Goal: Task Accomplishment & Management: Manage account settings

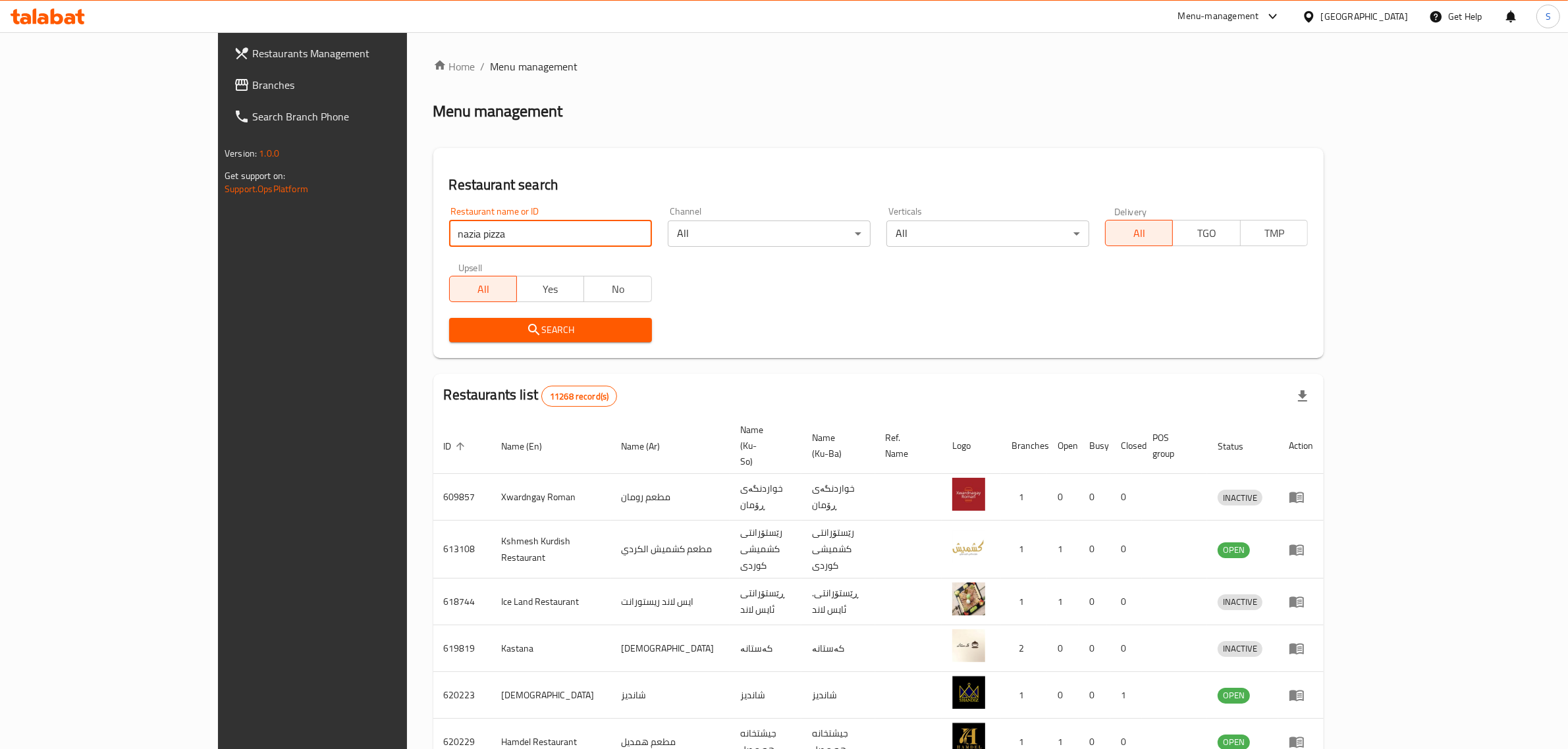
type input "nazia pizza"
click button "Search" at bounding box center [550, 330] width 203 height 24
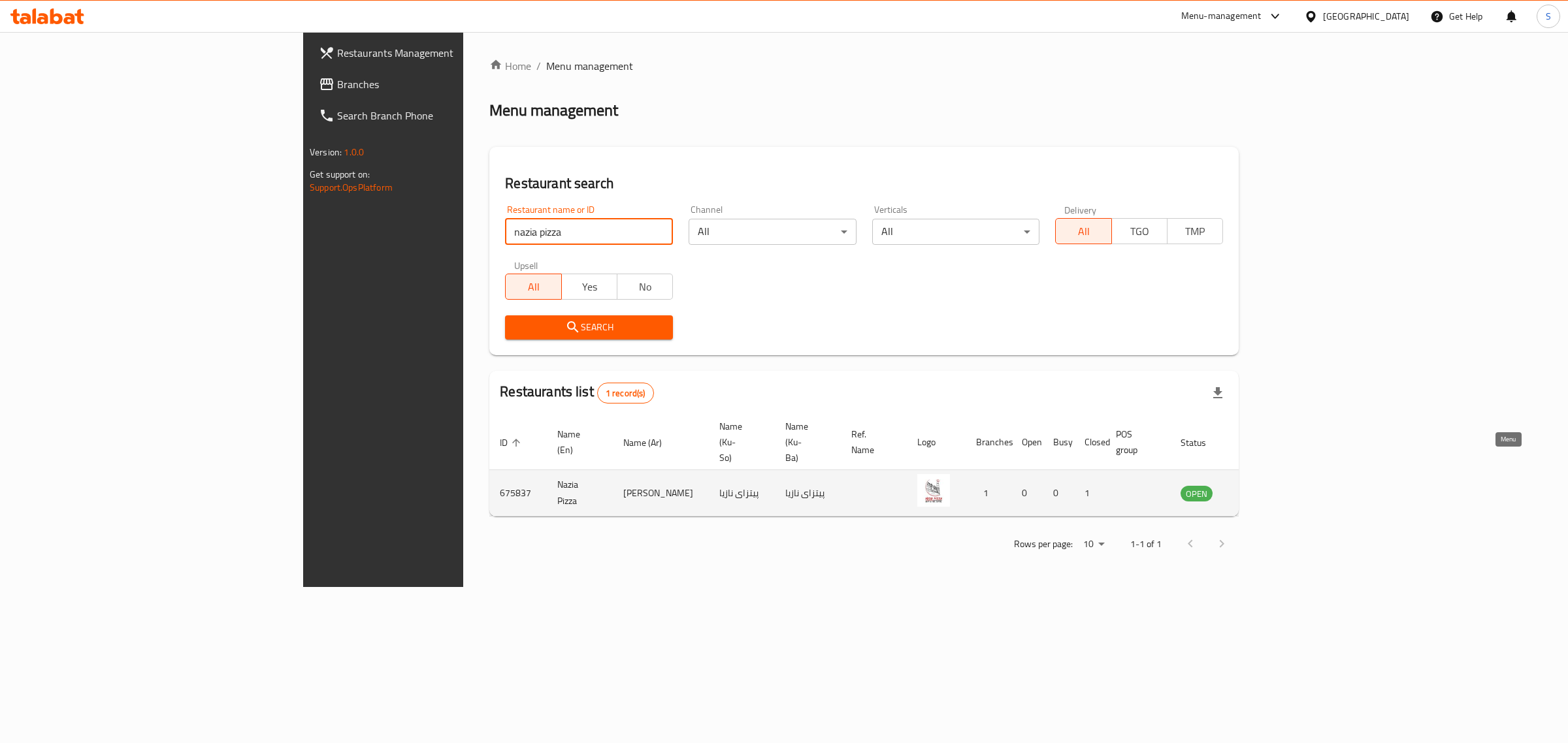
click at [1264, 489] on icon "enhanced table" at bounding box center [1256, 493] width 15 height 11
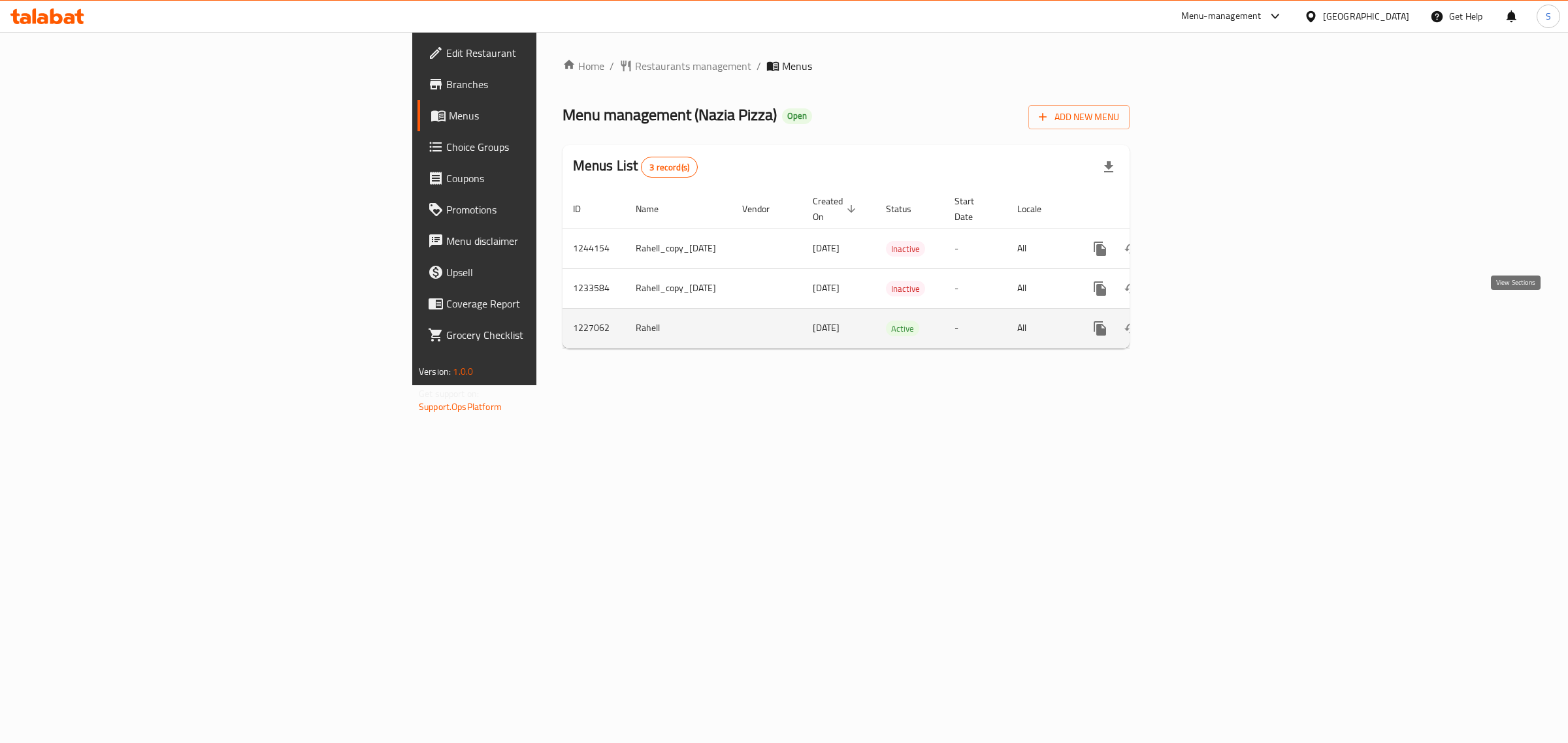
click at [1202, 320] on icon "enhanced table" at bounding box center [1194, 328] width 15 height 15
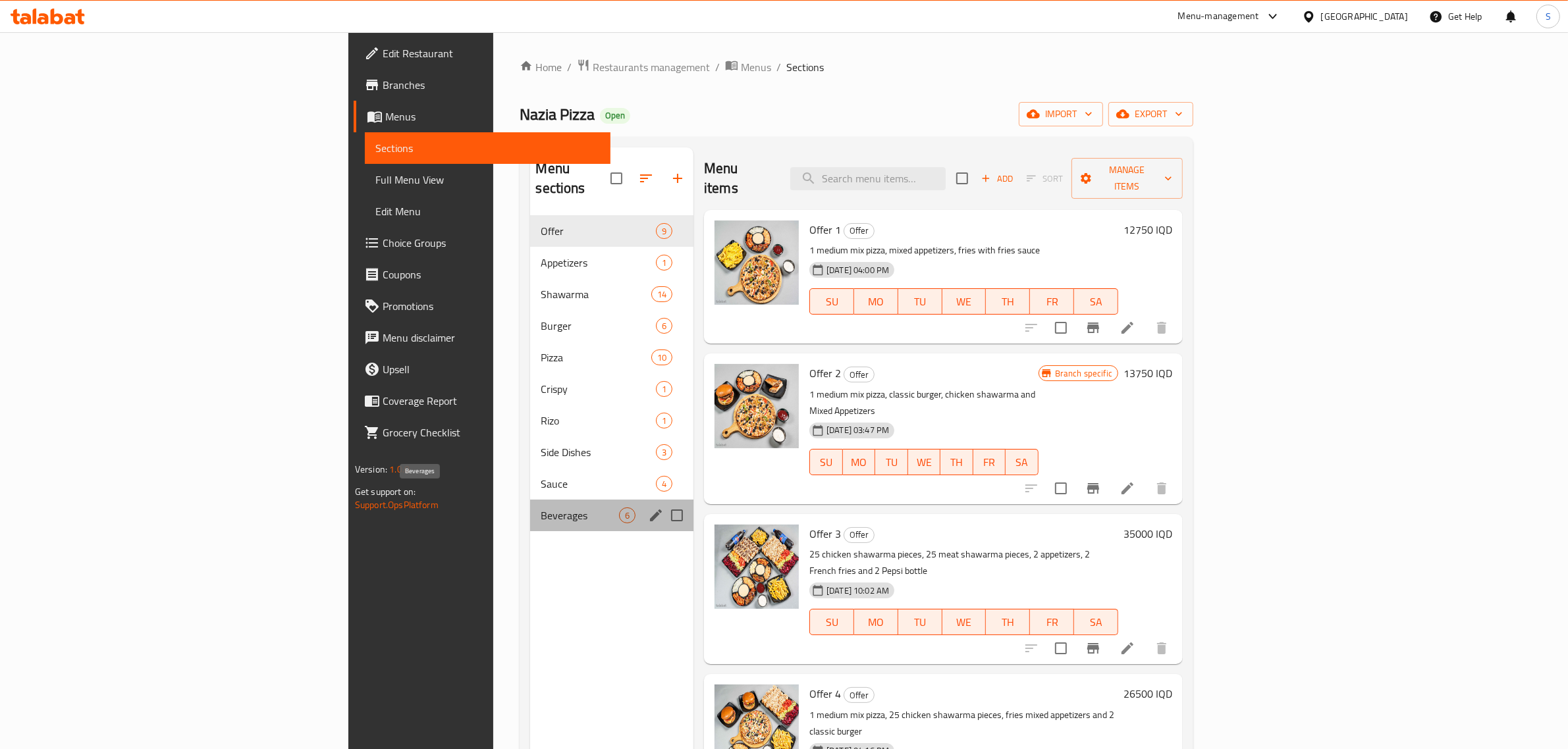
click at [541, 507] on span "Beverages" at bounding box center [580, 515] width 78 height 16
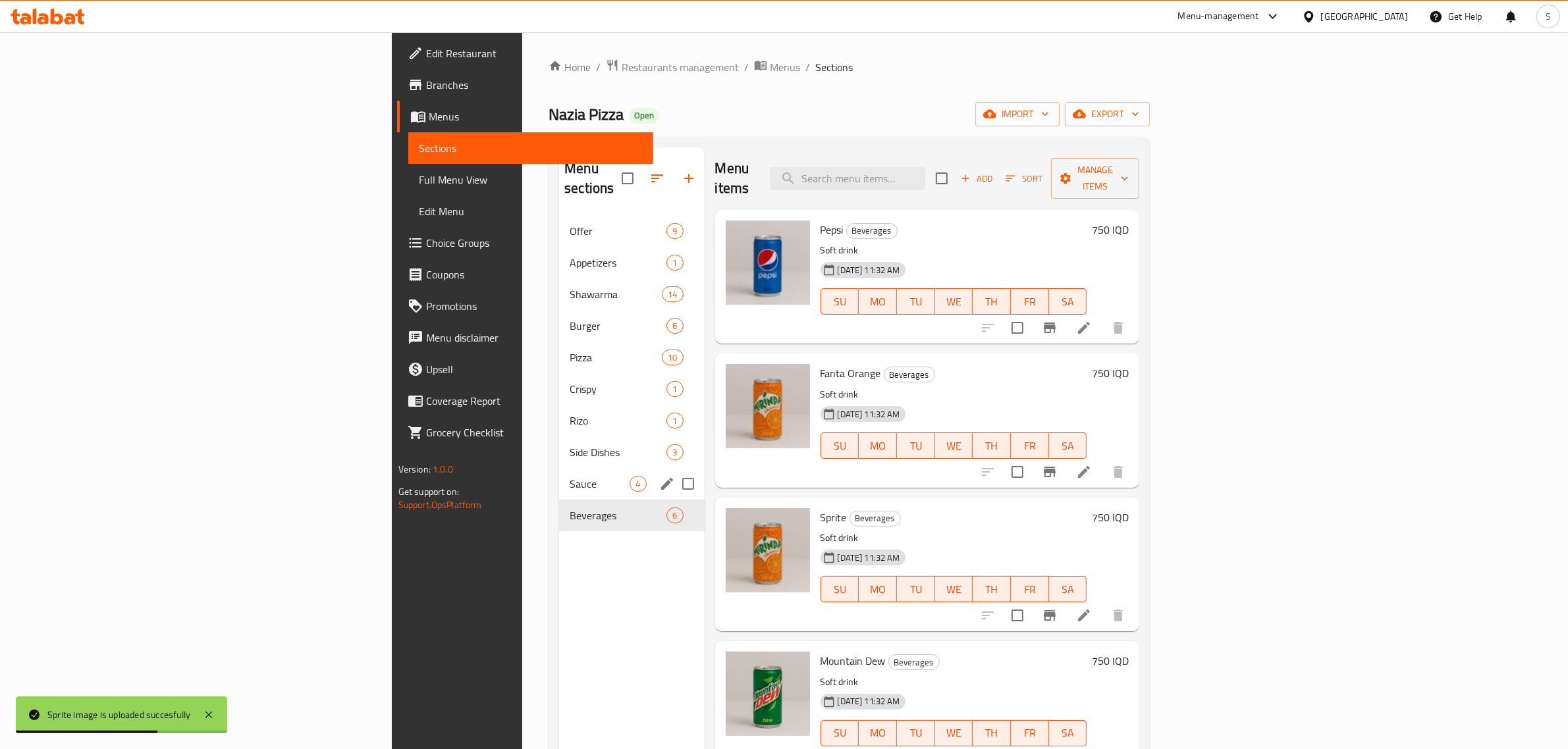
click at [559, 468] on div "Sauce 4" at bounding box center [631, 484] width 144 height 31
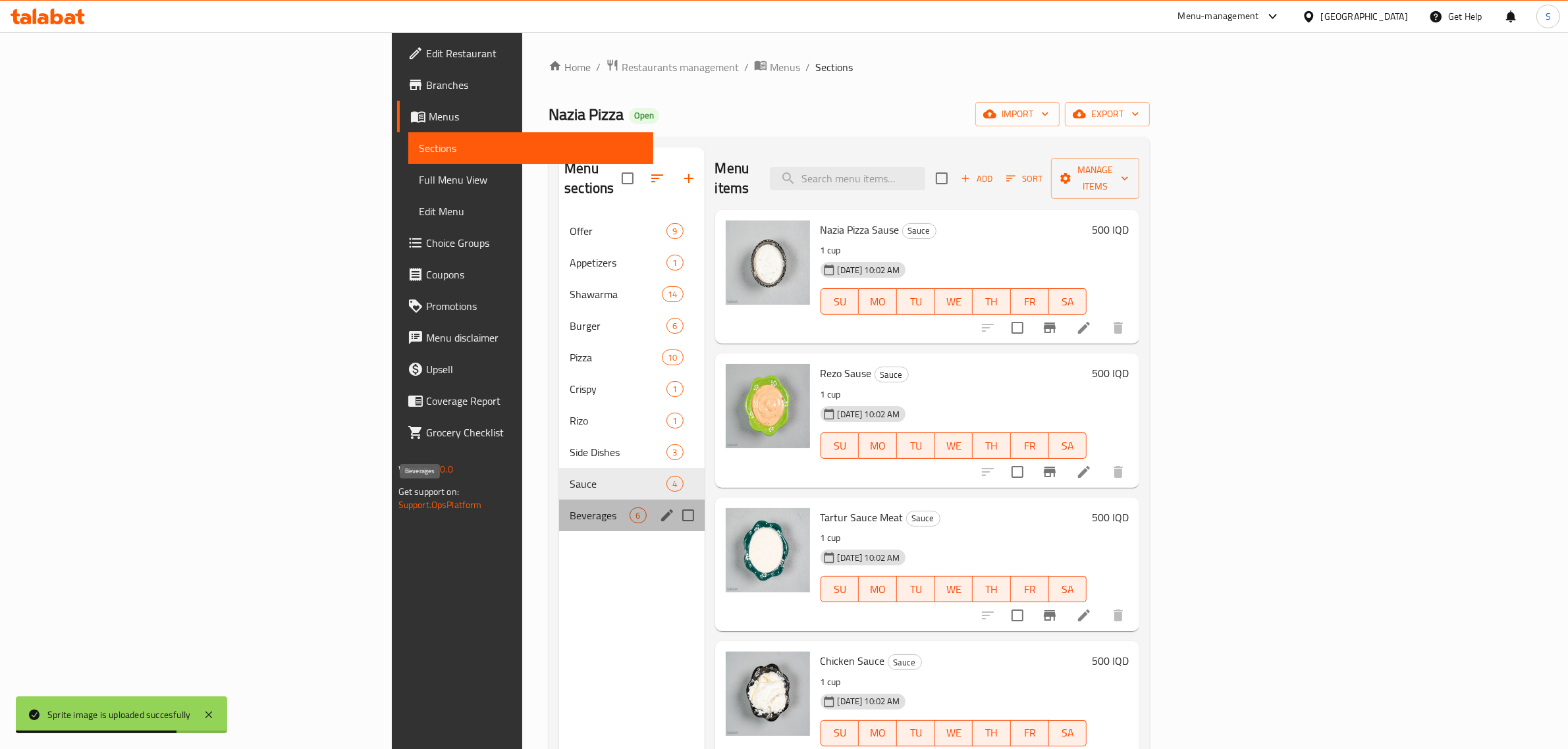
click at [570, 507] on span "Beverages" at bounding box center [599, 515] width 60 height 16
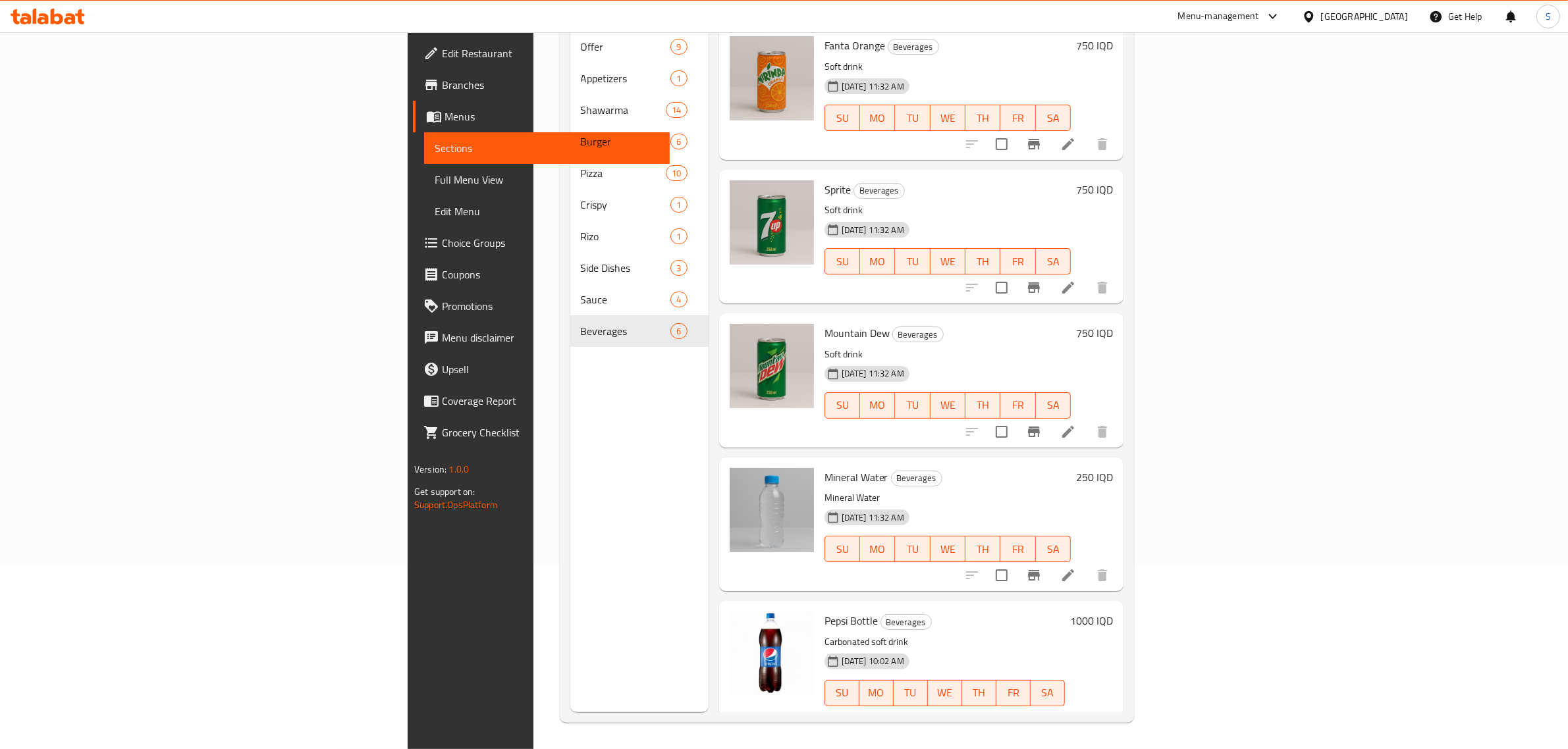
scroll to position [145, 0]
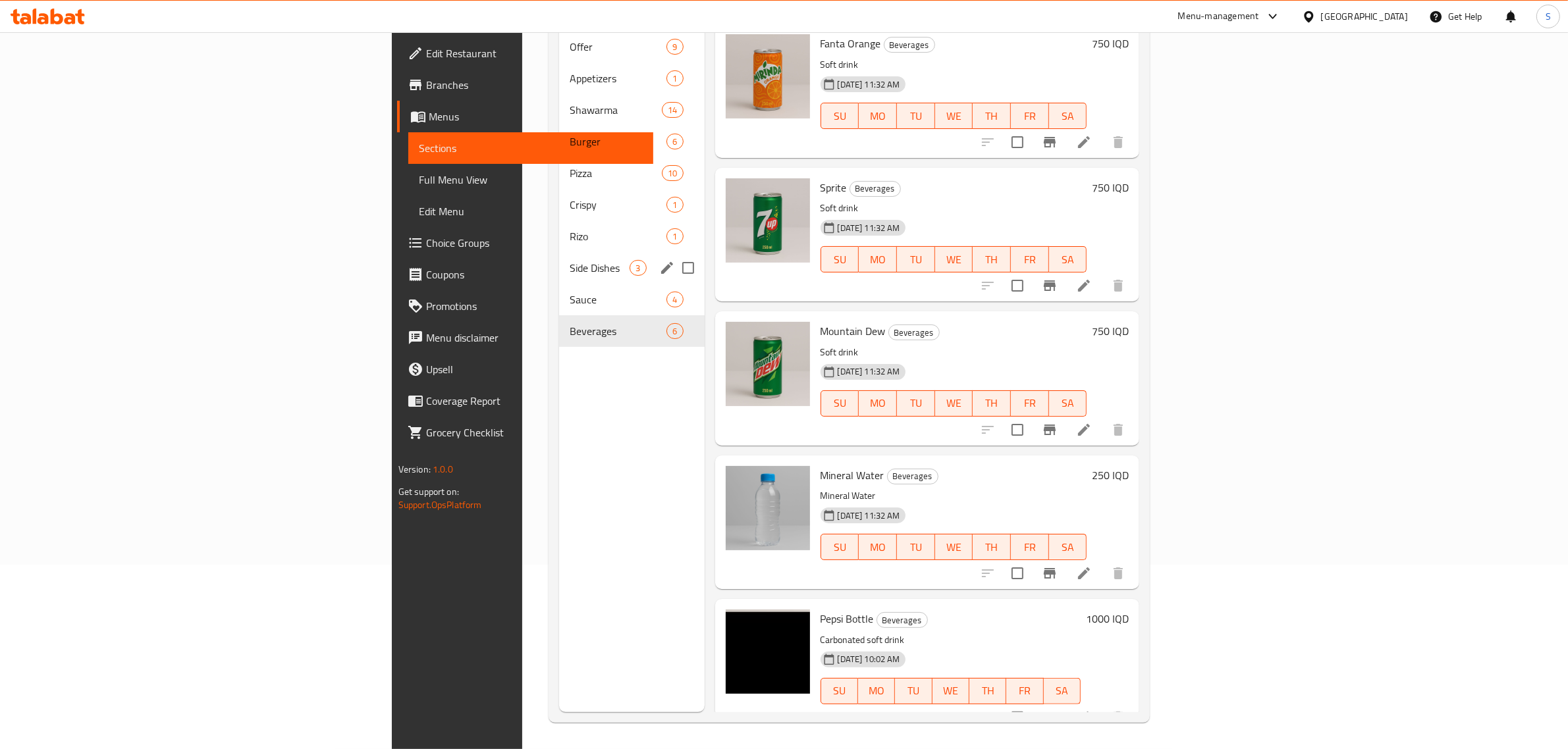
click at [559, 253] on div "Side Dishes 3" at bounding box center [631, 268] width 144 height 31
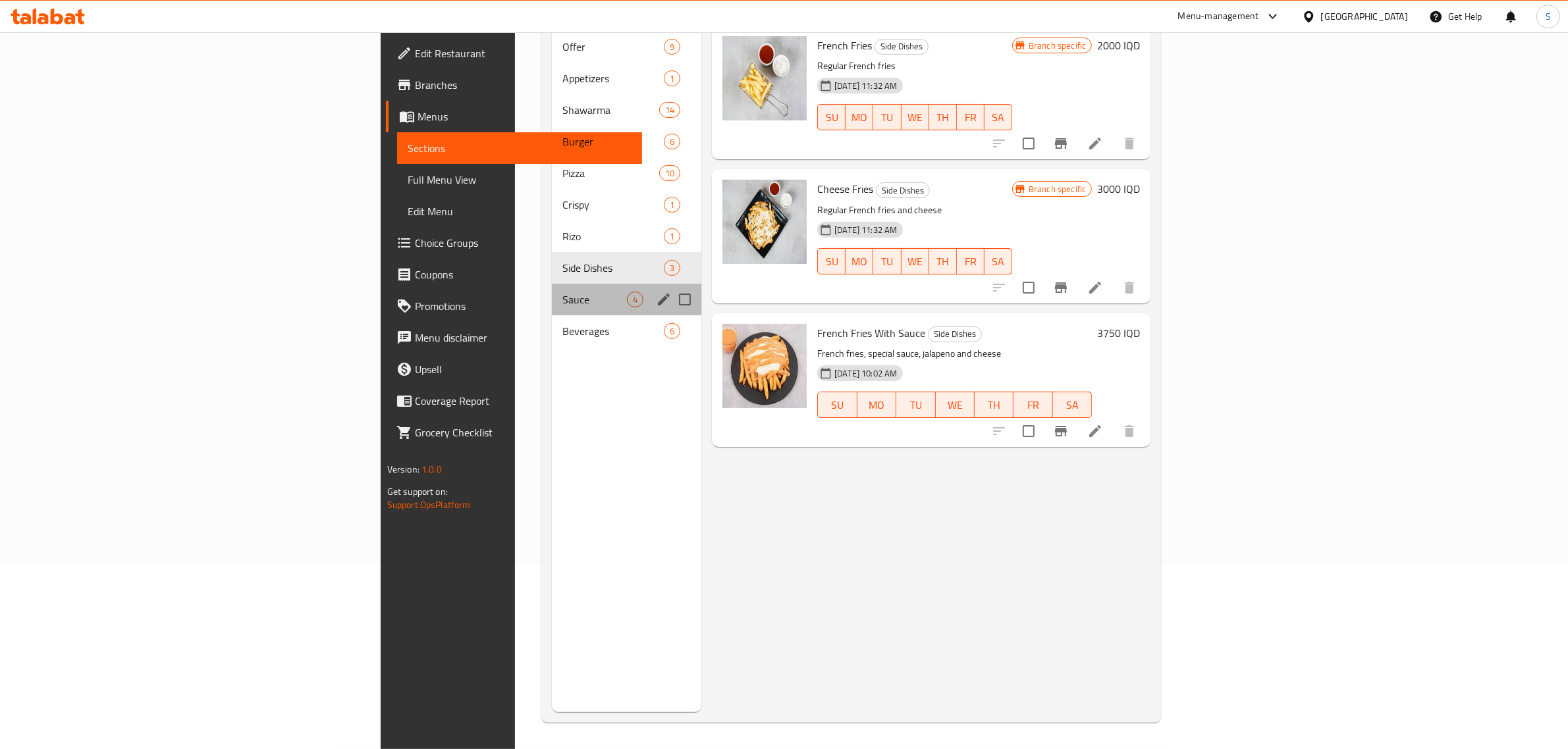
click at [552, 294] on div "Sauce 4" at bounding box center [626, 299] width 149 height 31
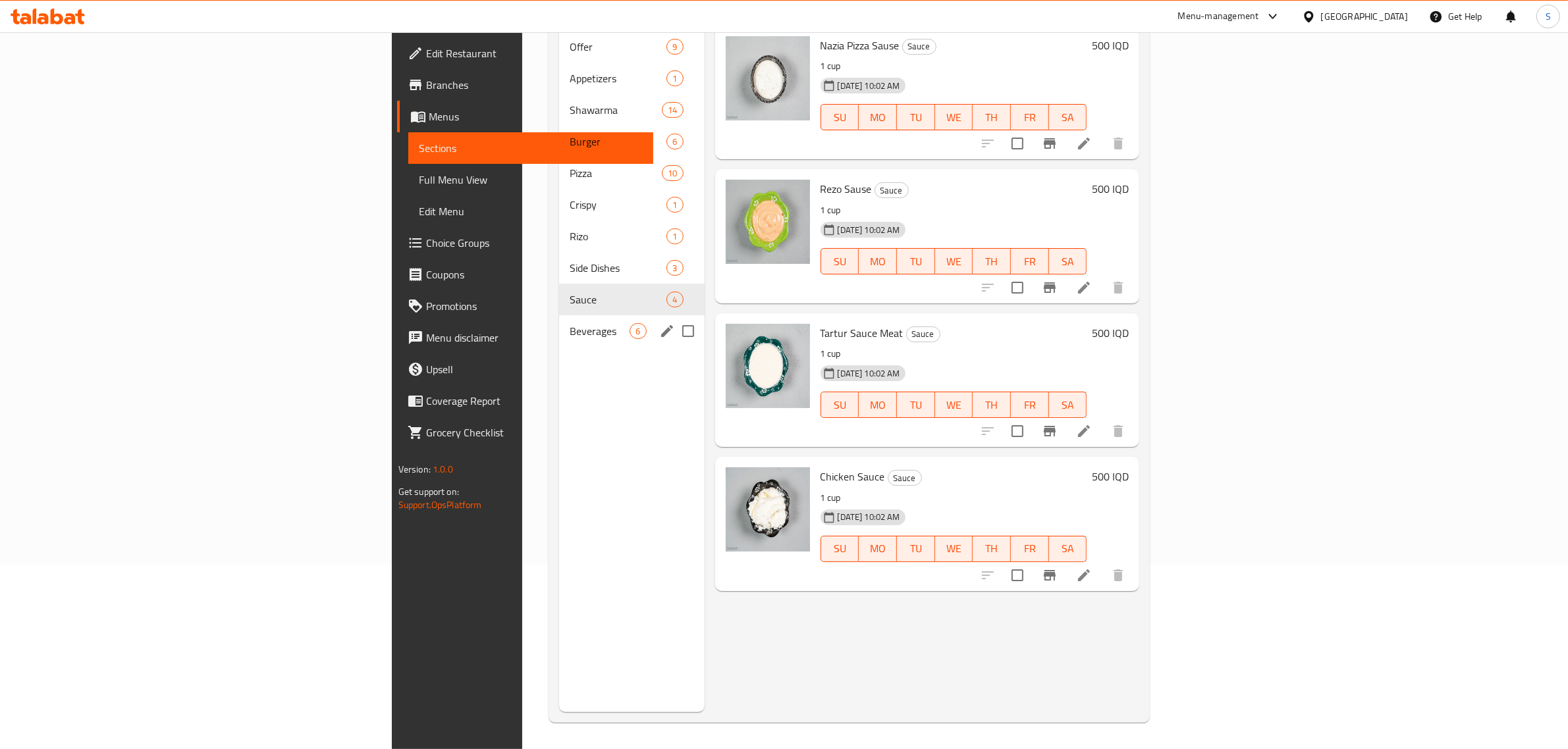
click at [570, 323] on span "Beverages" at bounding box center [599, 331] width 60 height 16
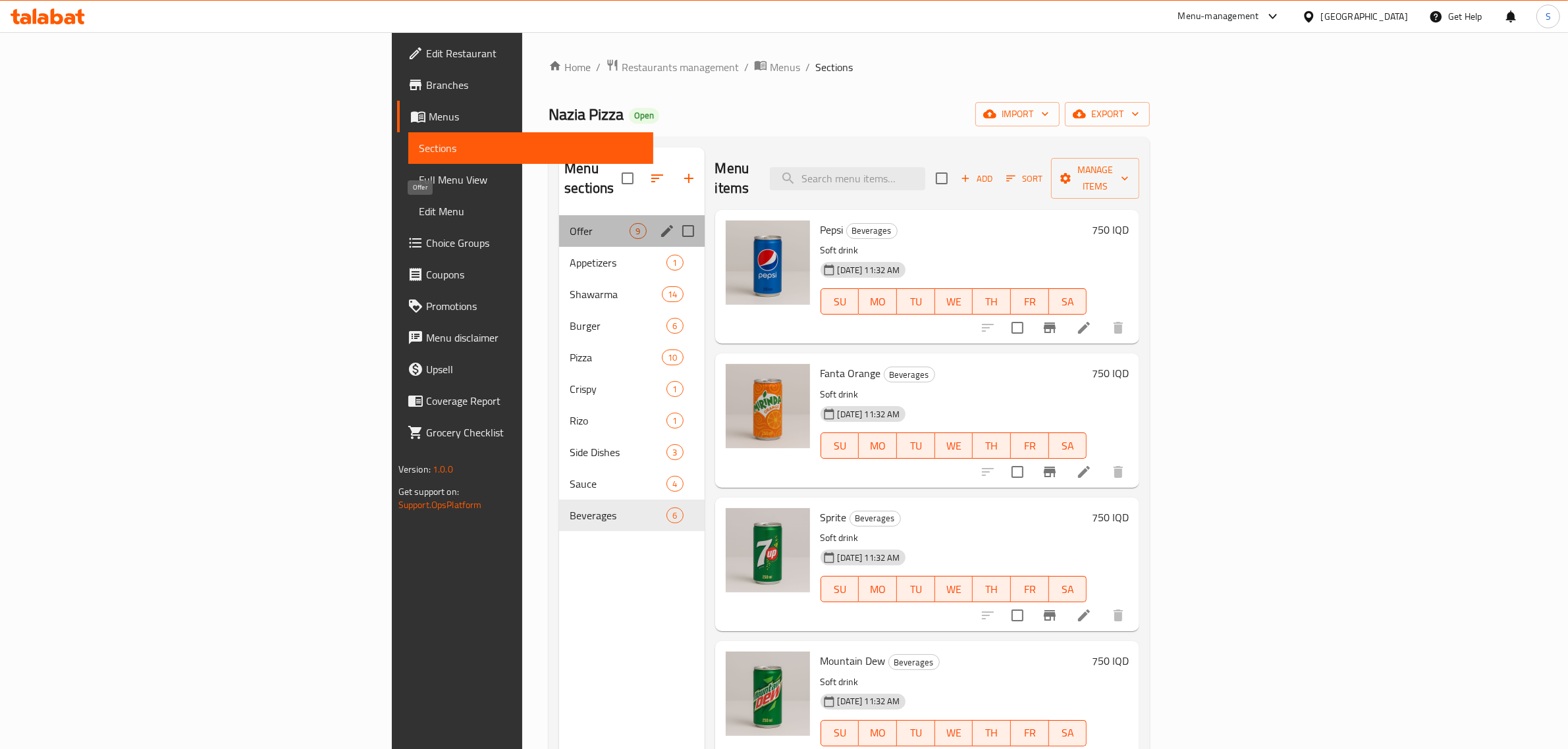
click at [570, 223] on span "Offer" at bounding box center [599, 231] width 60 height 16
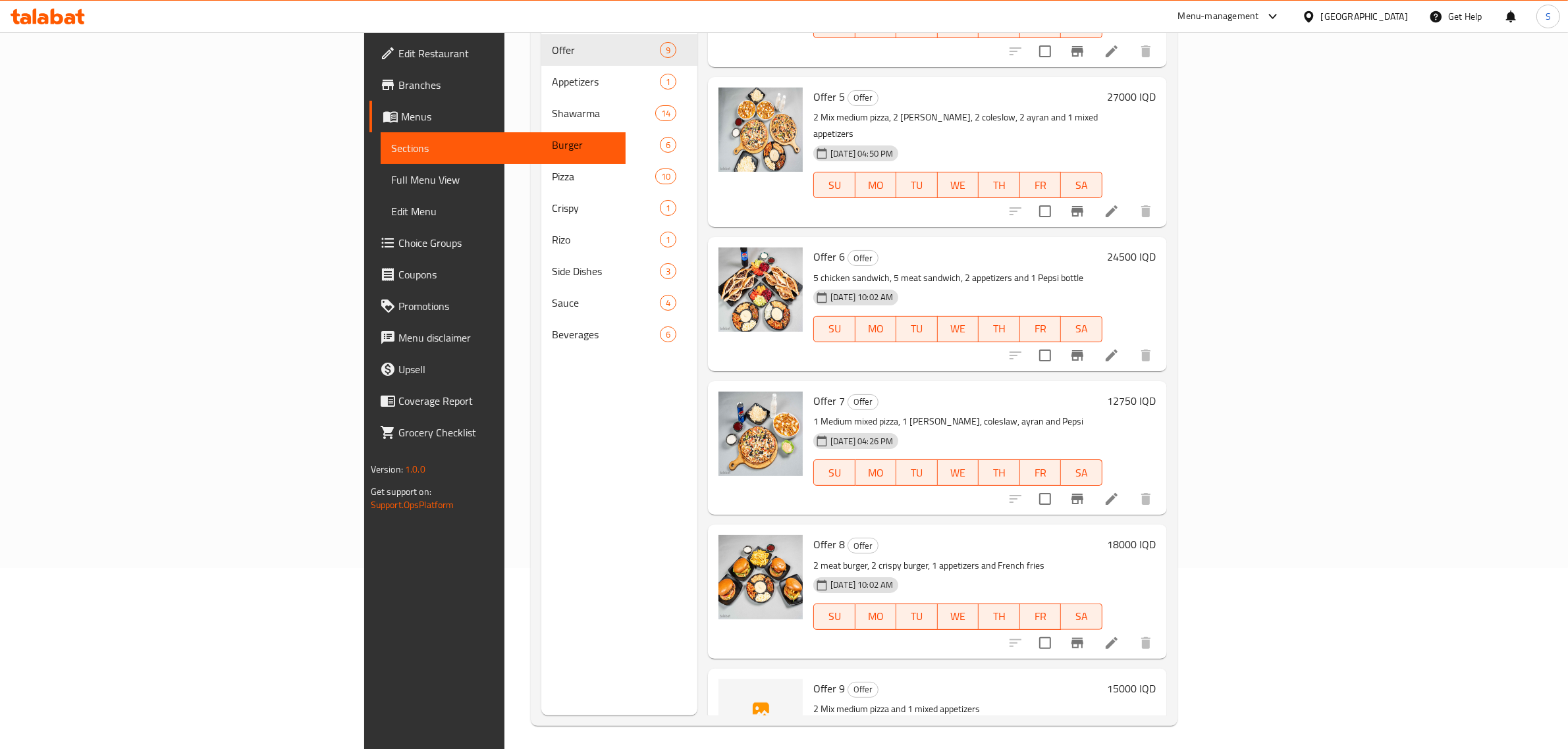
scroll to position [185, 0]
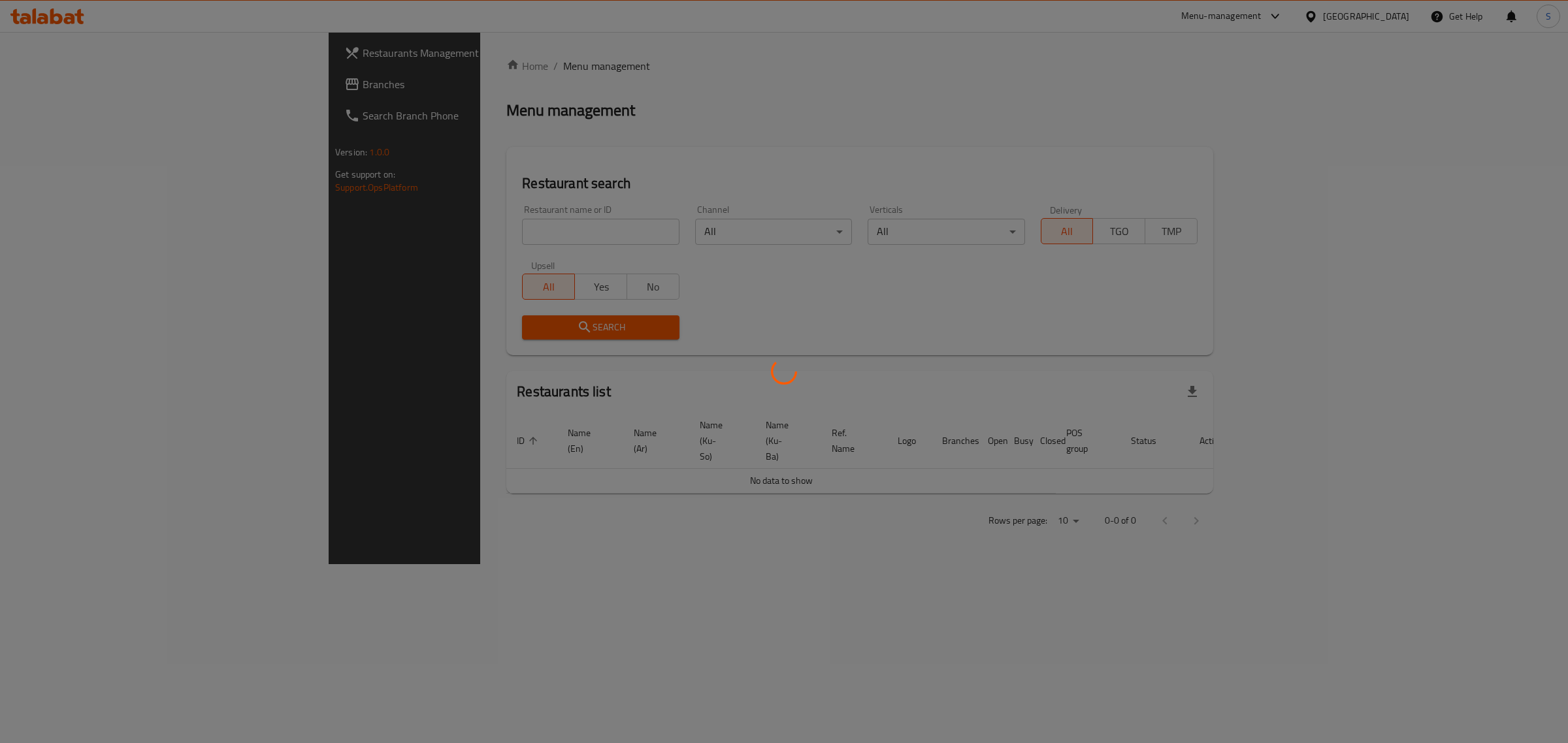
click at [518, 229] on div at bounding box center [784, 372] width 1568 height 743
click at [524, 229] on div at bounding box center [784, 372] width 1568 height 743
click at [507, 230] on div at bounding box center [784, 372] width 1568 height 743
click at [524, 229] on div at bounding box center [784, 372] width 1568 height 743
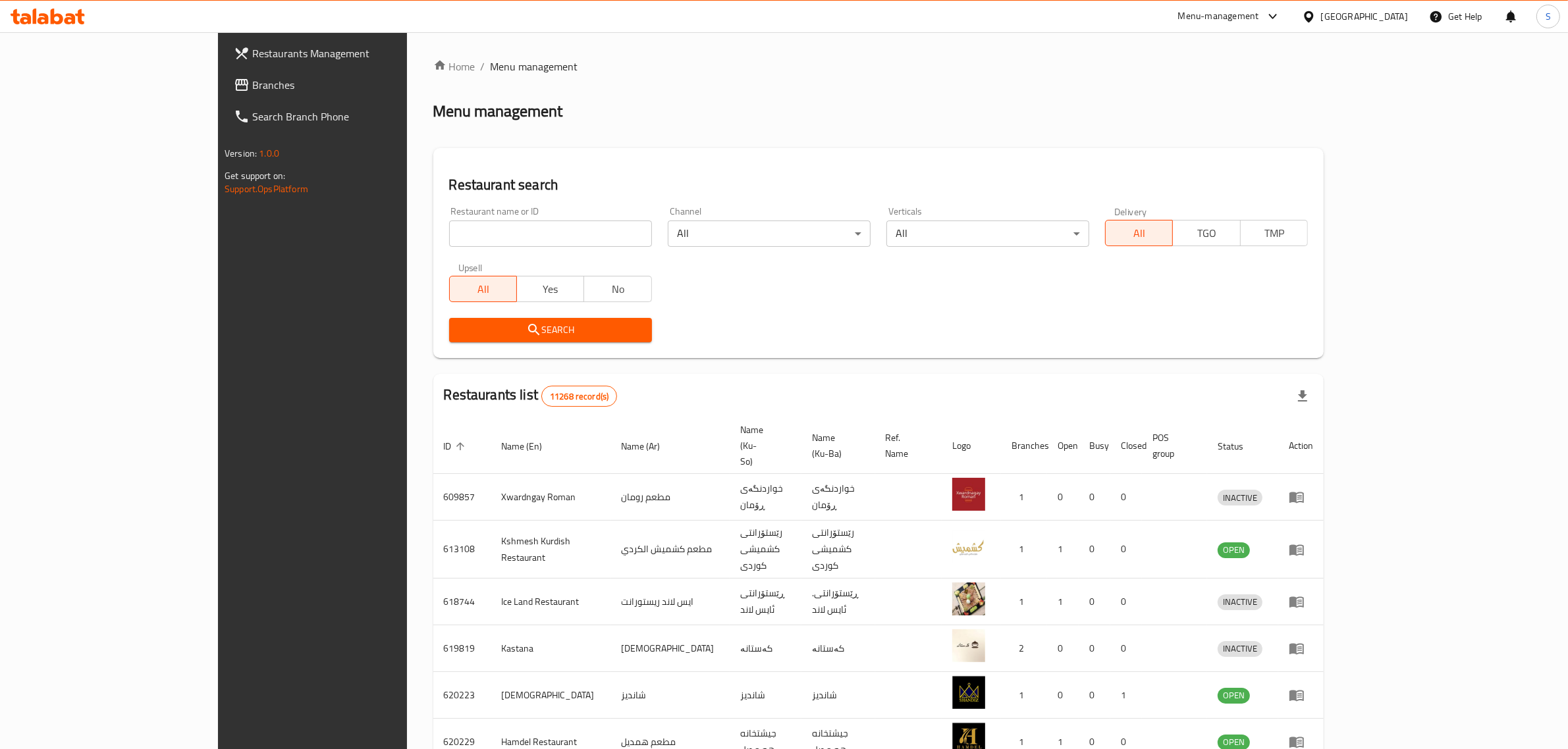
click at [458, 229] on input "search" at bounding box center [550, 233] width 203 height 26
type input "taybat"
click button "Search" at bounding box center [550, 330] width 203 height 24
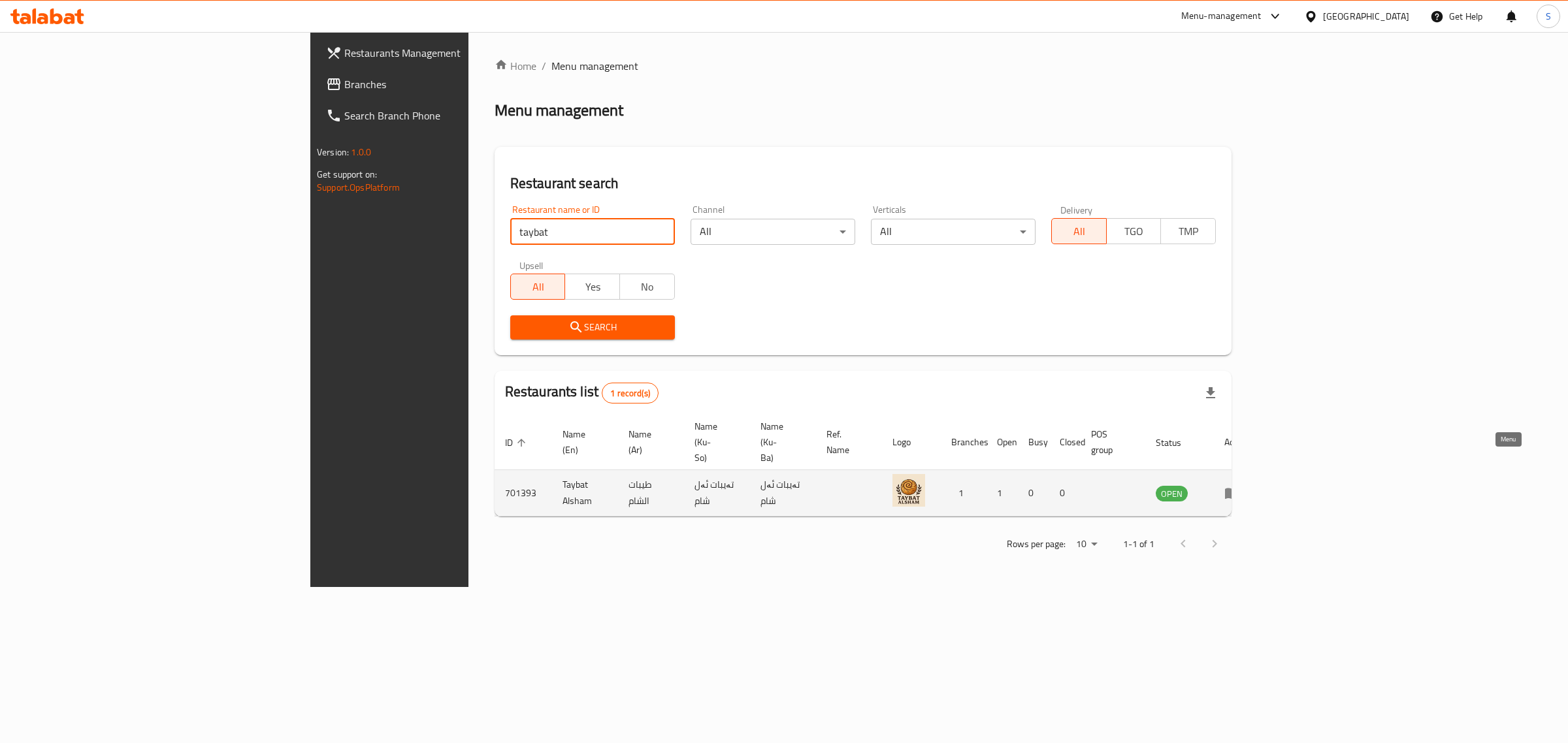
click at [1239, 489] on icon "enhanced table" at bounding box center [1232, 493] width 15 height 11
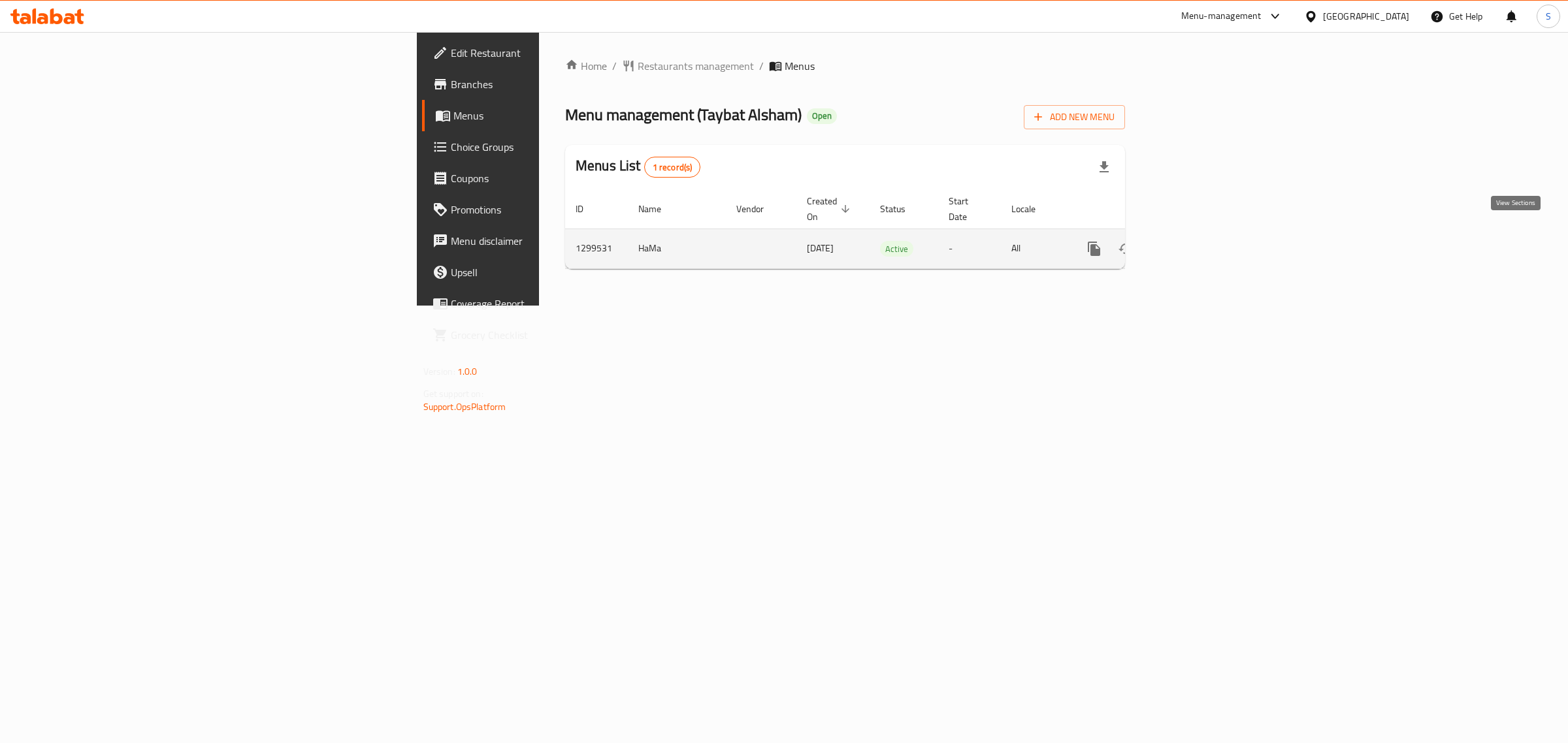
click at [1194, 243] on icon "enhanced table" at bounding box center [1189, 249] width 12 height 12
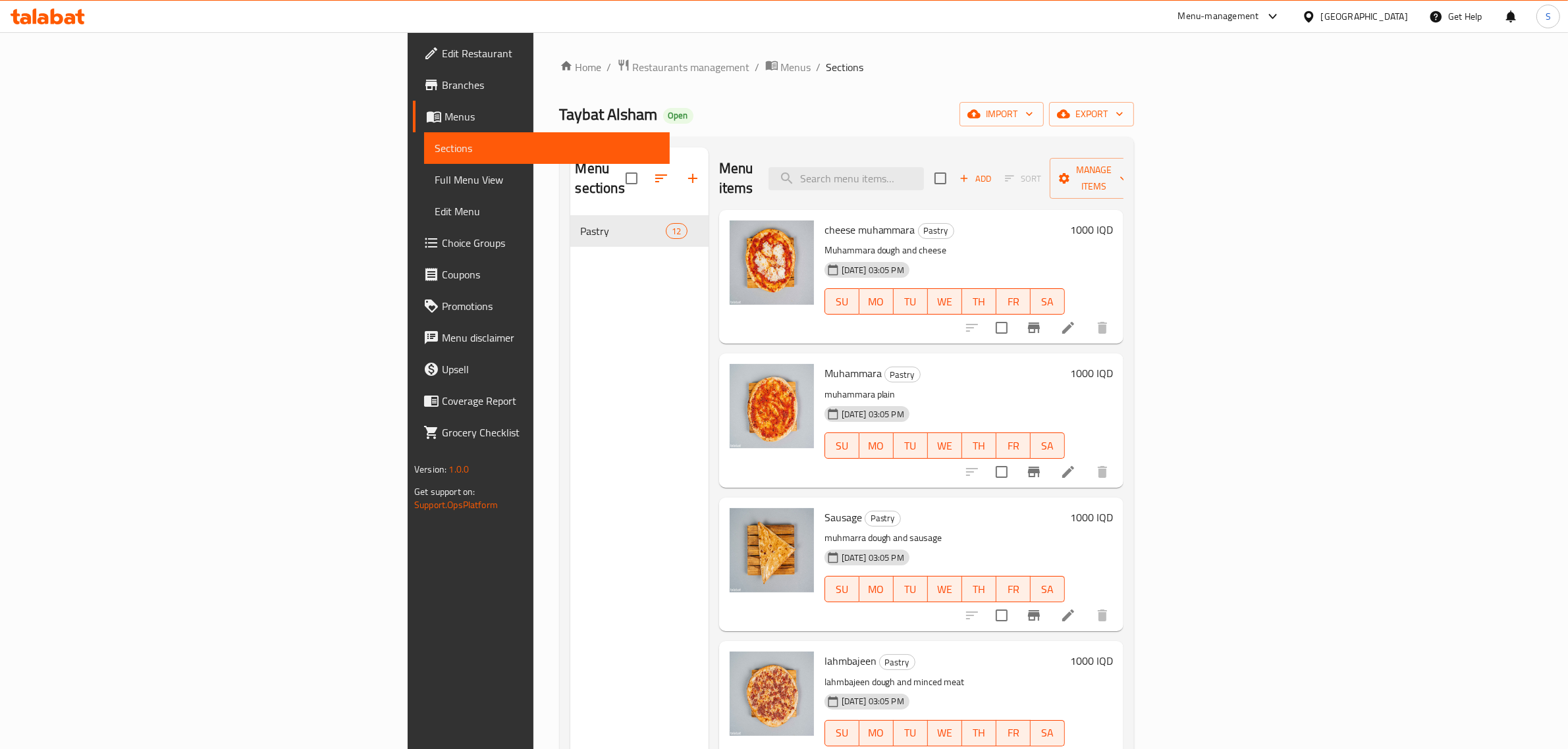
click at [1113, 220] on h6 "1000 IQD" at bounding box center [1092, 229] width 43 height 19
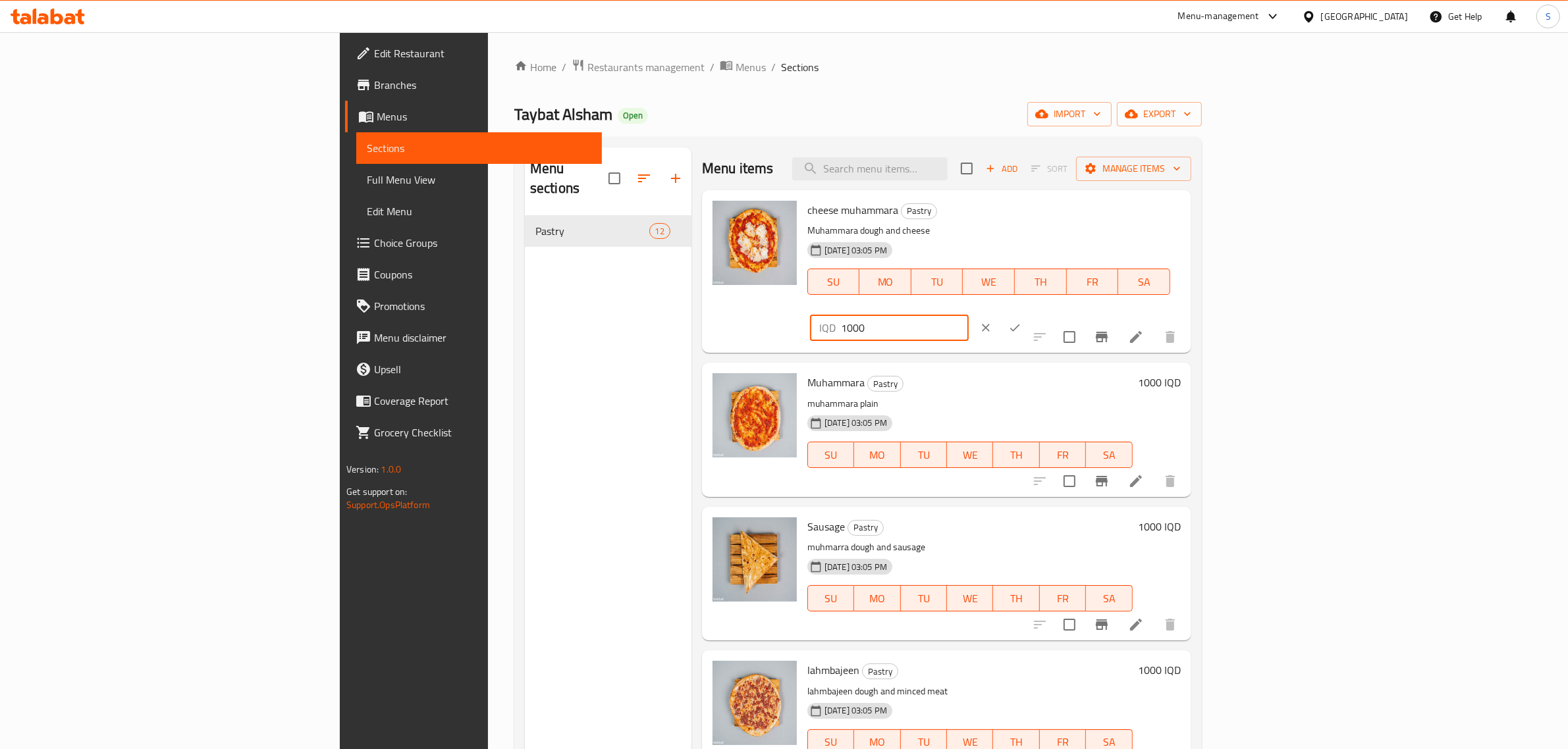
drag, startPoint x: 1354, startPoint y: 217, endPoint x: 1265, endPoint y: 217, distance: 89.0
click at [1186, 217] on div "cheese muhammara Pastry Muhammara dough and cheese 09-07-2025 03:05 PM SU MO TU…" at bounding box center [994, 271] width 384 height 152
type input "1250"
click at [1029, 313] on button "ok" at bounding box center [1015, 328] width 29 height 29
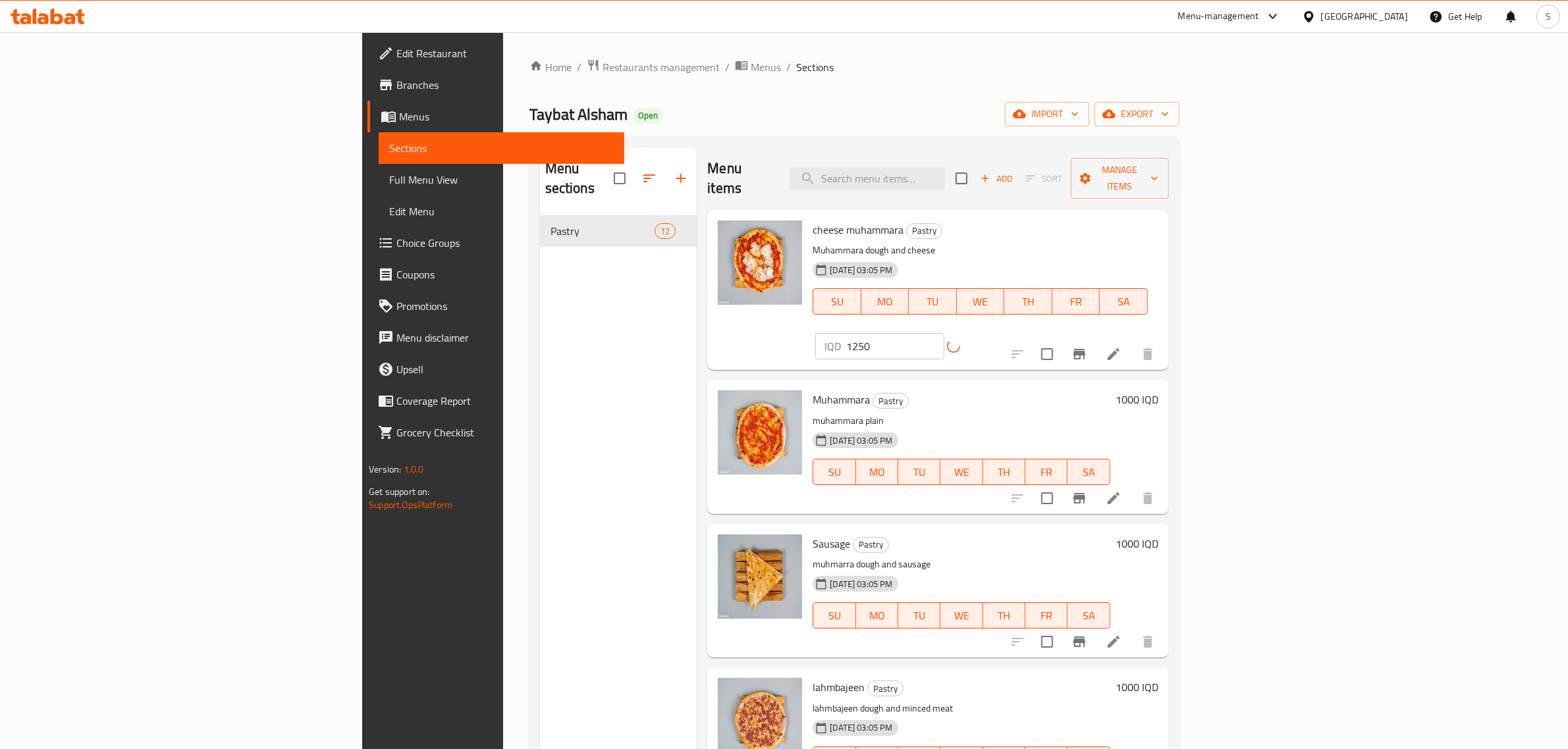
click at [1158, 390] on h6 "1000 IQD" at bounding box center [1137, 399] width 43 height 19
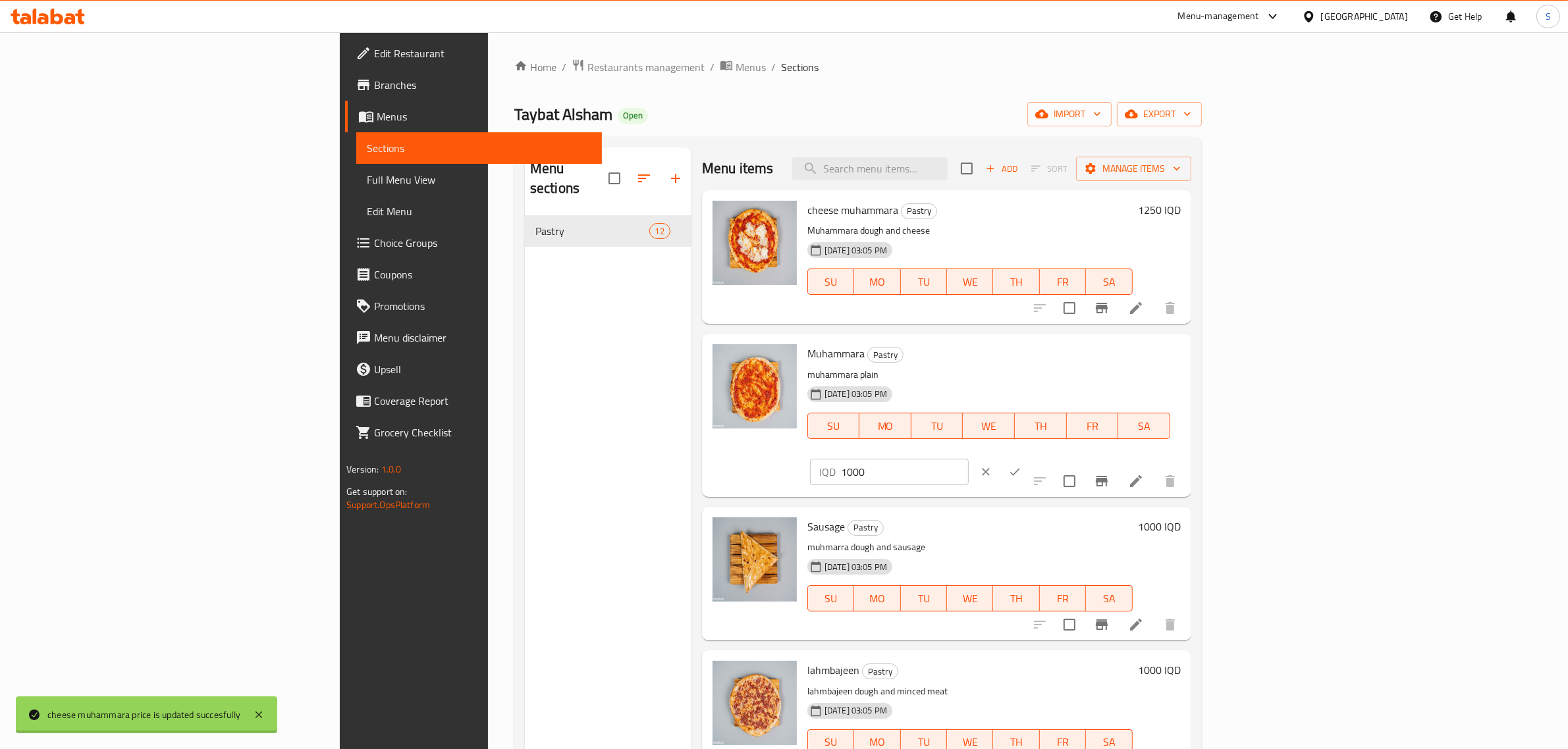
drag, startPoint x: 1320, startPoint y: 360, endPoint x: 1233, endPoint y: 353, distance: 87.3
click at [1186, 353] on div "Muhammara Pastry muhammara plain 09-07-2025 03:05 PM SU MO TU WE TH FR SA IQD 1…" at bounding box center [994, 415] width 384 height 152
paste input "25"
type input "1250"
click at [1029, 457] on button "ok" at bounding box center [1015, 472] width 29 height 29
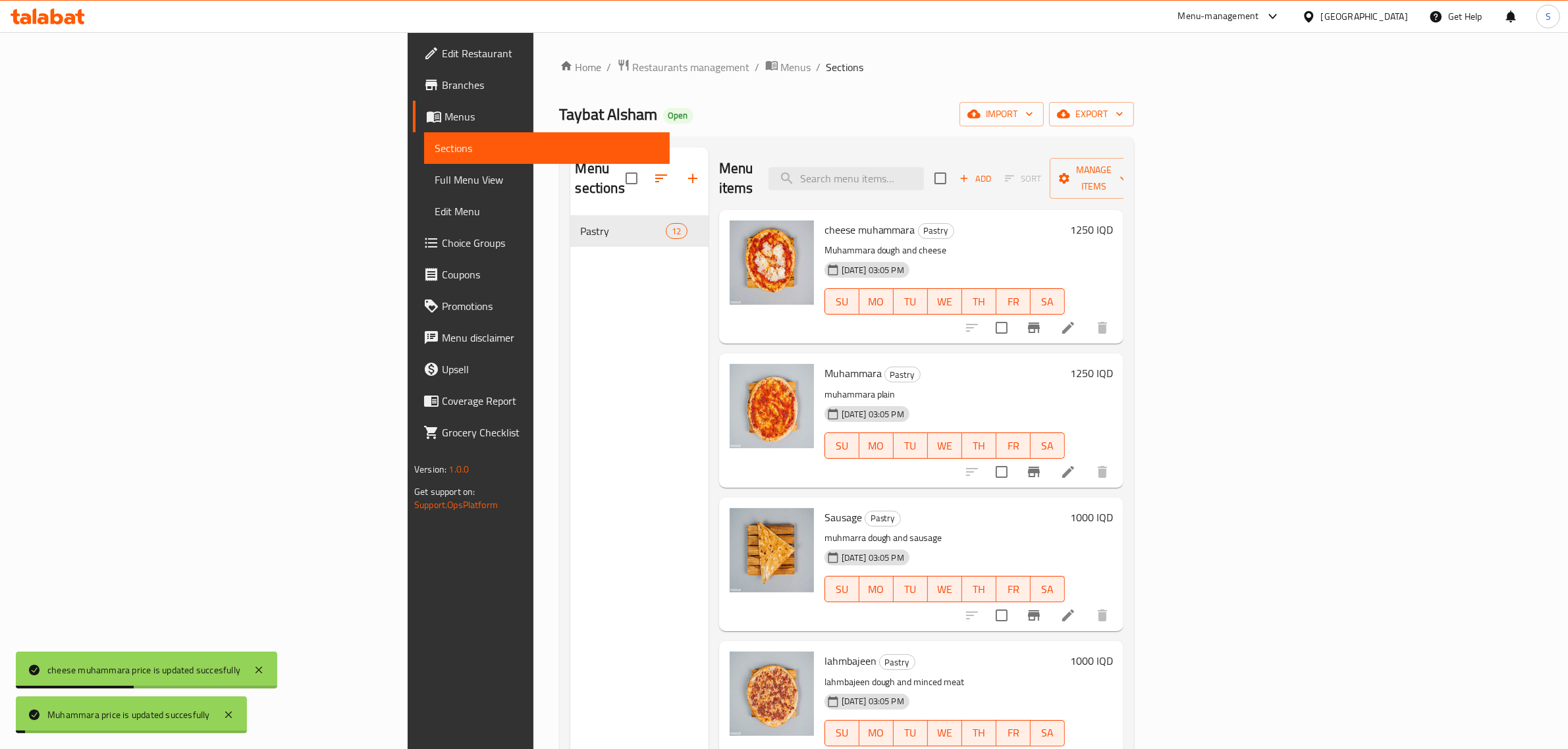
click at [1113, 508] on h6 "1000 IQD" at bounding box center [1092, 517] width 43 height 19
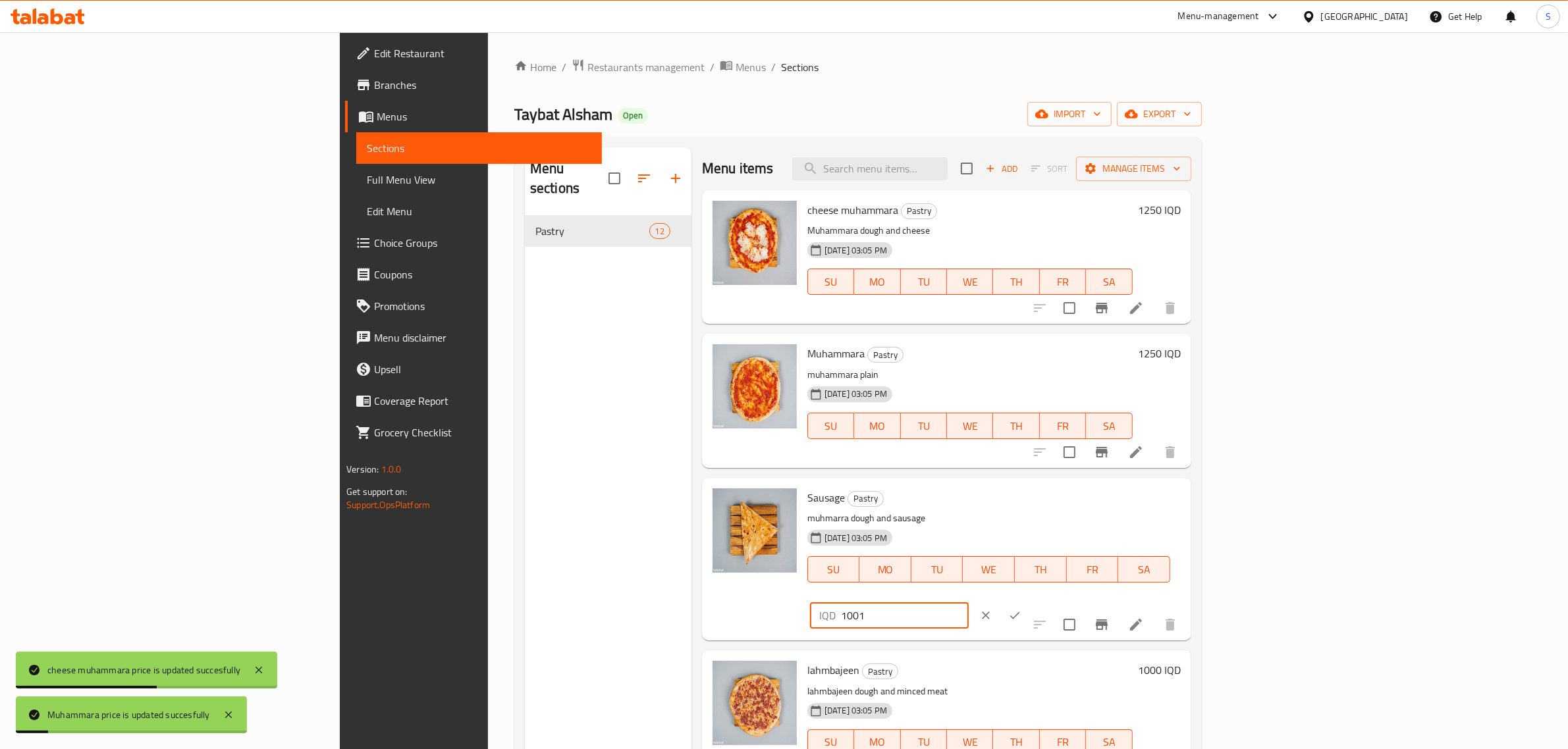
drag, startPoint x: 1311, startPoint y: 511, endPoint x: 1245, endPoint y: 518, distance: 66.4
click at [969, 603] on input "1001" at bounding box center [905, 615] width 128 height 26
paste input "1250"
drag, startPoint x: 1170, startPoint y: 485, endPoint x: 1128, endPoint y: 473, distance: 43.7
click at [1128, 473] on div "Menu items Add Sort Manage items cheese muhammara Pastry Muhammara dough and ch…" at bounding box center [942, 522] width 500 height 749
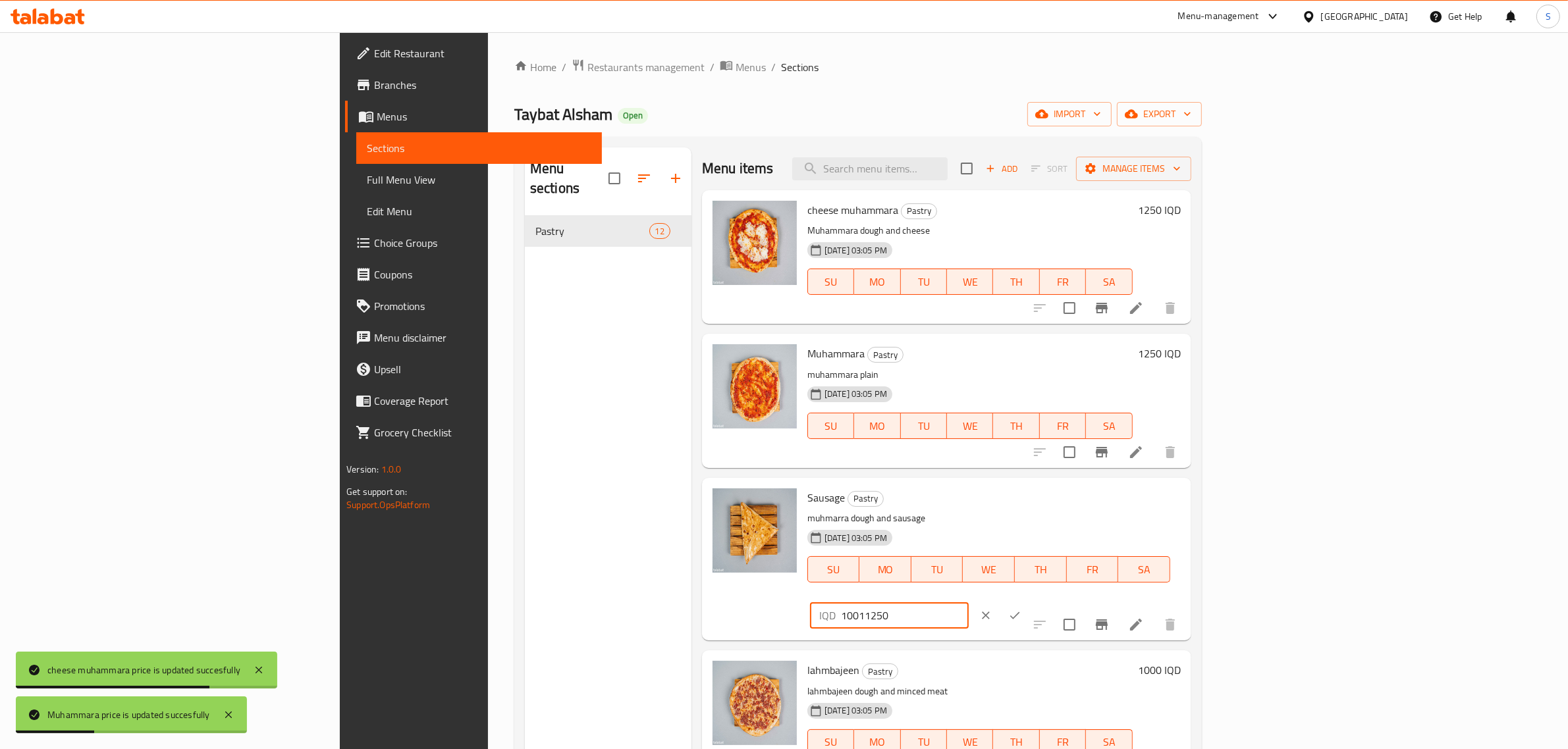
paste input "number"
type input "1250"
click at [1029, 601] on button "ok" at bounding box center [1015, 615] width 29 height 29
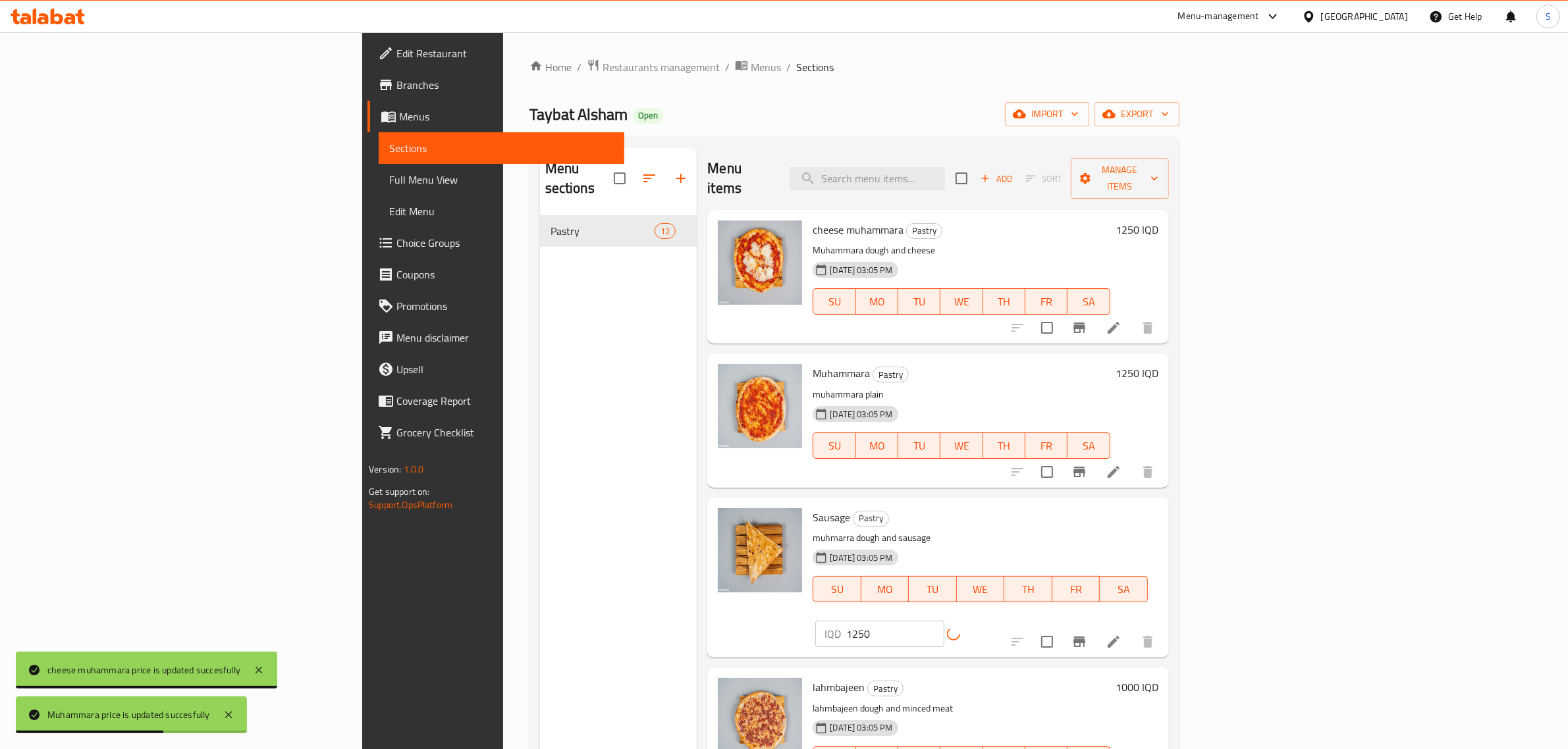
click at [1158, 678] on h6 "1000 IQD" at bounding box center [1137, 687] width 43 height 19
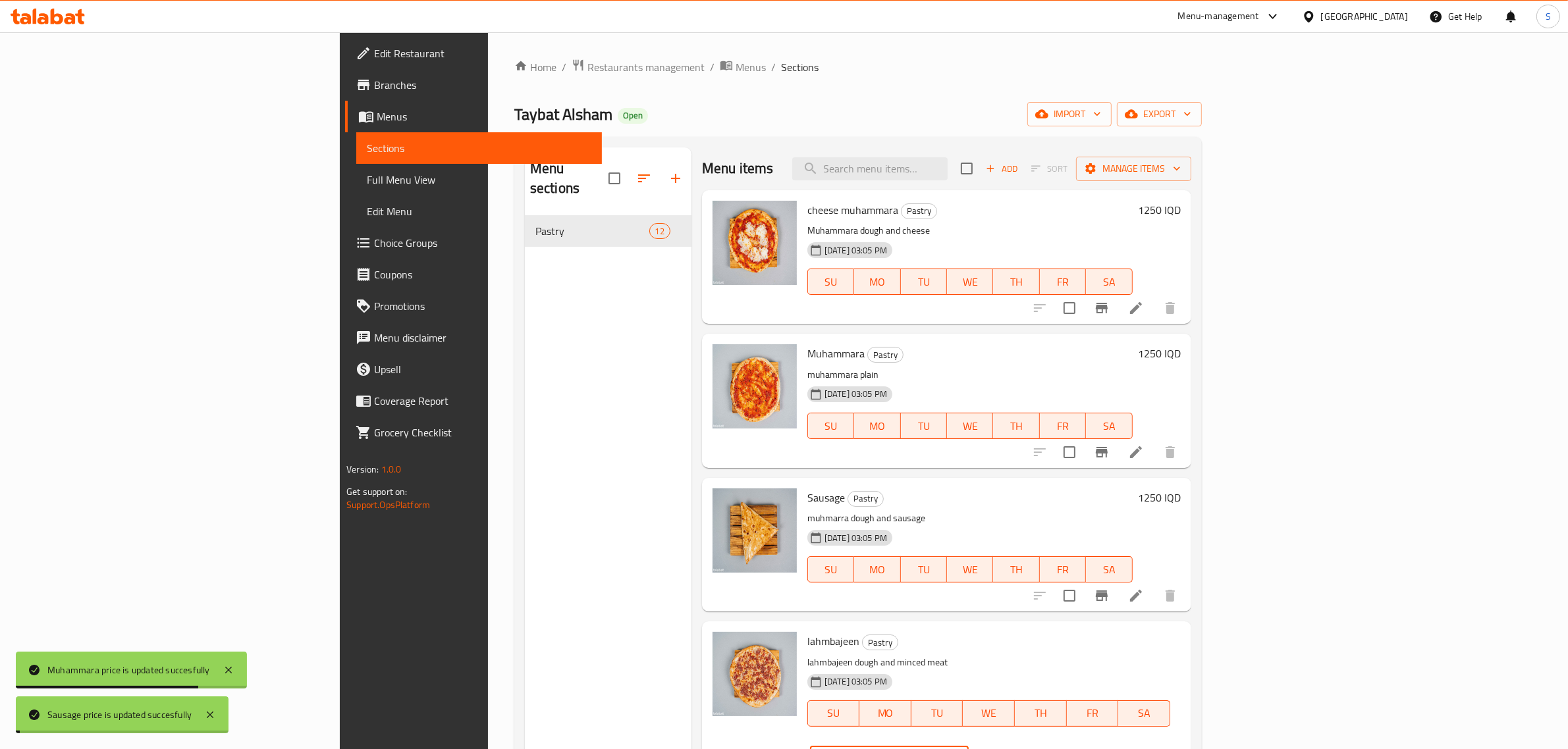
drag, startPoint x: 1320, startPoint y: 643, endPoint x: 1272, endPoint y: 639, distance: 48.2
click at [1186, 639] on div "lahmbajeen Pastry lahmbajeen dough and minced meat 09-07-2025 03:05 PM SU MO TU…" at bounding box center [994, 703] width 384 height 152
paste input "25"
type input "1250"
click at [1022, 748] on icon "ok" at bounding box center [1014, 759] width 13 height 13
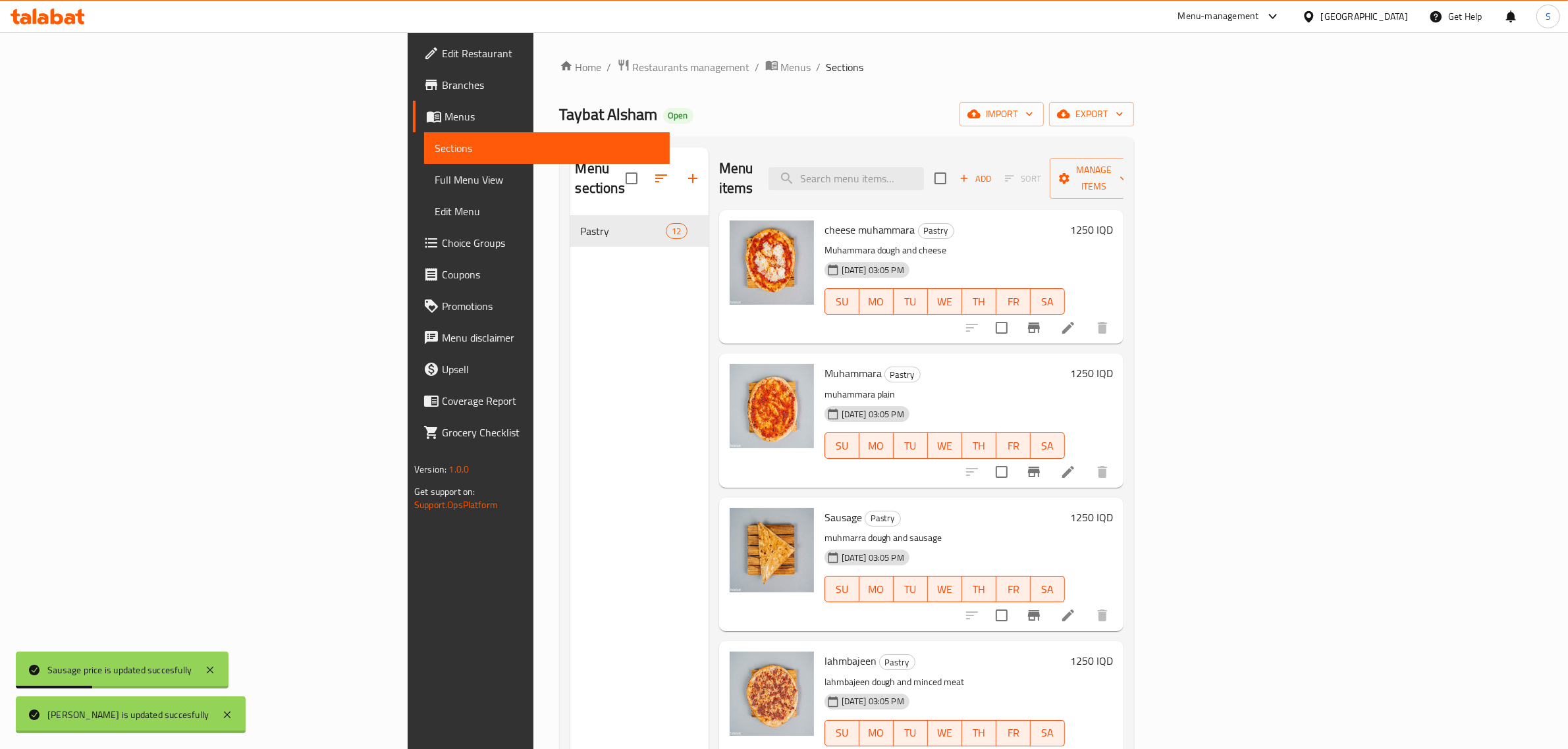
scroll to position [329, 0]
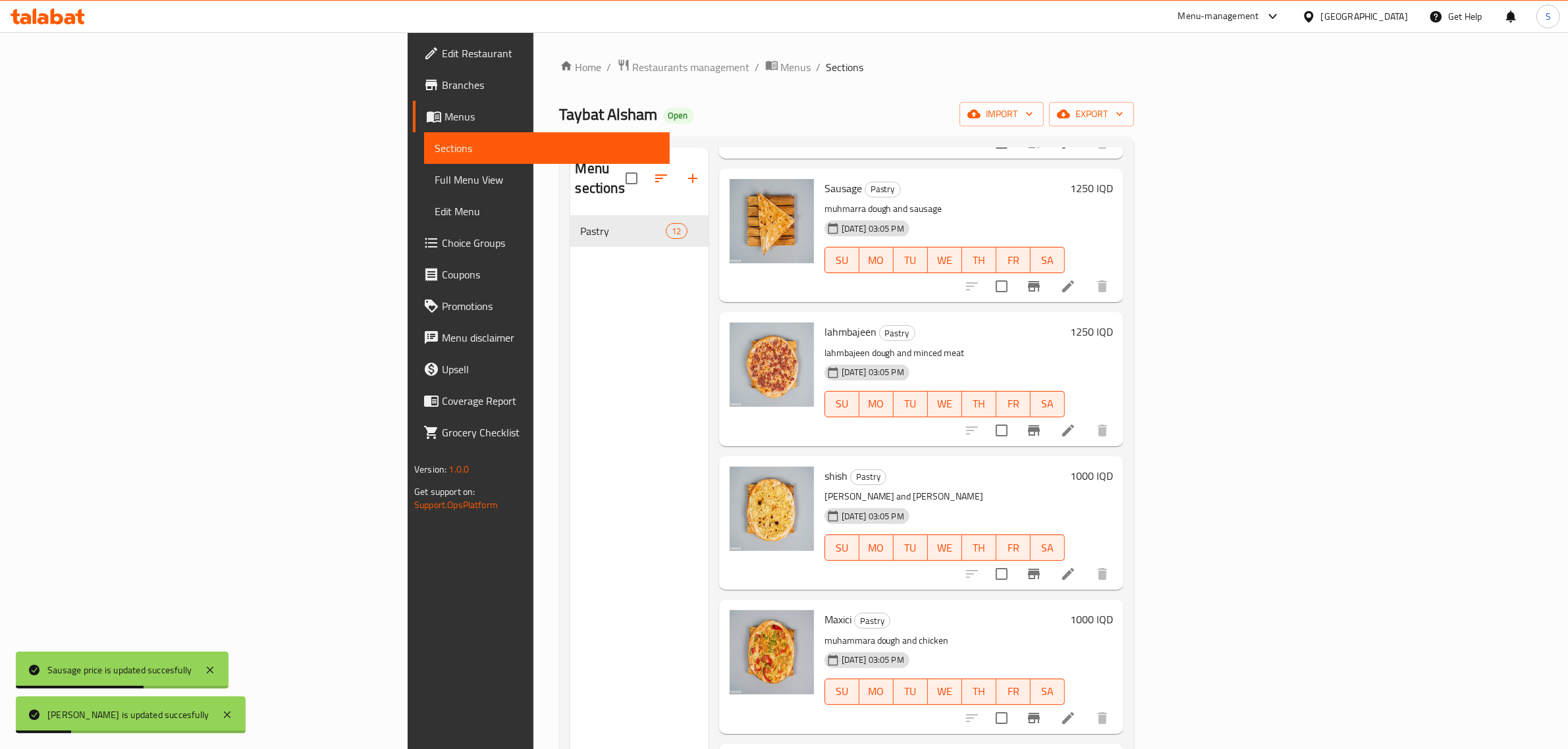
click at [1113, 323] on h6 "1250 IQD" at bounding box center [1092, 332] width 43 height 19
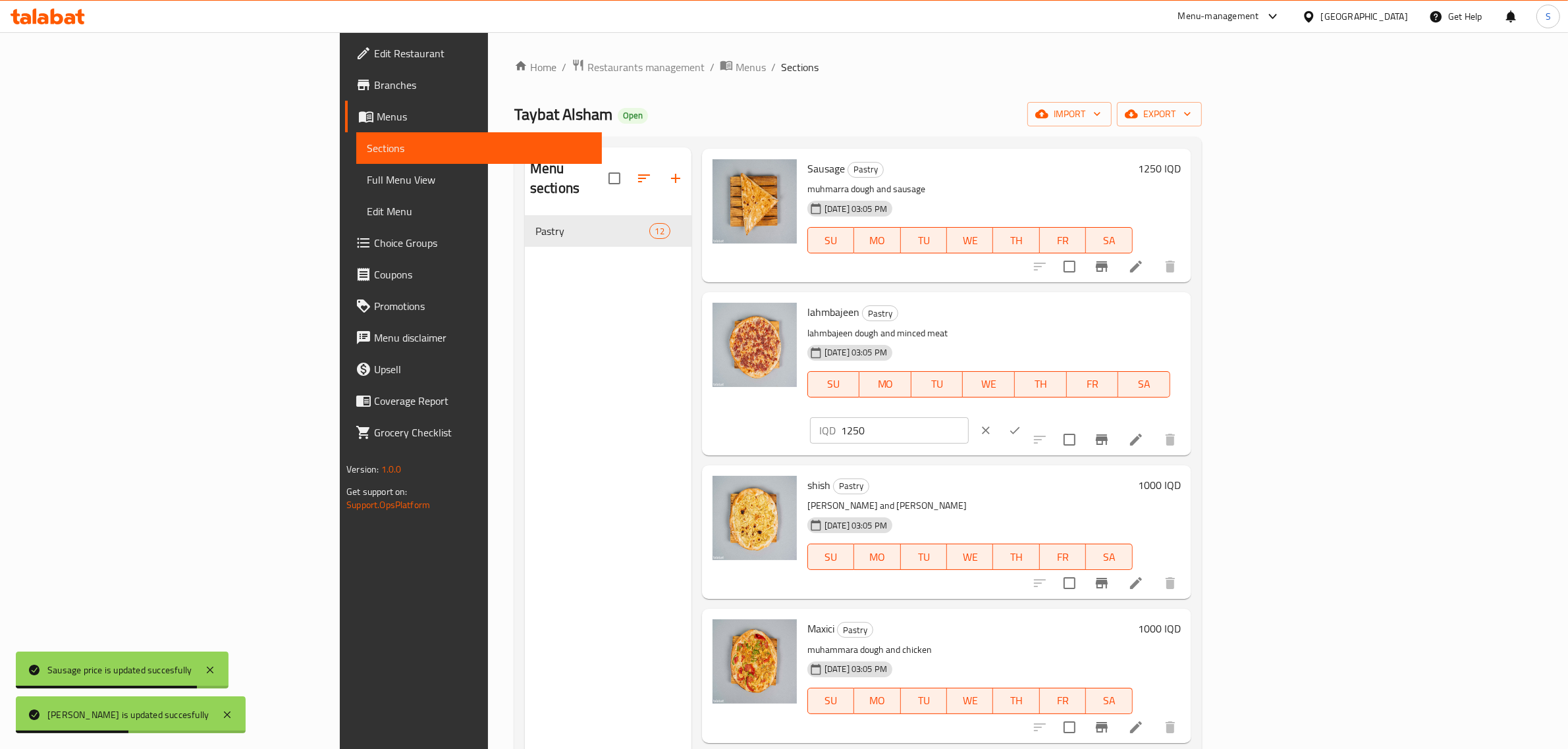
click at [1181, 476] on h6 "1000 IQD" at bounding box center [1159, 485] width 43 height 19
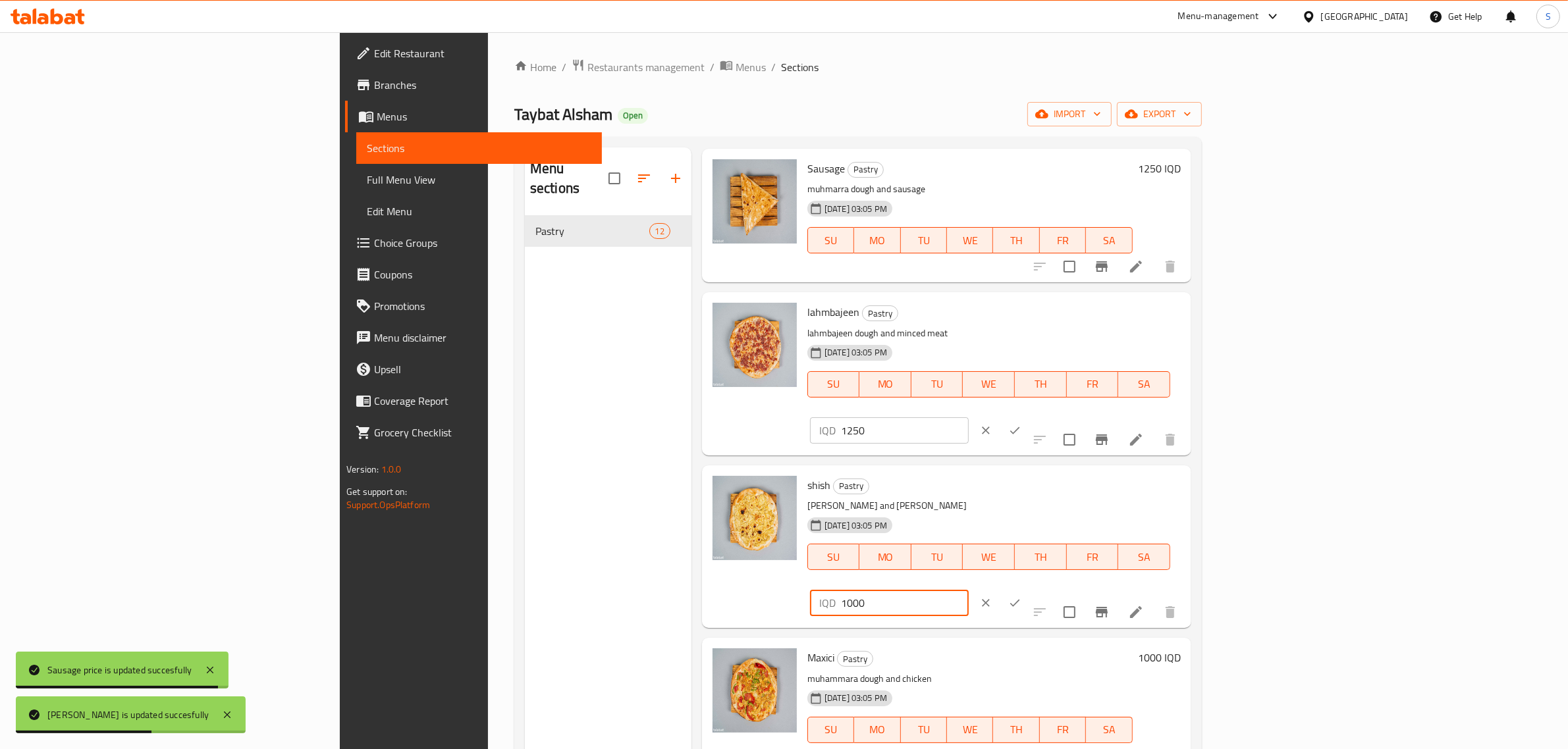
drag, startPoint x: 1344, startPoint y: 469, endPoint x: 1153, endPoint y: 434, distance: 194.2
click at [1166, 471] on div "shish Pastry muhammara dough and shish 09-07-2025 03:05 PM SU MO TU WE TH FR SA…" at bounding box center [994, 547] width 384 height 152
paste input "25"
type input "1250"
click at [1022, 597] on icon "ok" at bounding box center [1014, 603] width 13 height 13
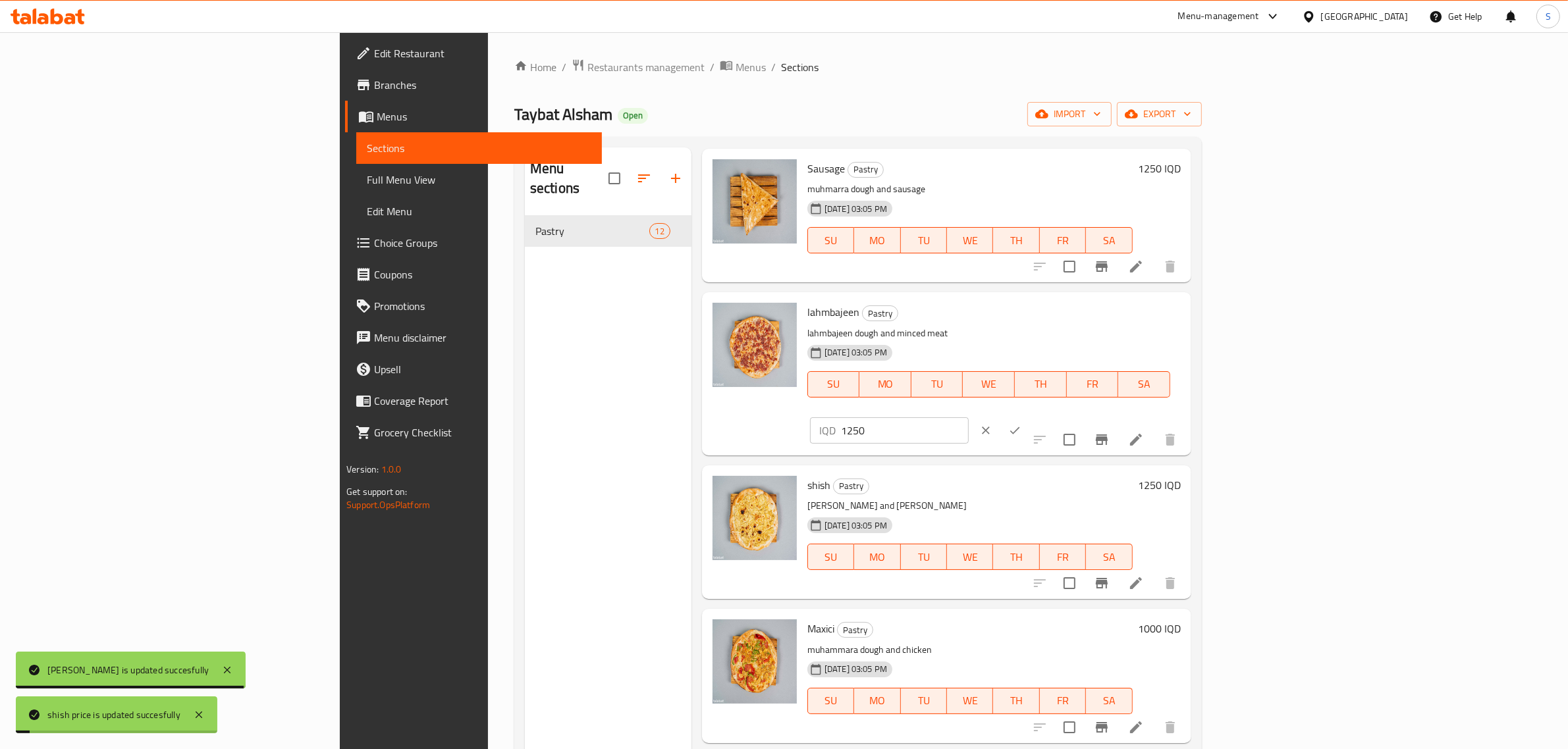
click at [1181, 619] on h6 "1000 IQD" at bounding box center [1159, 628] width 43 height 19
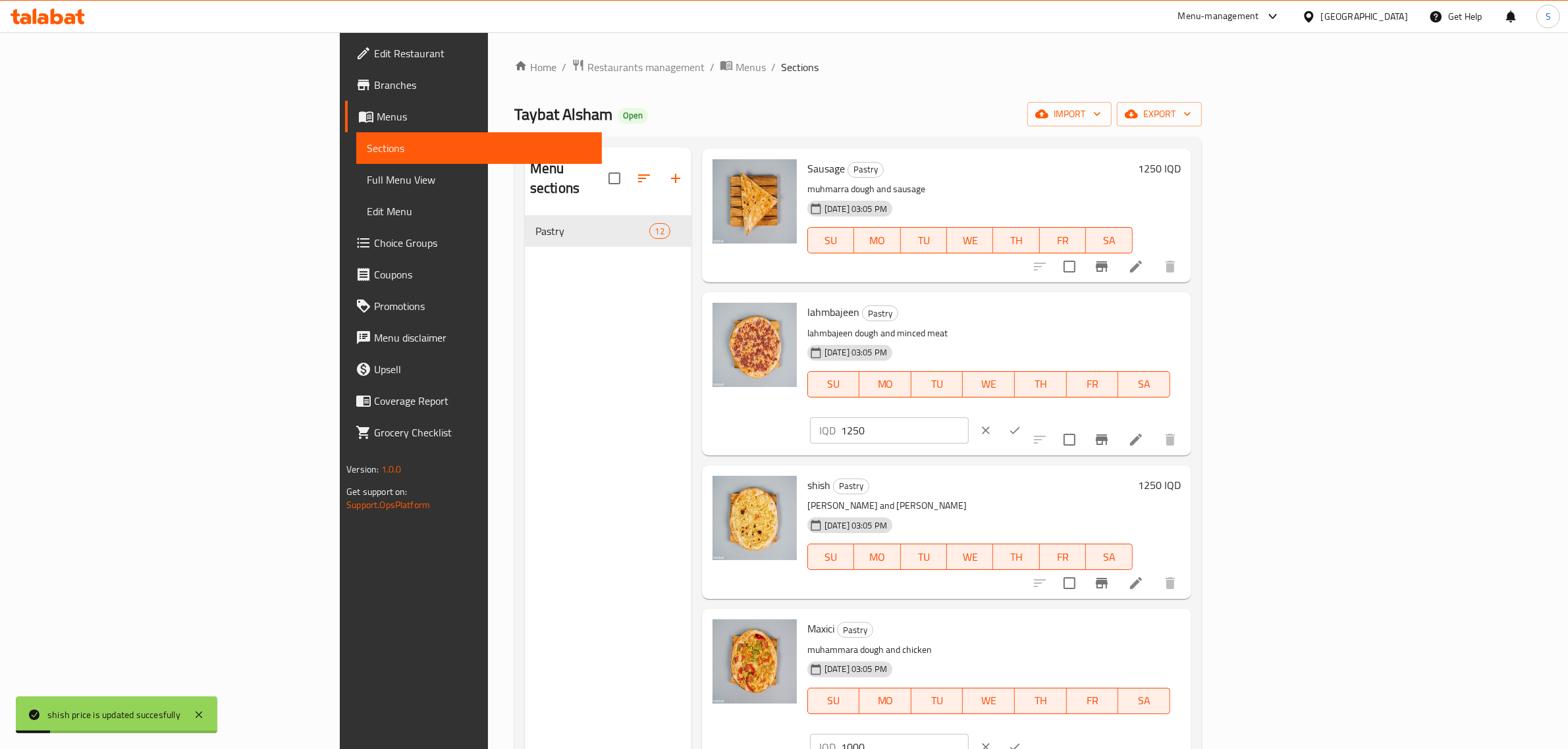
drag, startPoint x: 1369, startPoint y: 607, endPoint x: 1206, endPoint y: 567, distance: 167.8
paste input "25"
type input "1250"
click at [1029, 732] on button "ok" at bounding box center [1015, 747] width 29 height 29
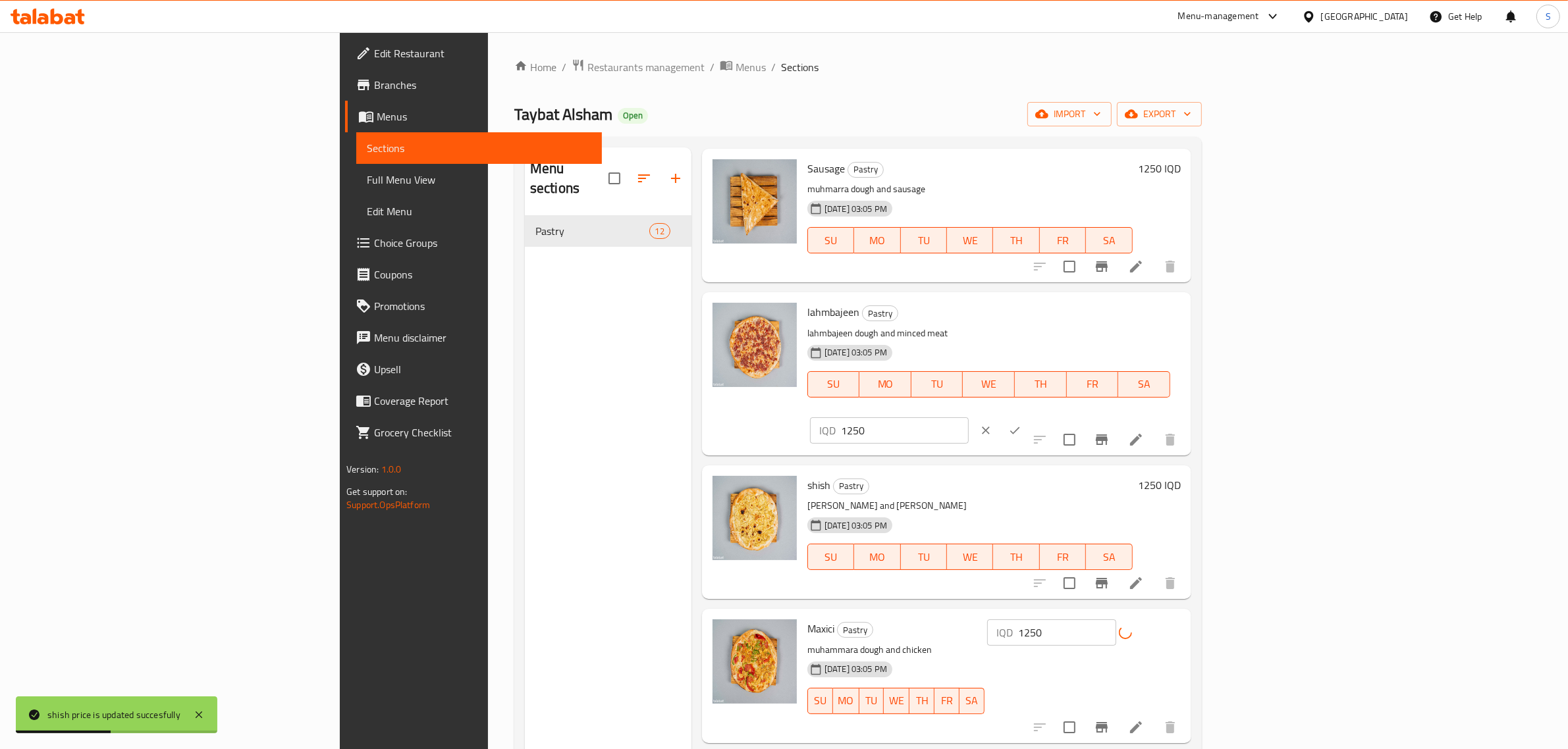
scroll to position [658, 0]
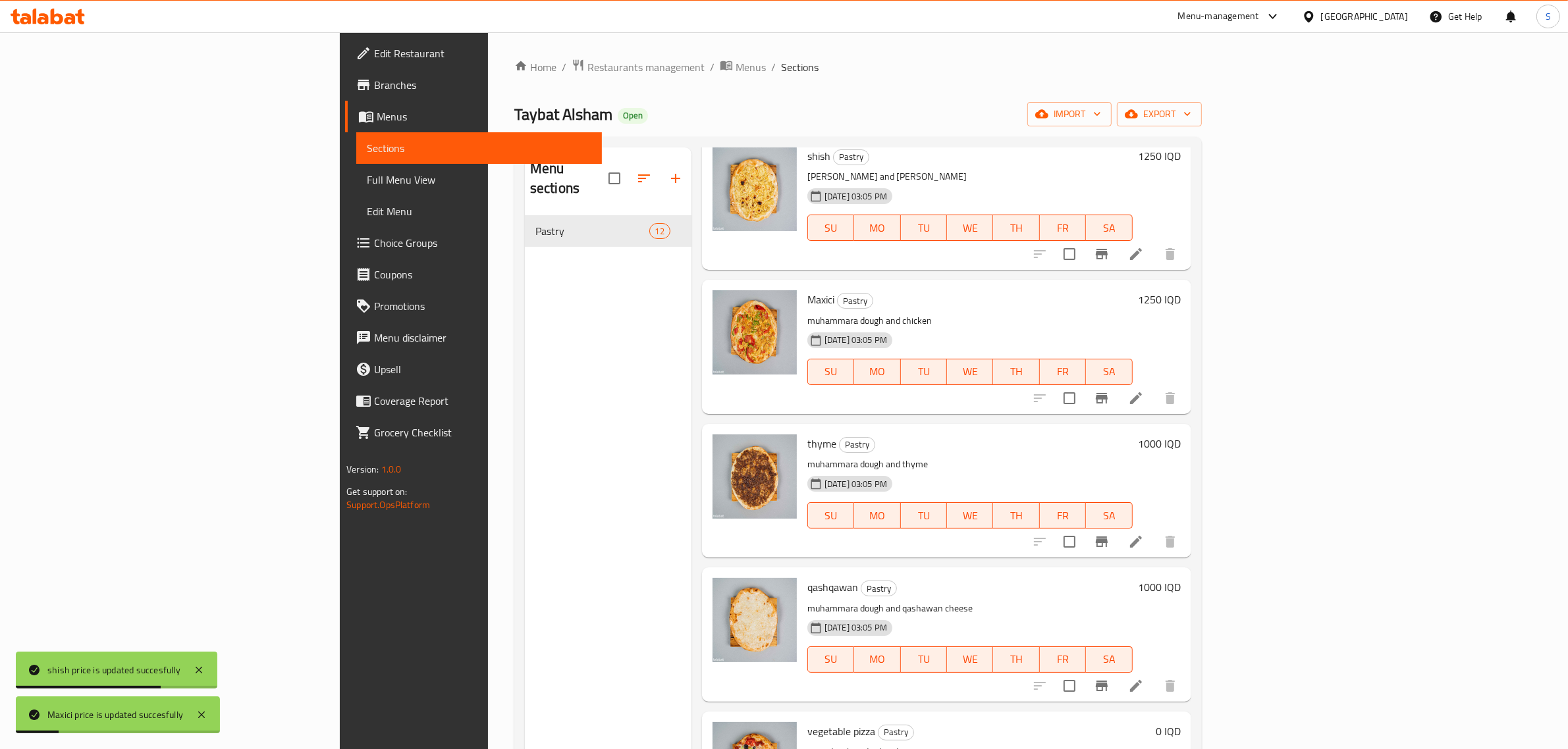
click at [1181, 434] on div "1000 IQD" at bounding box center [1156, 443] width 48 height 19
click at [1181, 434] on h6 "1000 IQD" at bounding box center [1159, 443] width 43 height 19
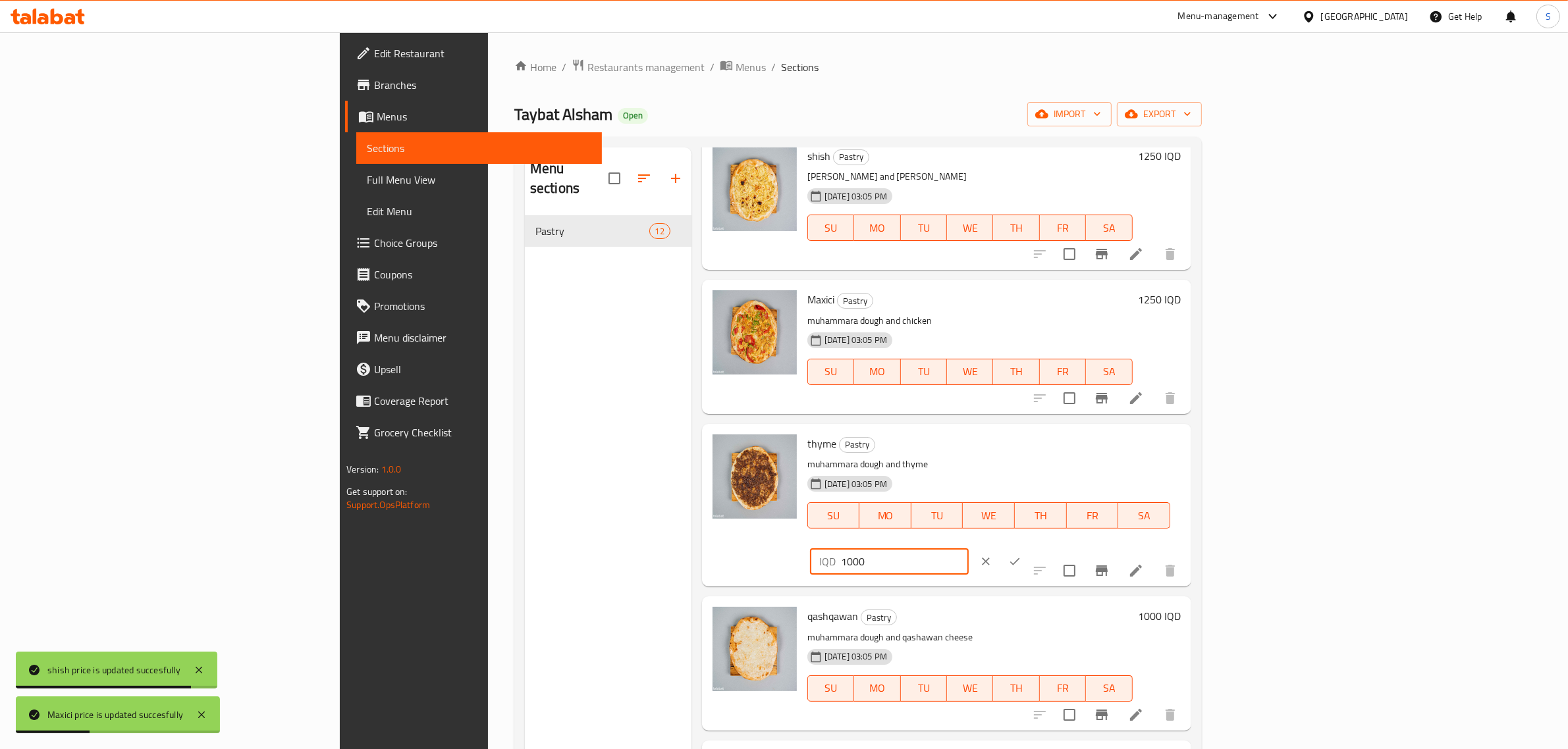
drag, startPoint x: 1395, startPoint y: 422, endPoint x: 1170, endPoint y: 413, distance: 225.2
click at [1170, 429] on div "thyme Pastry muhammara dough and thyme 09-07-2025 03:05 PM SU MO TU WE TH FR SA…" at bounding box center [994, 505] width 384 height 152
paste input "25"
type input "1250"
click at [1022, 555] on icon "ok" at bounding box center [1014, 561] width 13 height 13
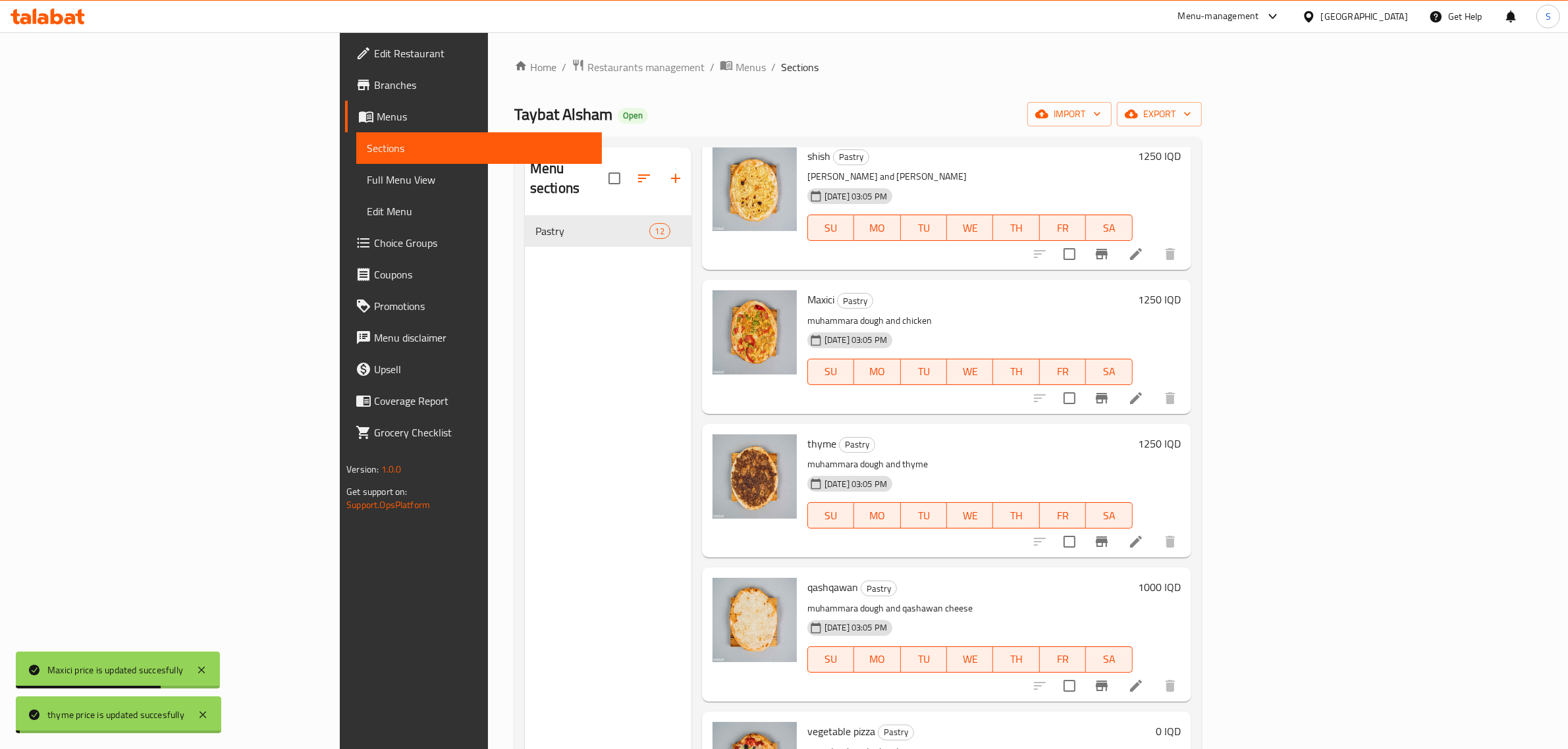
click at [1181, 578] on h6 "1000 IQD" at bounding box center [1159, 587] width 43 height 19
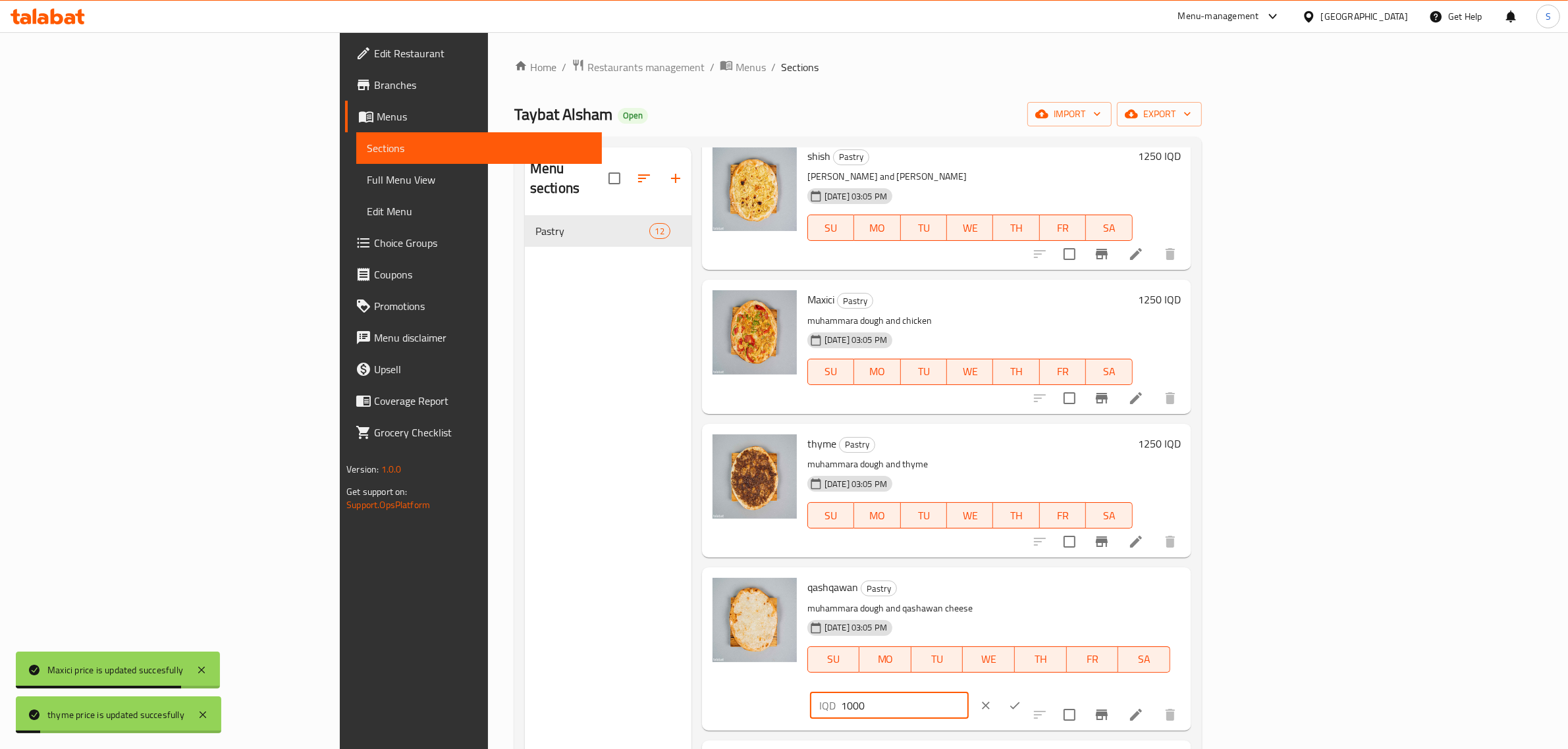
drag, startPoint x: 1348, startPoint y: 563, endPoint x: 1183, endPoint y: 543, distance: 166.2
click at [1183, 568] on div "qashqawan Pastry muhammara dough and qashawan cheese 09-07-2025 03:05 PM SU MO …" at bounding box center [947, 649] width 490 height 163
paste input "25"
type input "1250"
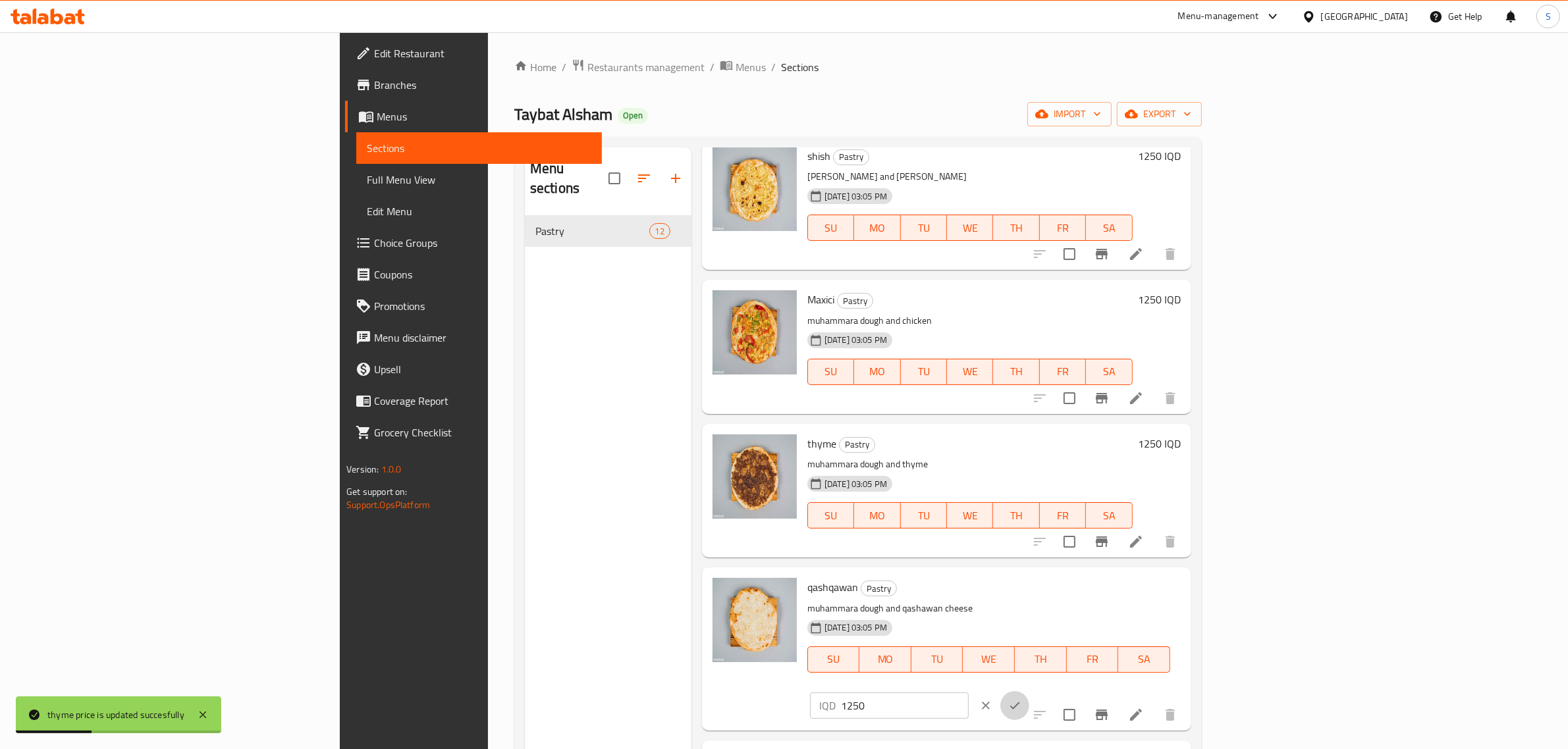
click at [1022, 699] on icon "ok" at bounding box center [1014, 705] width 13 height 13
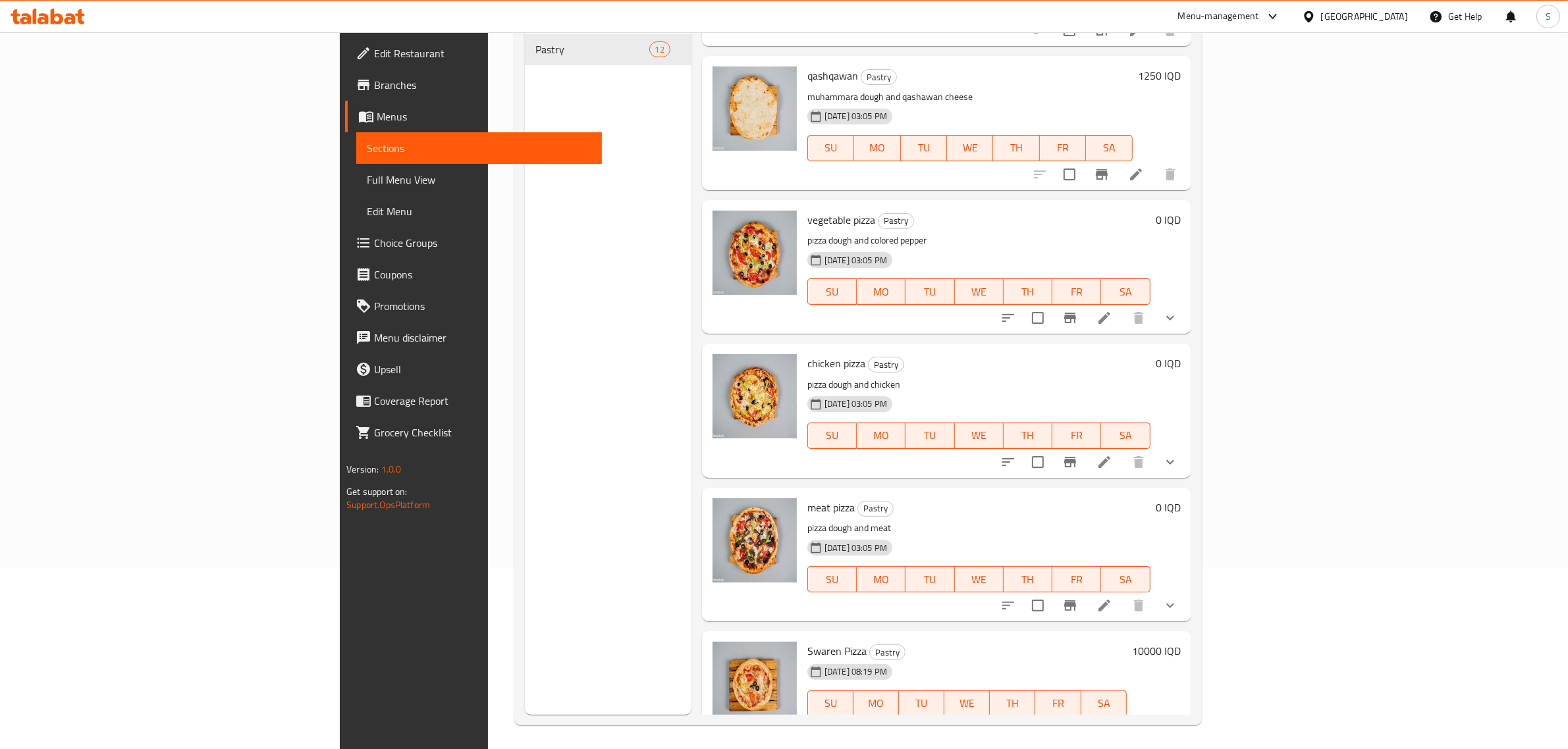
scroll to position [185, 0]
drag, startPoint x: 1432, startPoint y: 438, endPoint x: 1339, endPoint y: 437, distance: 93.0
click at [1016, 452] on icon "sort-choices" at bounding box center [1008, 459] width 16 height 16
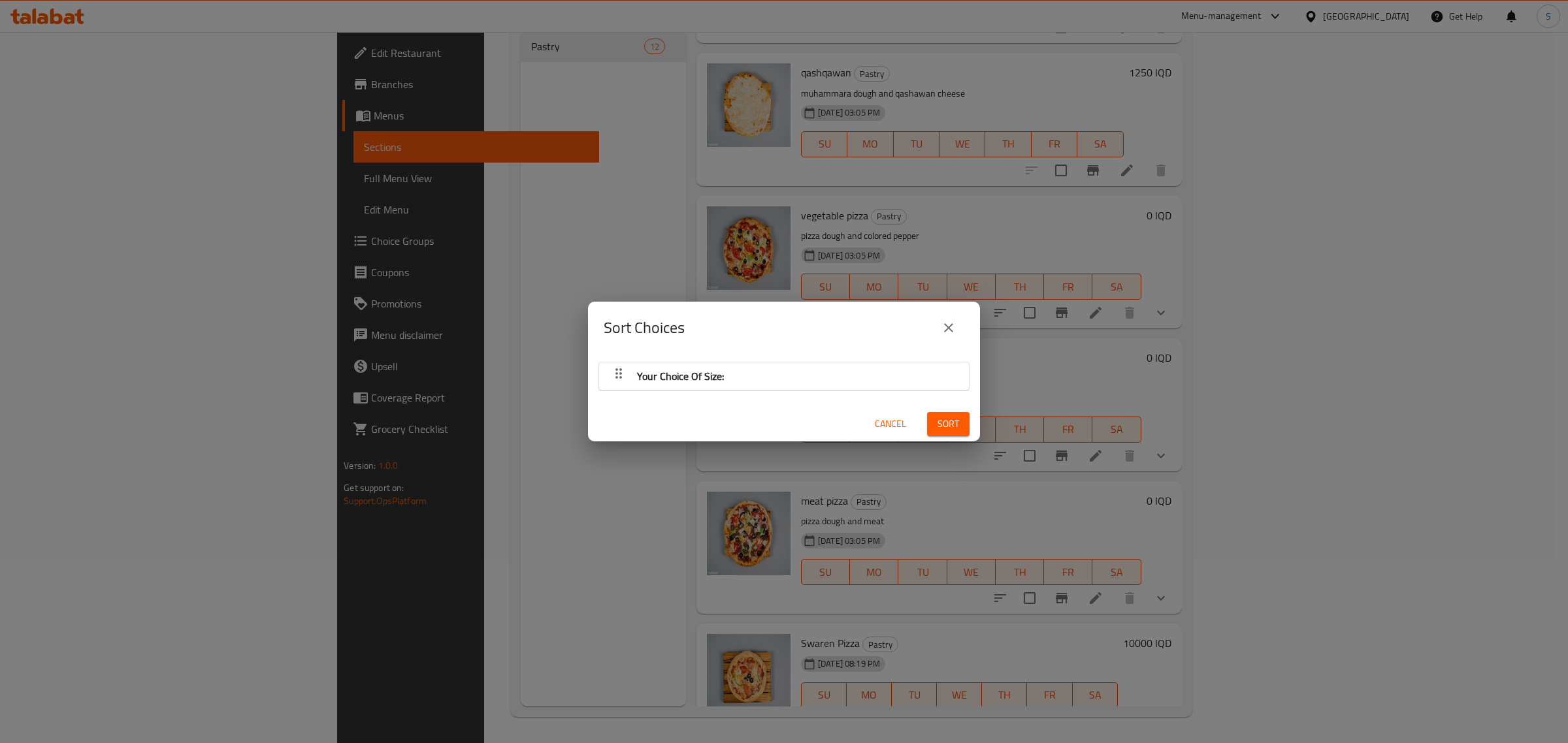
click at [1420, 427] on div "Sort Choices Your Choice Of Size: Cancel Sort" at bounding box center [784, 372] width 1568 height 743
click at [939, 324] on button "close" at bounding box center [949, 328] width 31 height 31
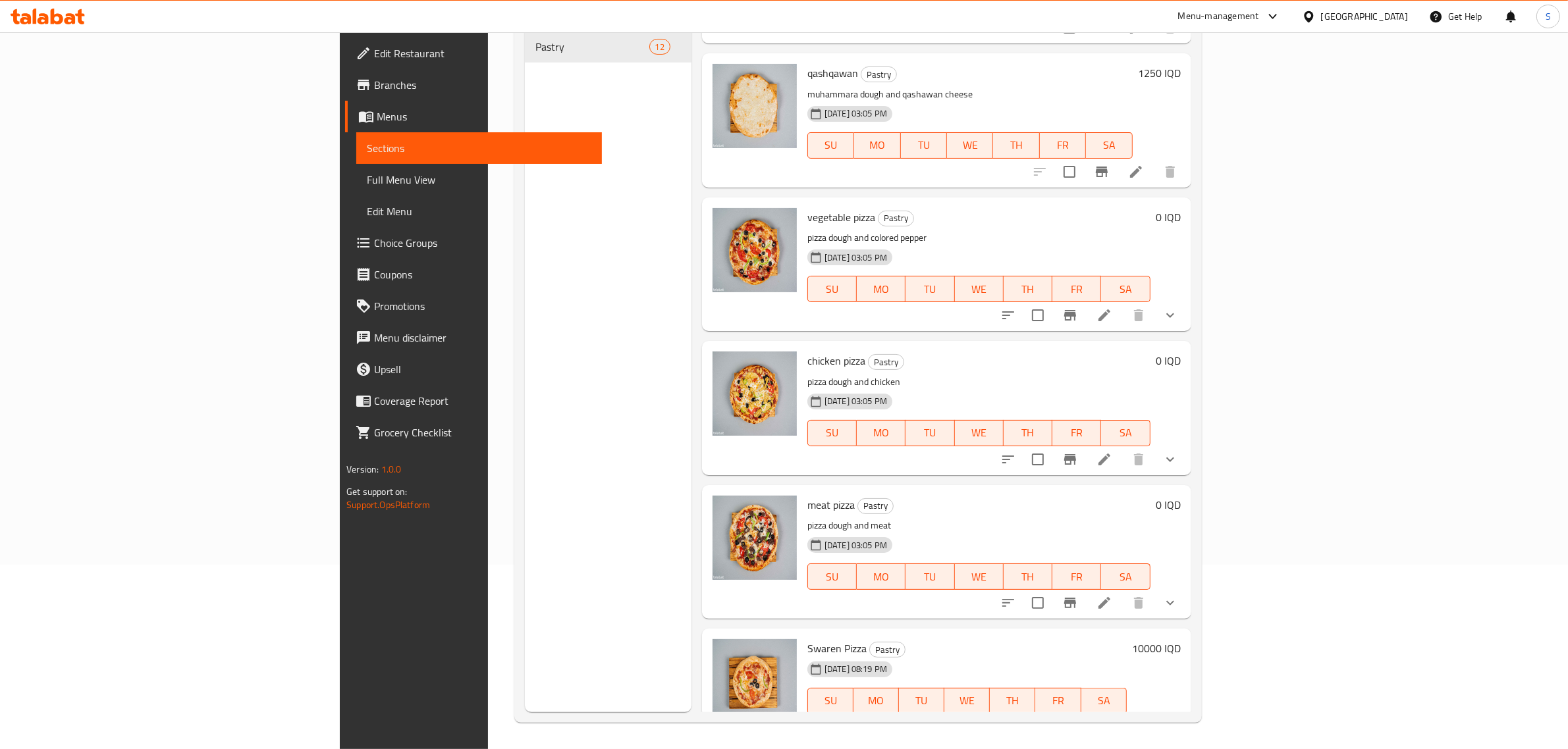
click at [1142, 722] on icon at bounding box center [1136, 728] width 12 height 12
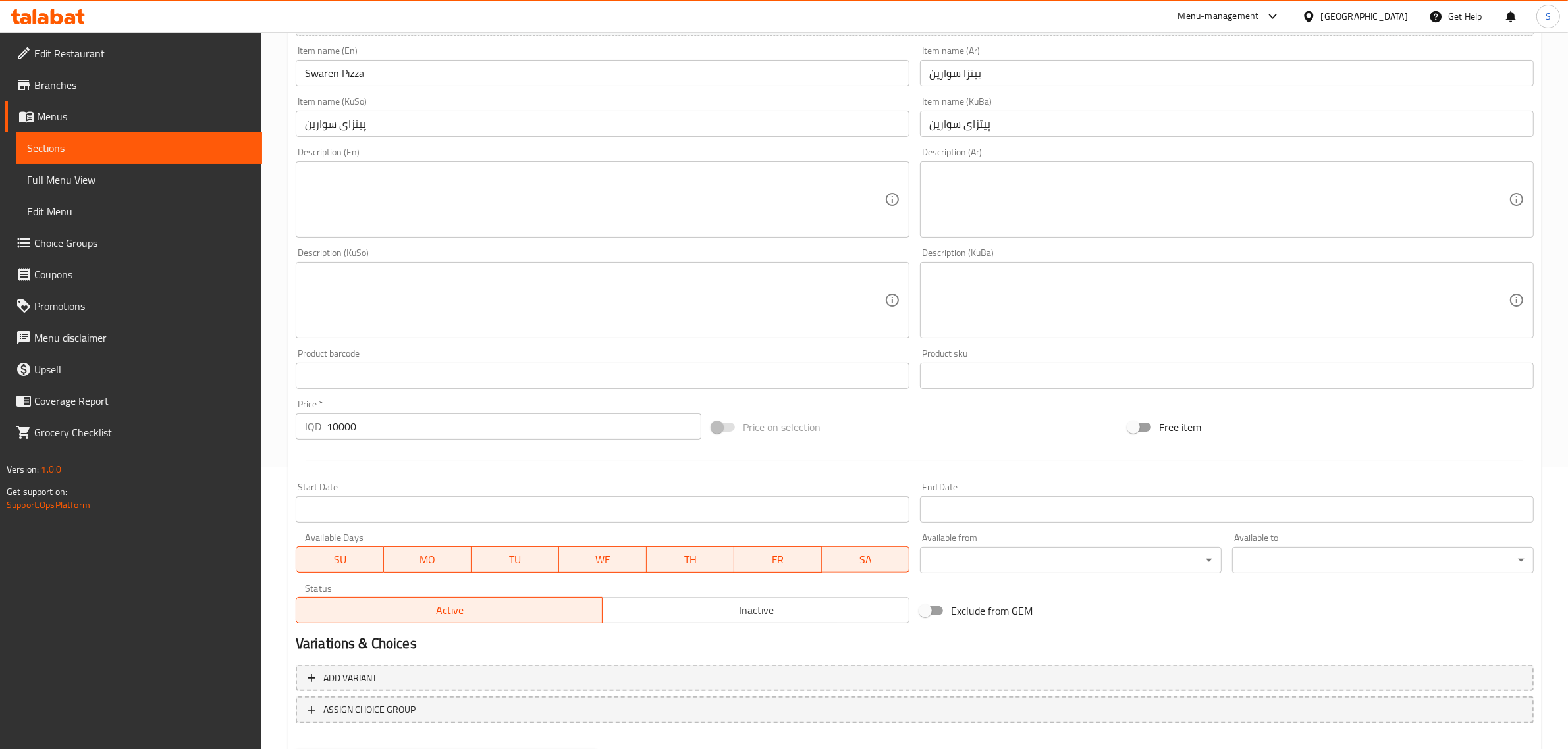
scroll to position [349, 0]
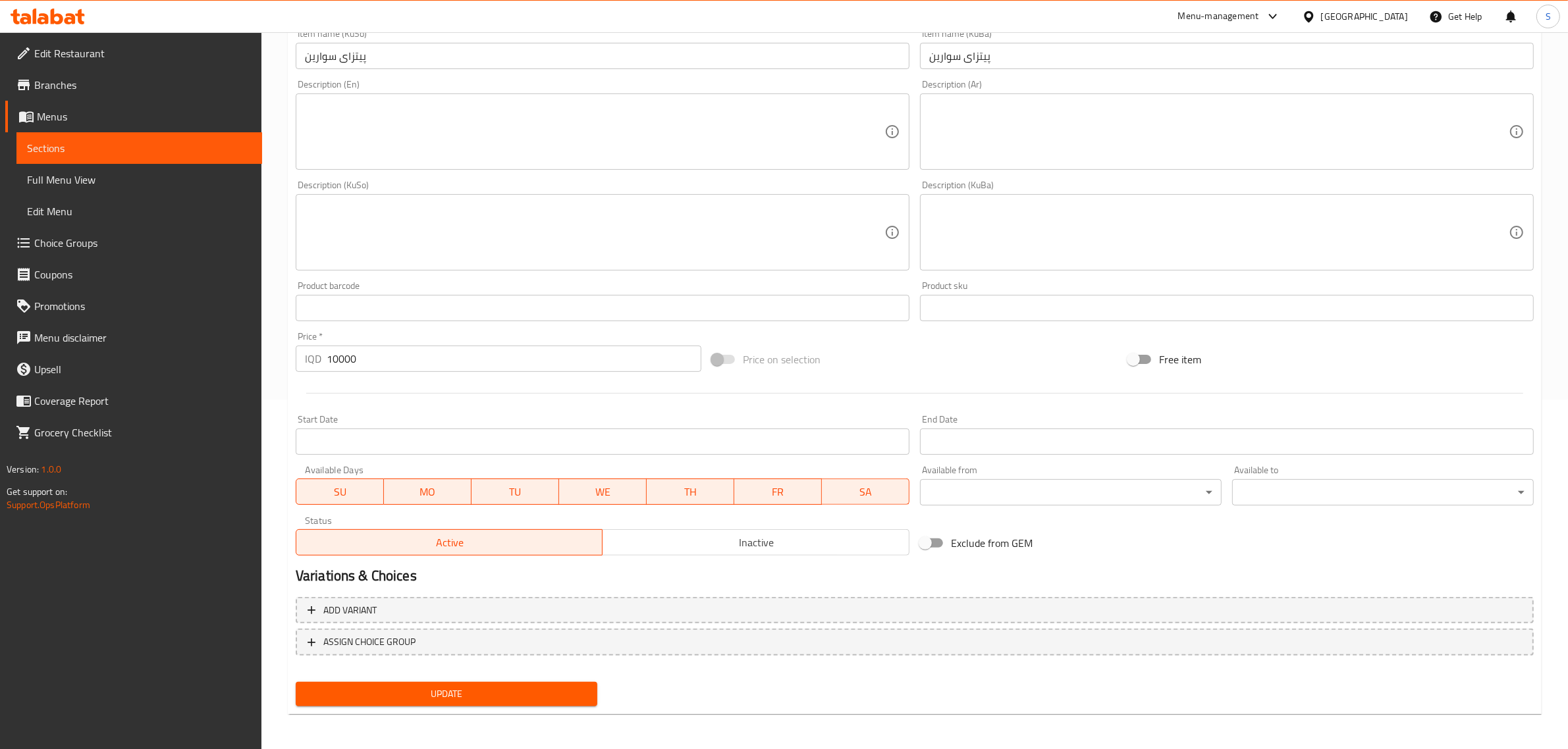
click at [330, 355] on input "10000" at bounding box center [514, 358] width 375 height 26
type input "11000"
click at [495, 691] on span "Update" at bounding box center [447, 693] width 281 height 17
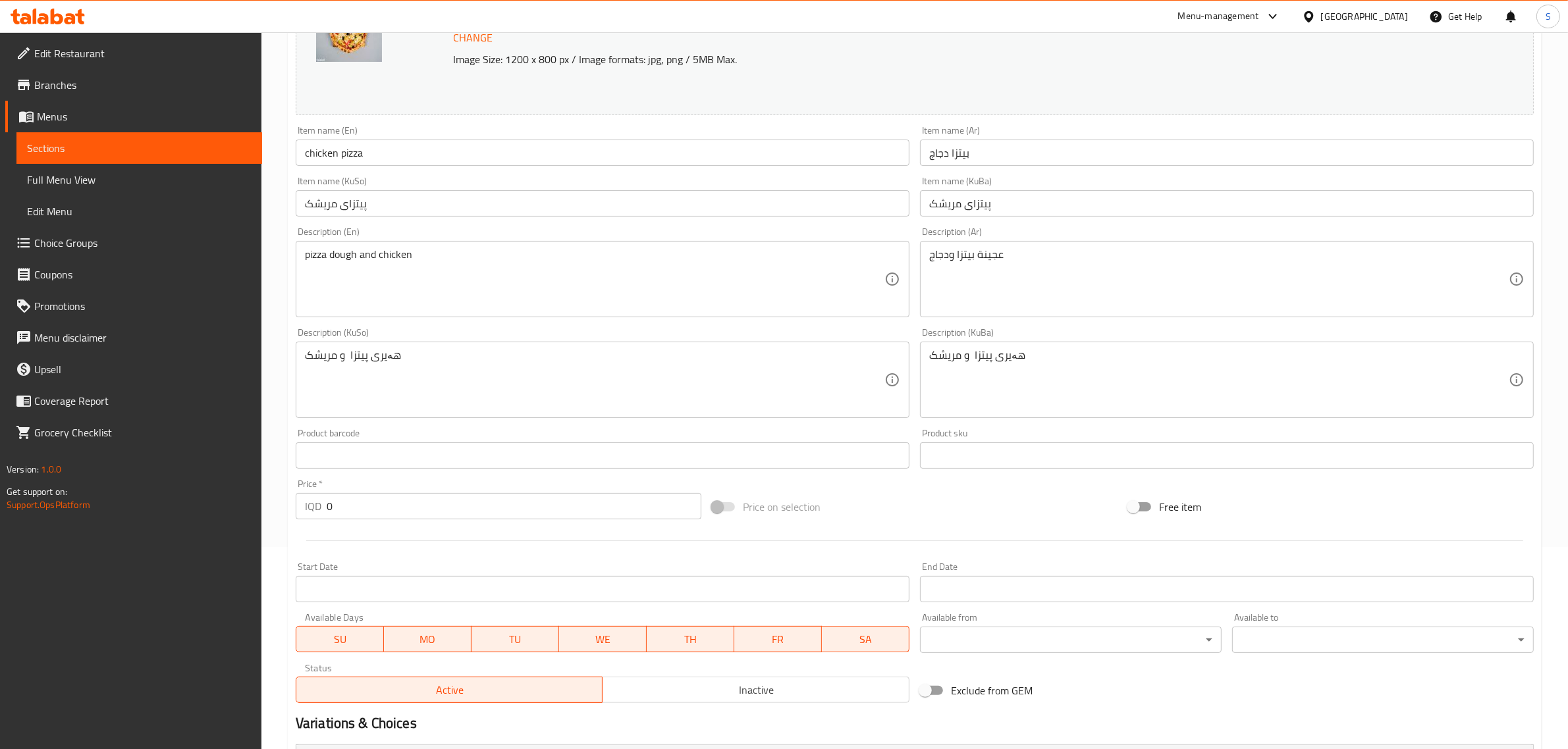
scroll to position [380, 0]
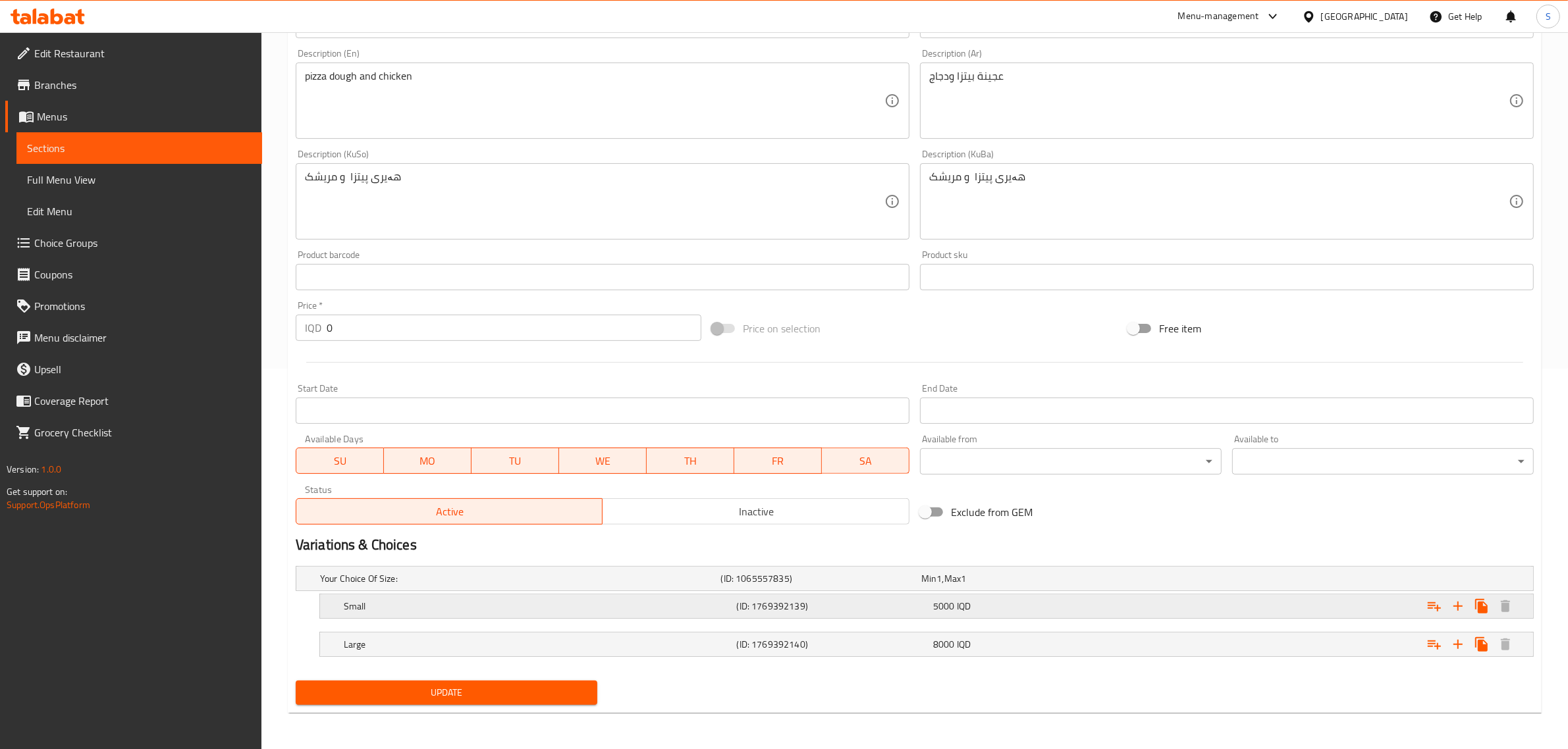
drag, startPoint x: 894, startPoint y: 597, endPoint x: 901, endPoint y: 601, distance: 8.1
click at [894, 588] on div "(ID: 1769392139)" at bounding box center [818, 578] width 200 height 19
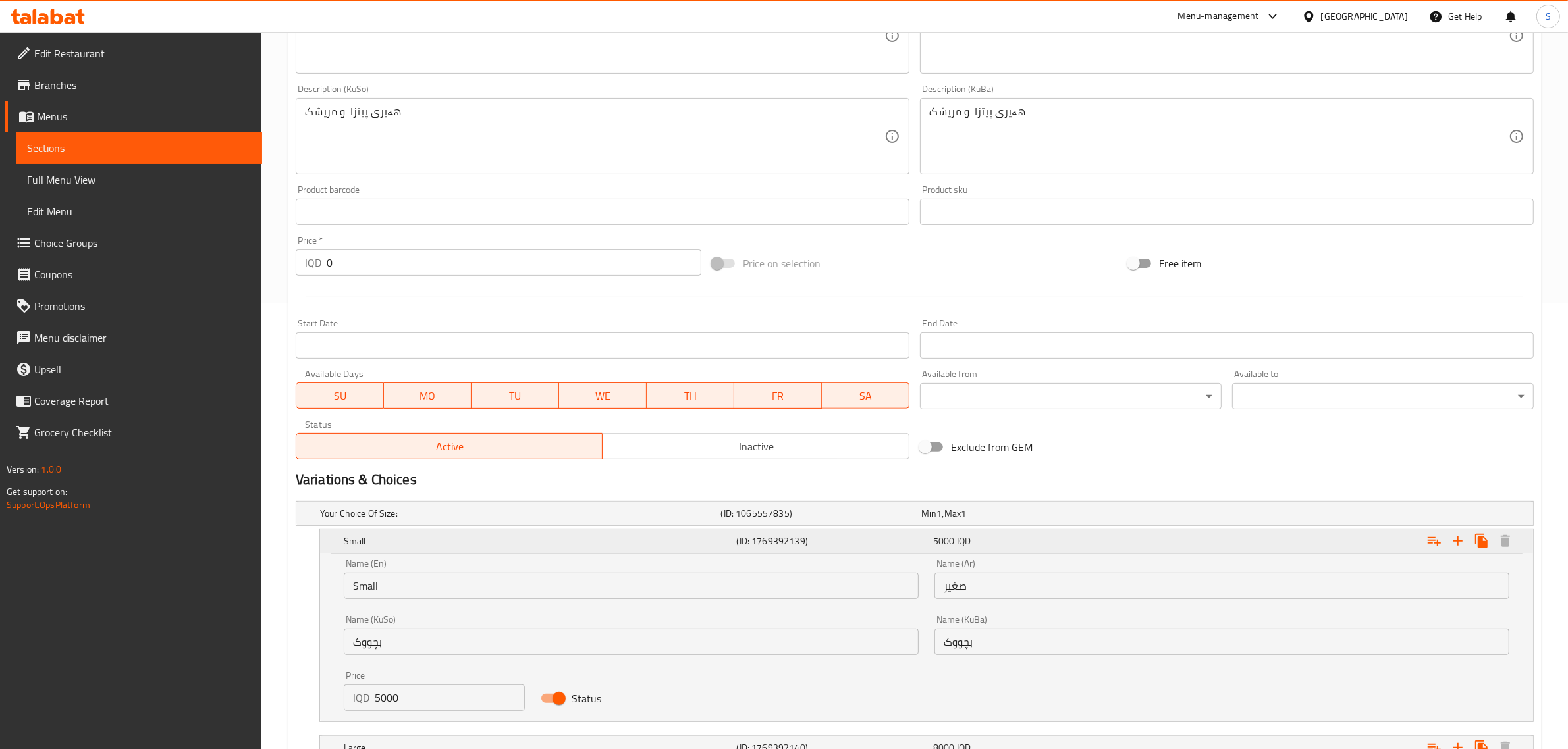
scroll to position [550, 0]
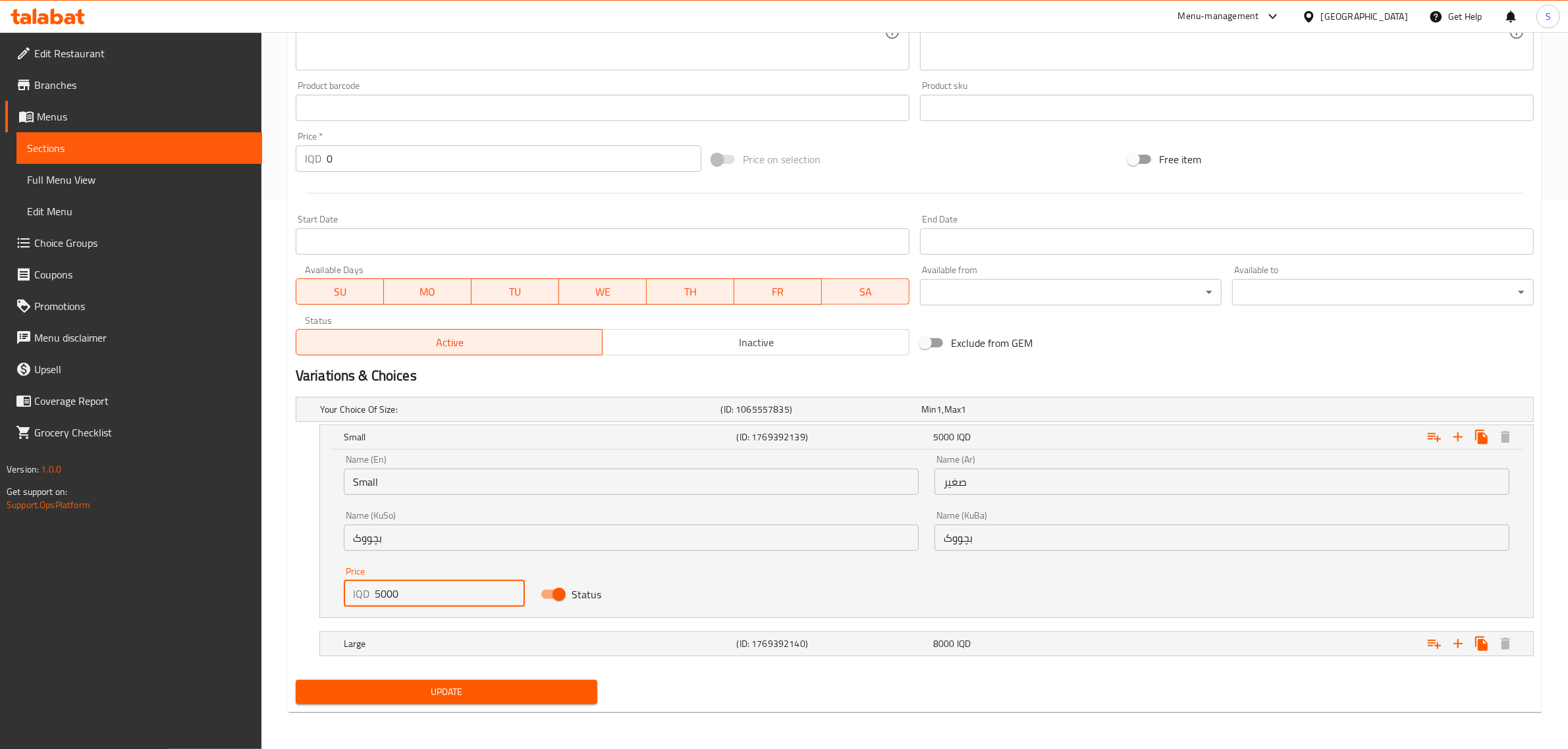
drag, startPoint x: 426, startPoint y: 599, endPoint x: 307, endPoint y: 604, distance: 119.1
click at [307, 603] on div "Small (ID: 1769392139) 5000 IQD Name (En) Small Name (En) Name (Ar) صغير Name (…" at bounding box center [914, 521] width 1238 height 193
type input "6000"
click at [809, 418] on div "(ID: 1769392140)" at bounding box center [818, 409] width 200 height 19
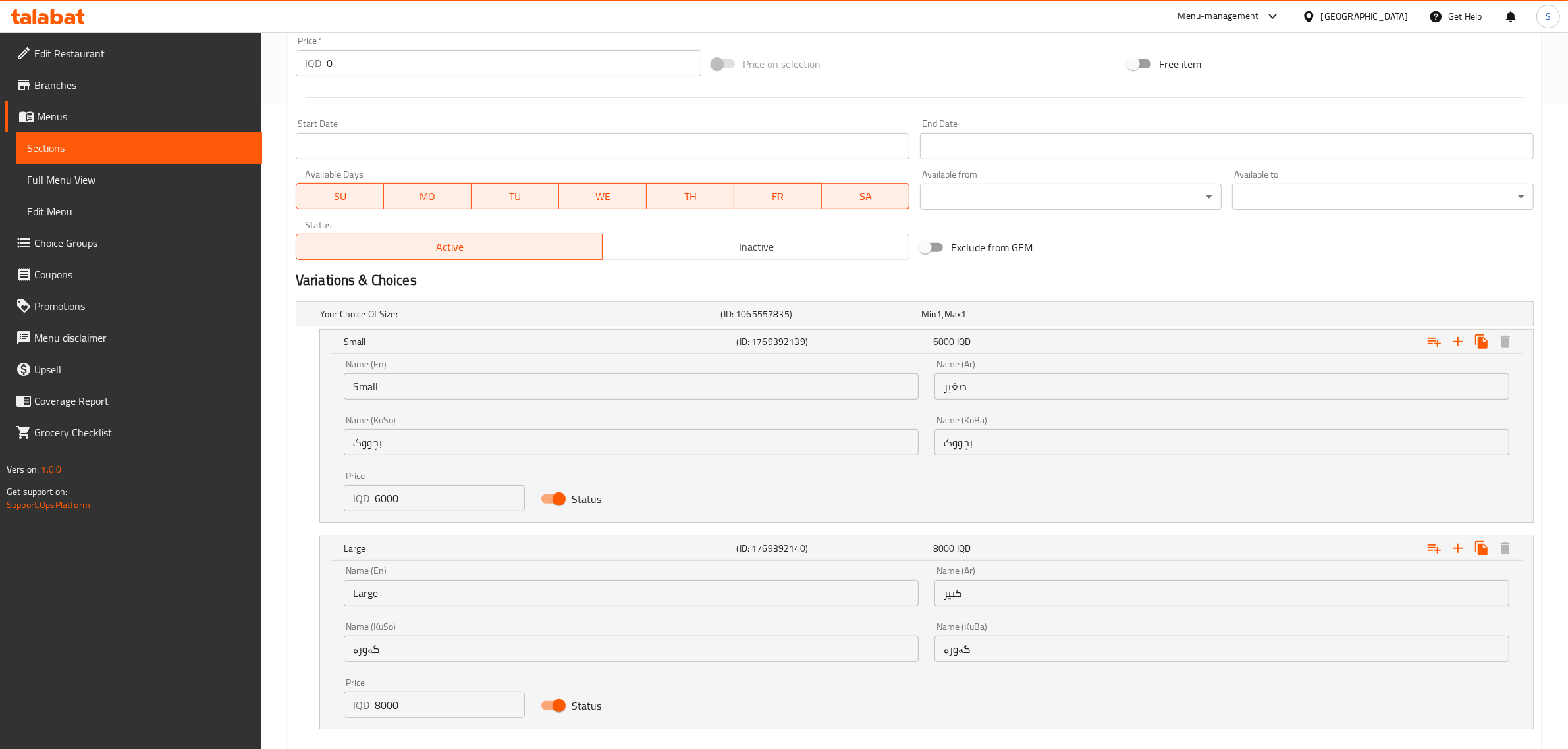
scroll to position [718, 0]
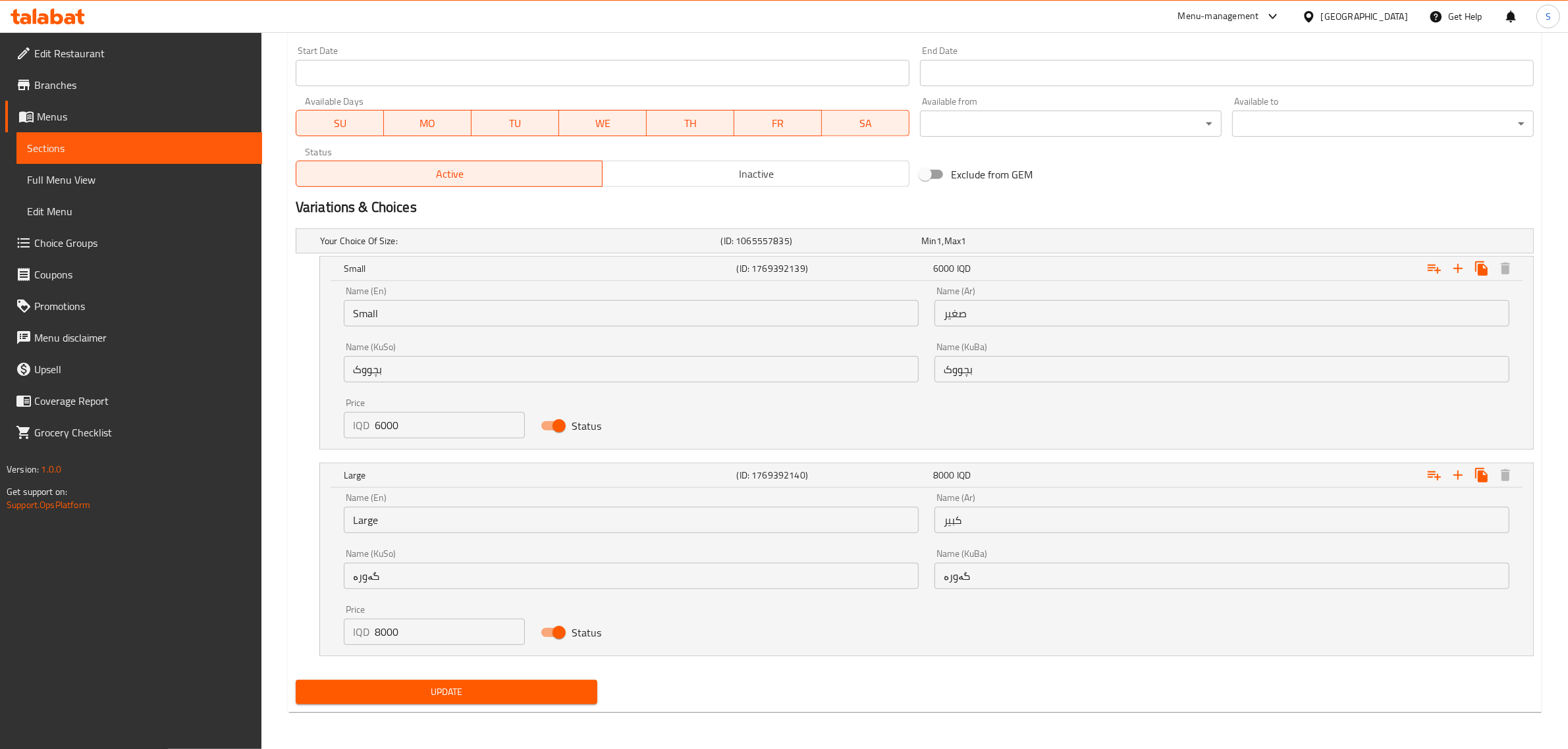
click at [378, 634] on input "8000" at bounding box center [450, 631] width 150 height 26
type input "9000"
click at [475, 683] on button "Update" at bounding box center [446, 691] width 302 height 24
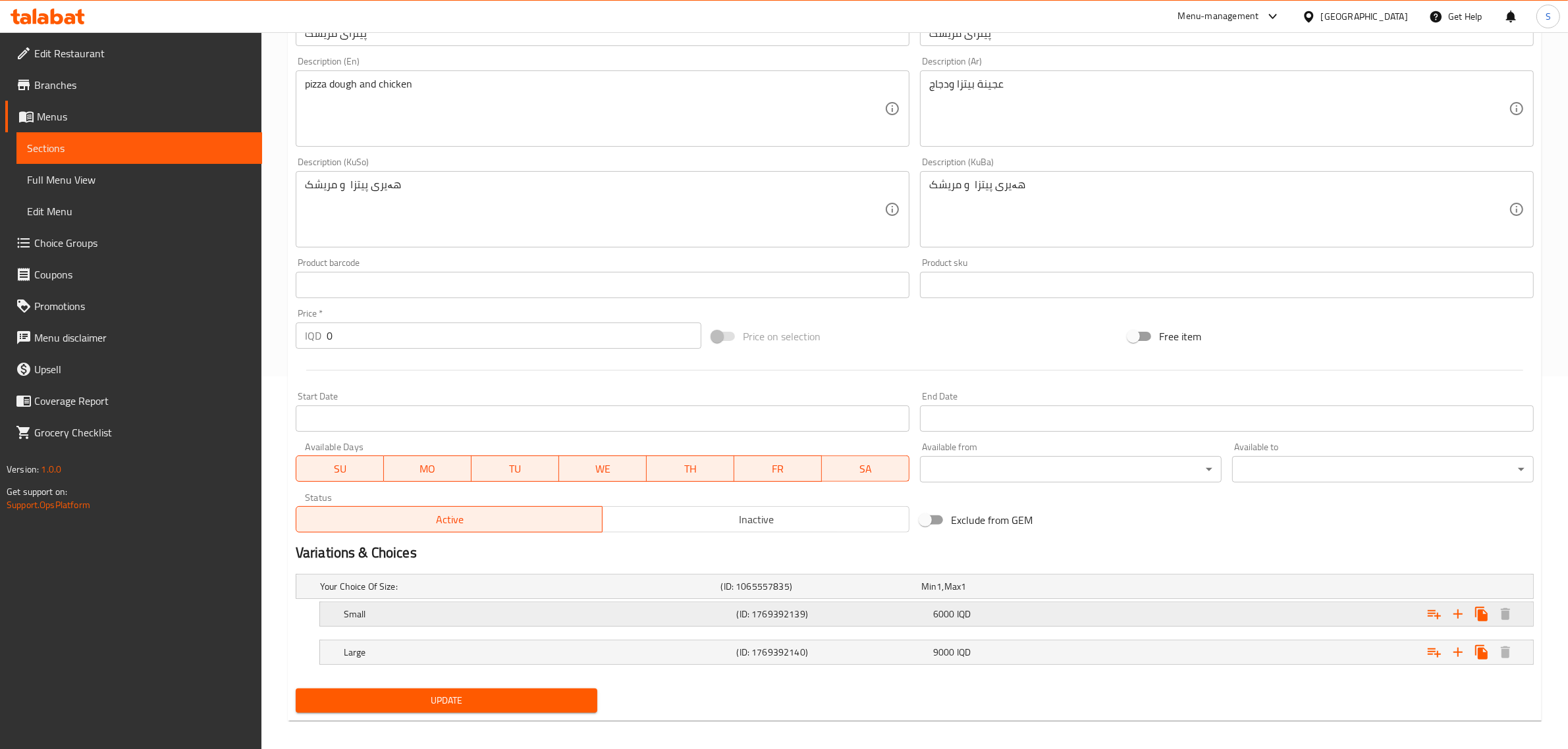
click at [716, 593] on h5 "Small" at bounding box center [518, 586] width 396 height 13
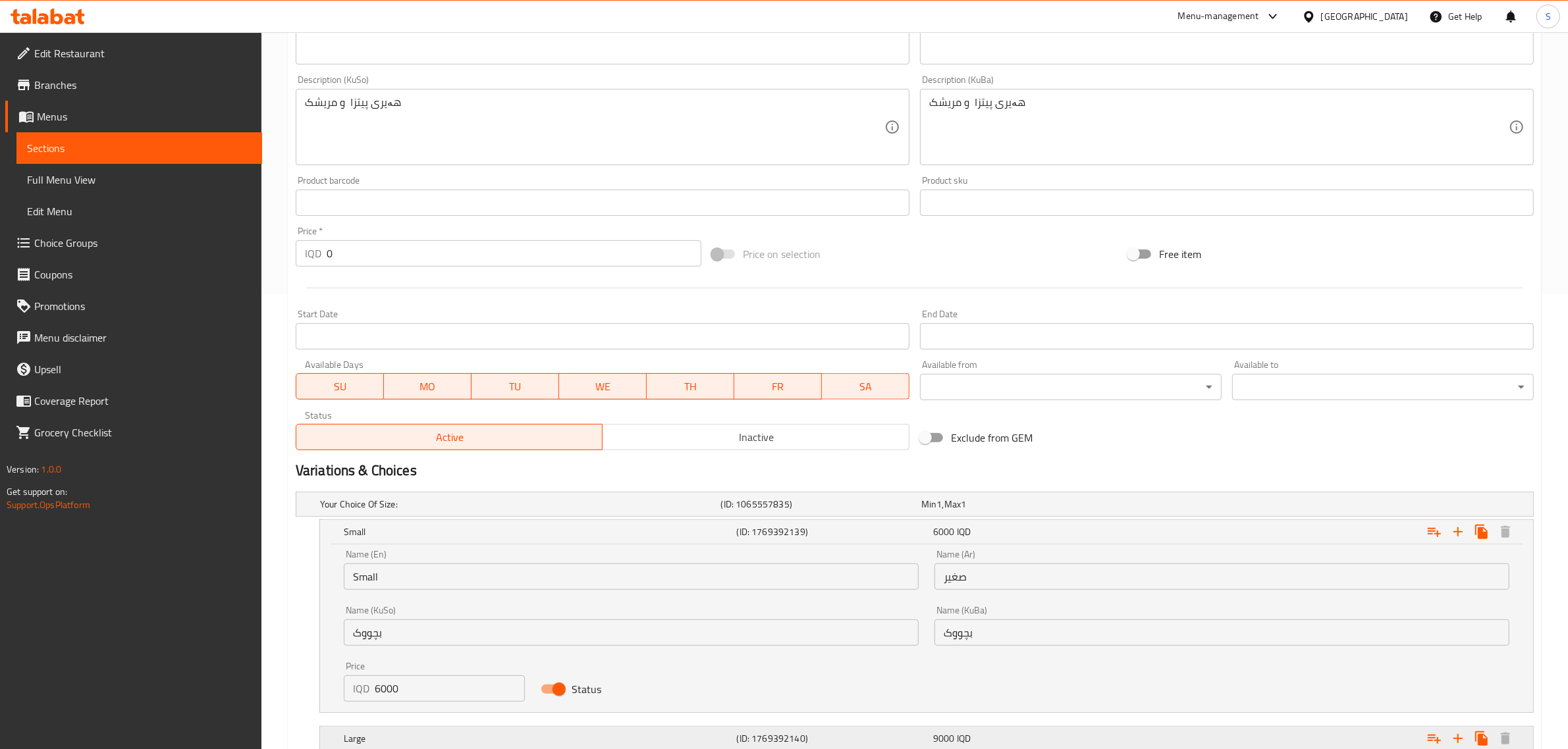
scroll to position [550, 0]
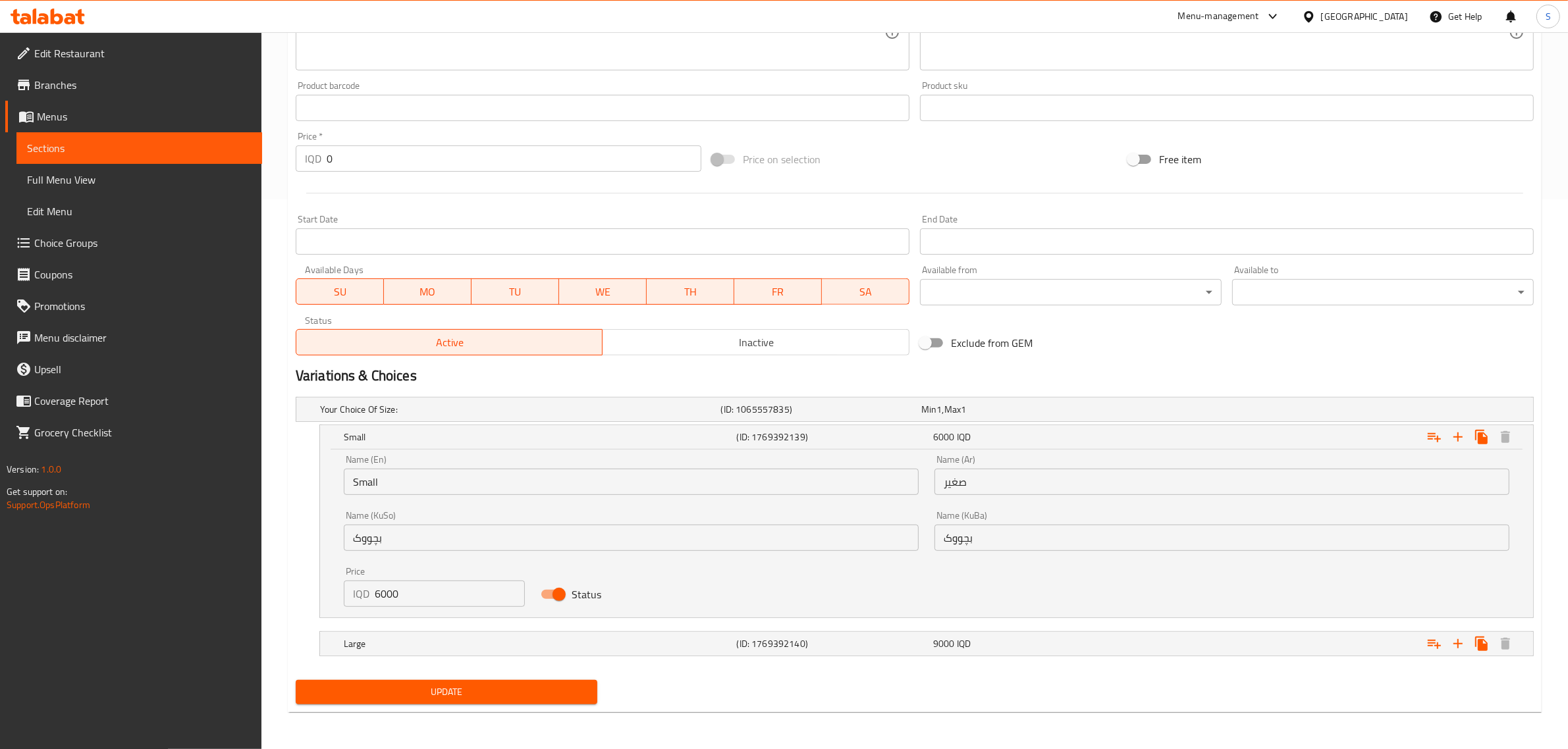
click at [382, 586] on input "6000" at bounding box center [450, 593] width 150 height 26
type input "7000"
click at [746, 416] on h5 "(ID: 1769392140)" at bounding box center [819, 409] width 195 height 13
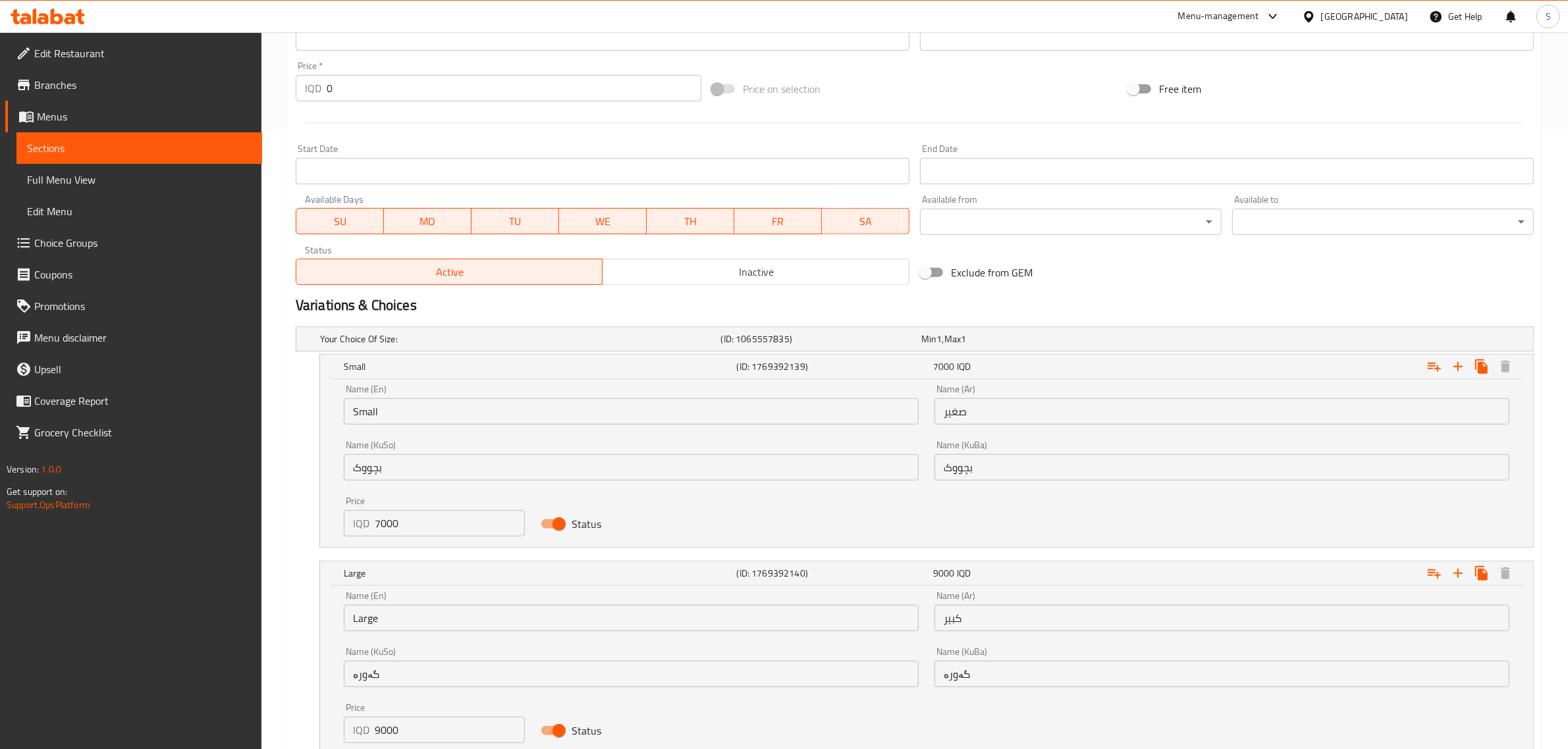
scroll to position [718, 0]
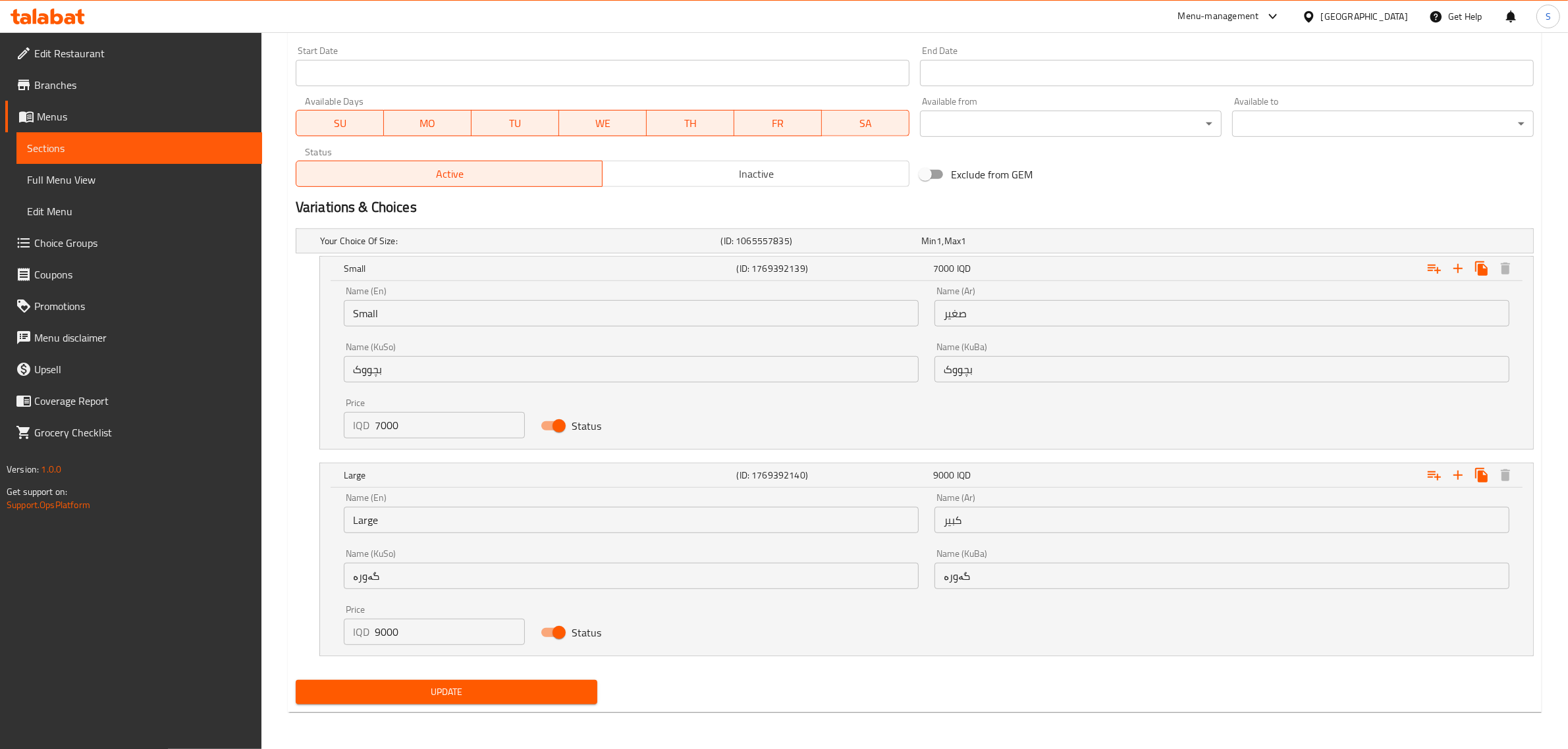
click at [385, 635] on input "9000" at bounding box center [450, 631] width 150 height 26
type input "10000"
click at [464, 684] on span "Update" at bounding box center [447, 691] width 281 height 17
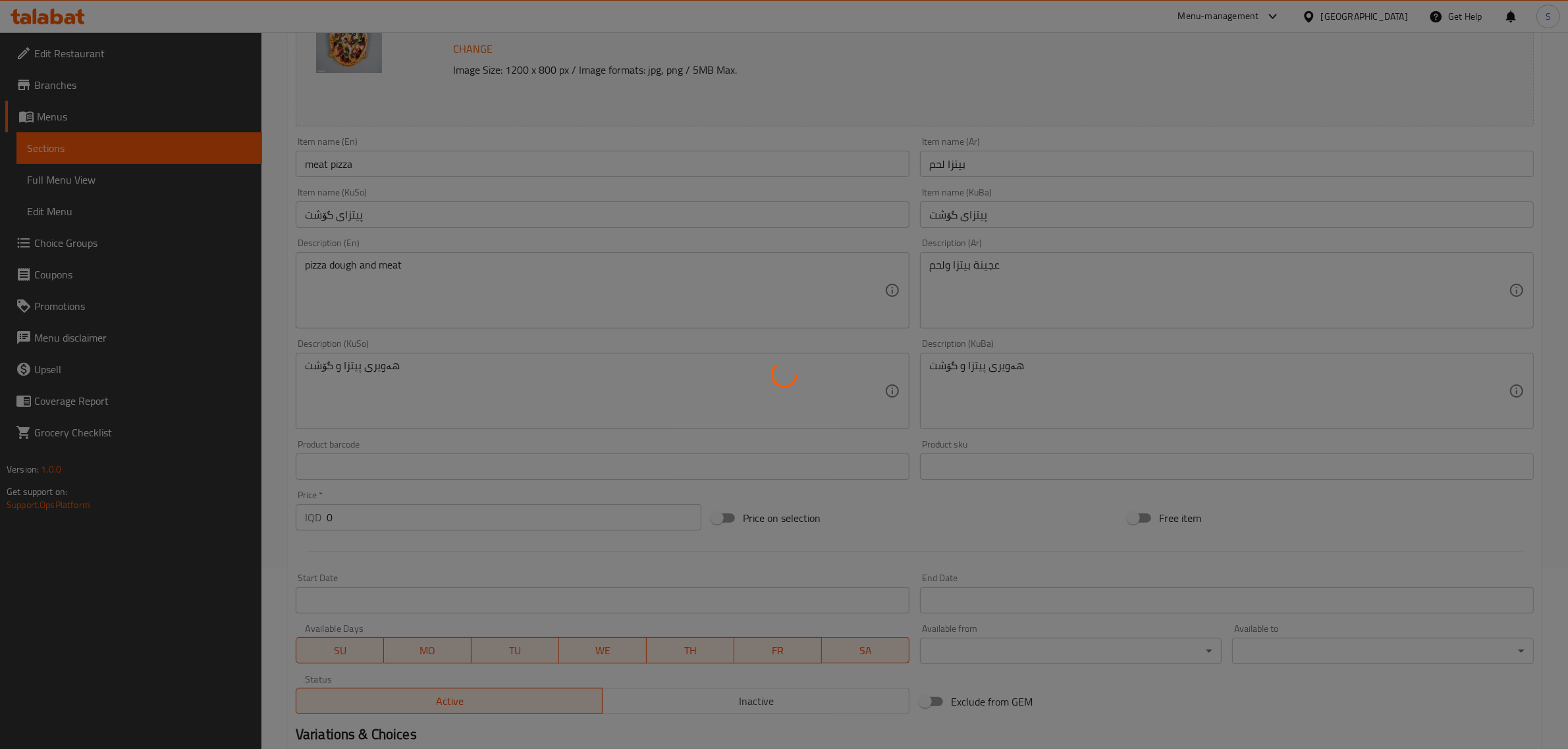
scroll to position [356, 0]
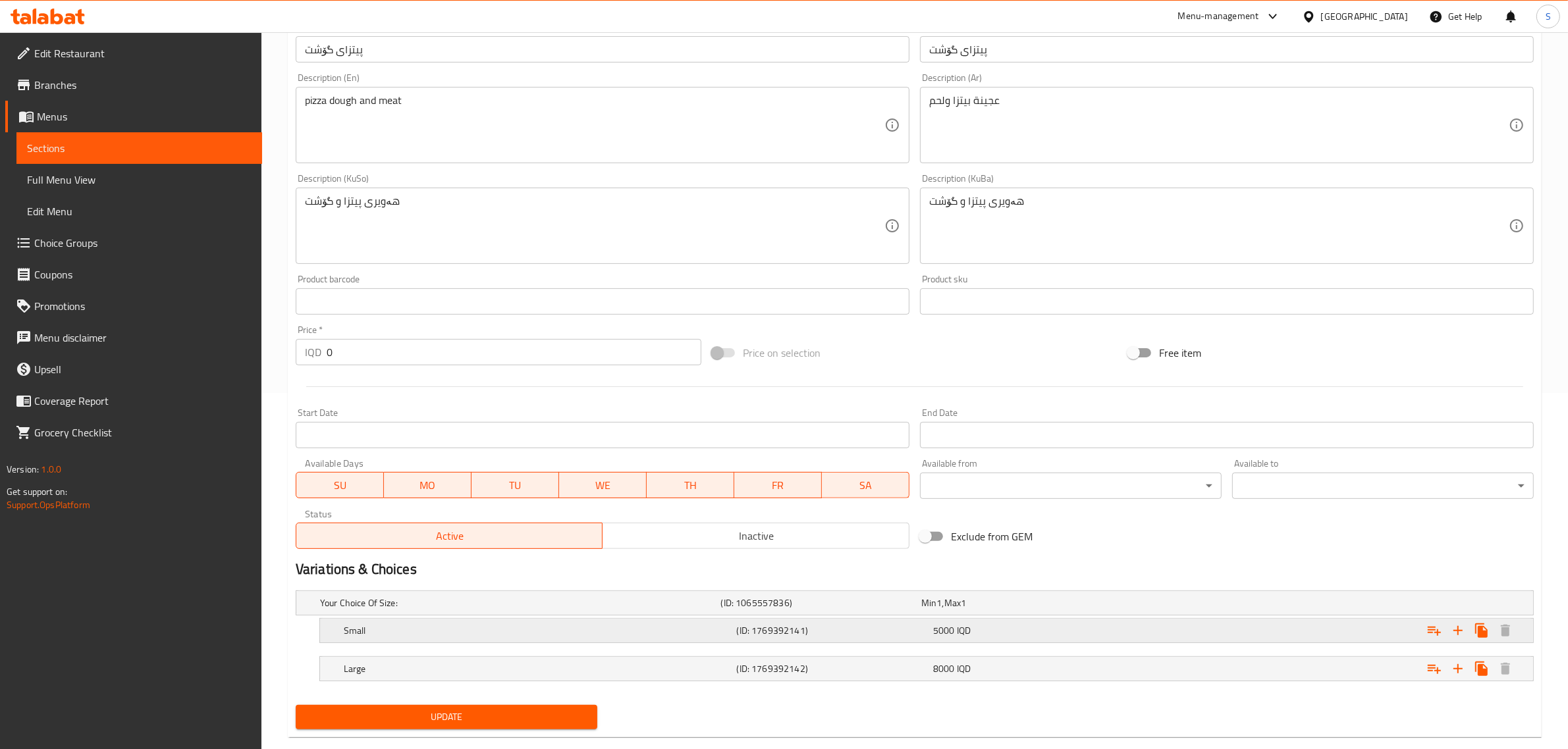
click at [919, 612] on div "(ID: 1769392141)" at bounding box center [818, 603] width 200 height 19
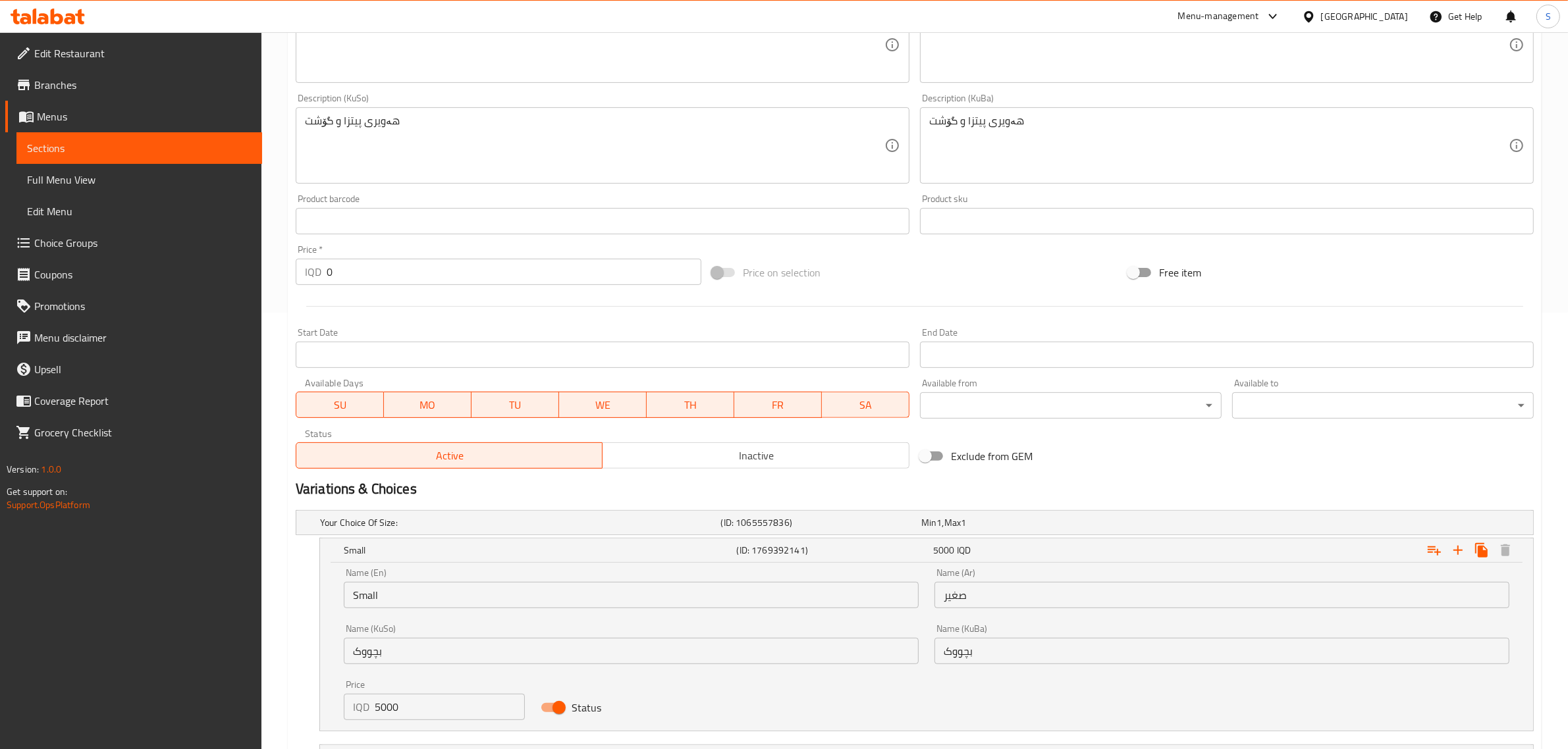
scroll to position [550, 0]
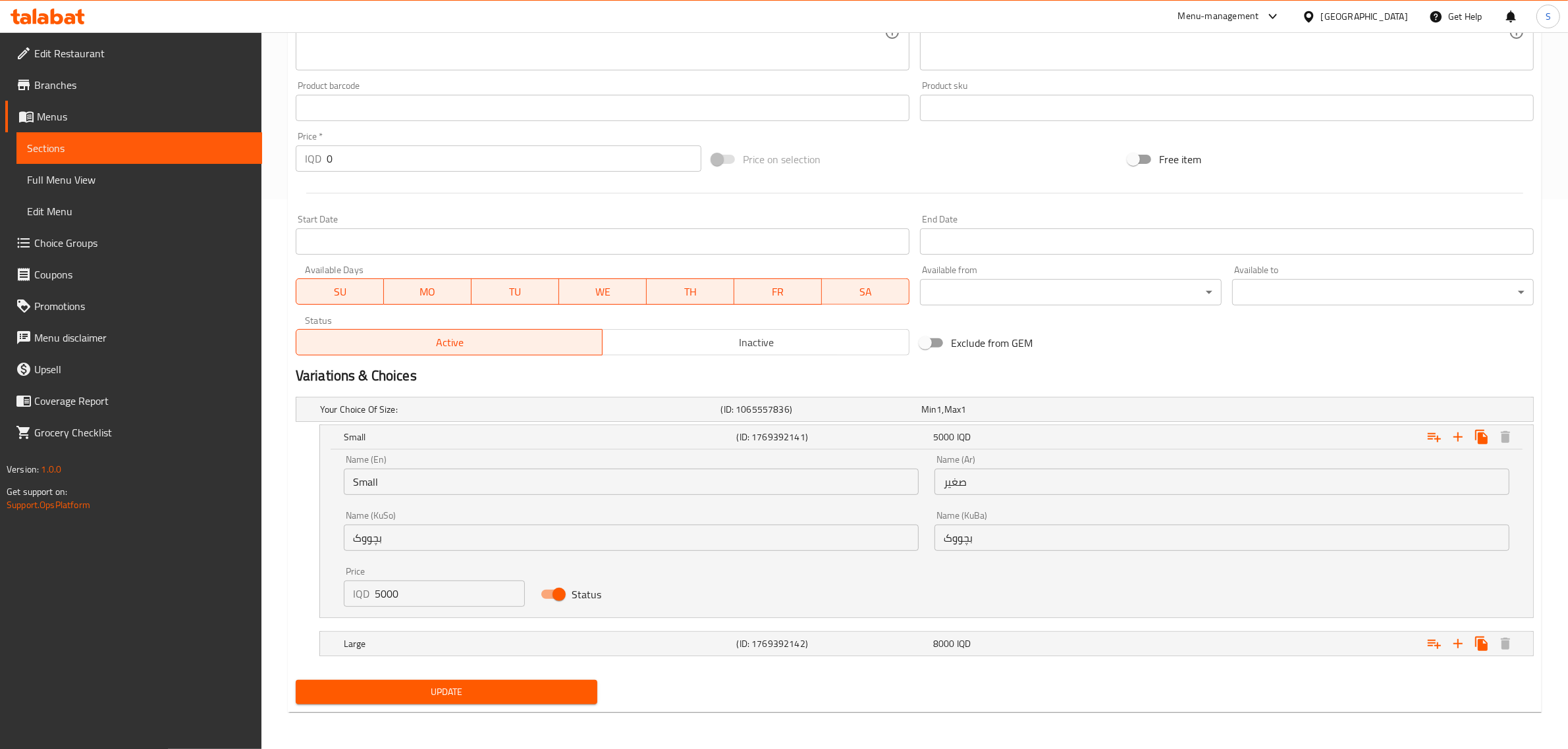
click at [378, 595] on input "5000" at bounding box center [450, 593] width 150 height 26
type input "6000"
click at [556, 418] on div "Large" at bounding box center [517, 409] width 401 height 19
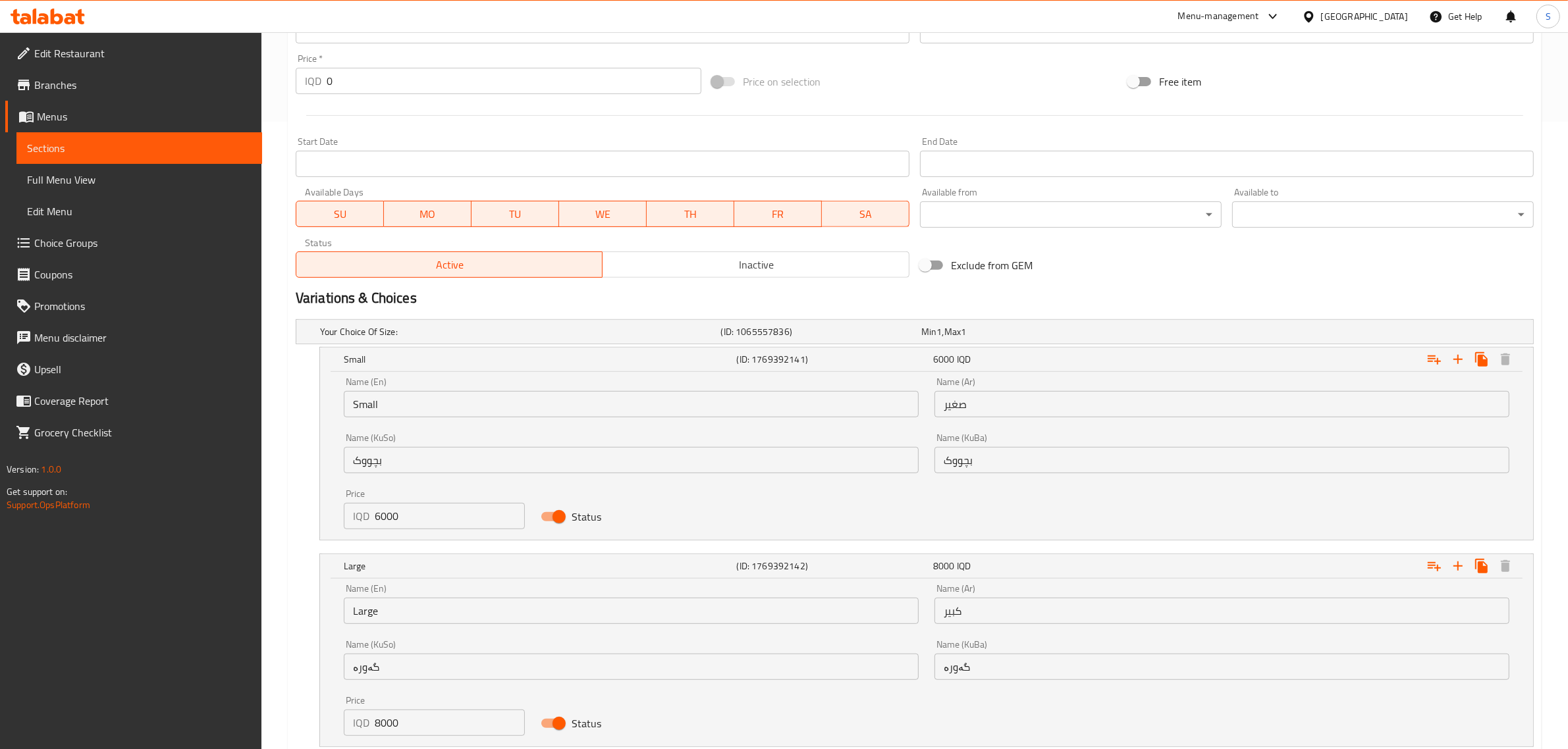
scroll to position [718, 0]
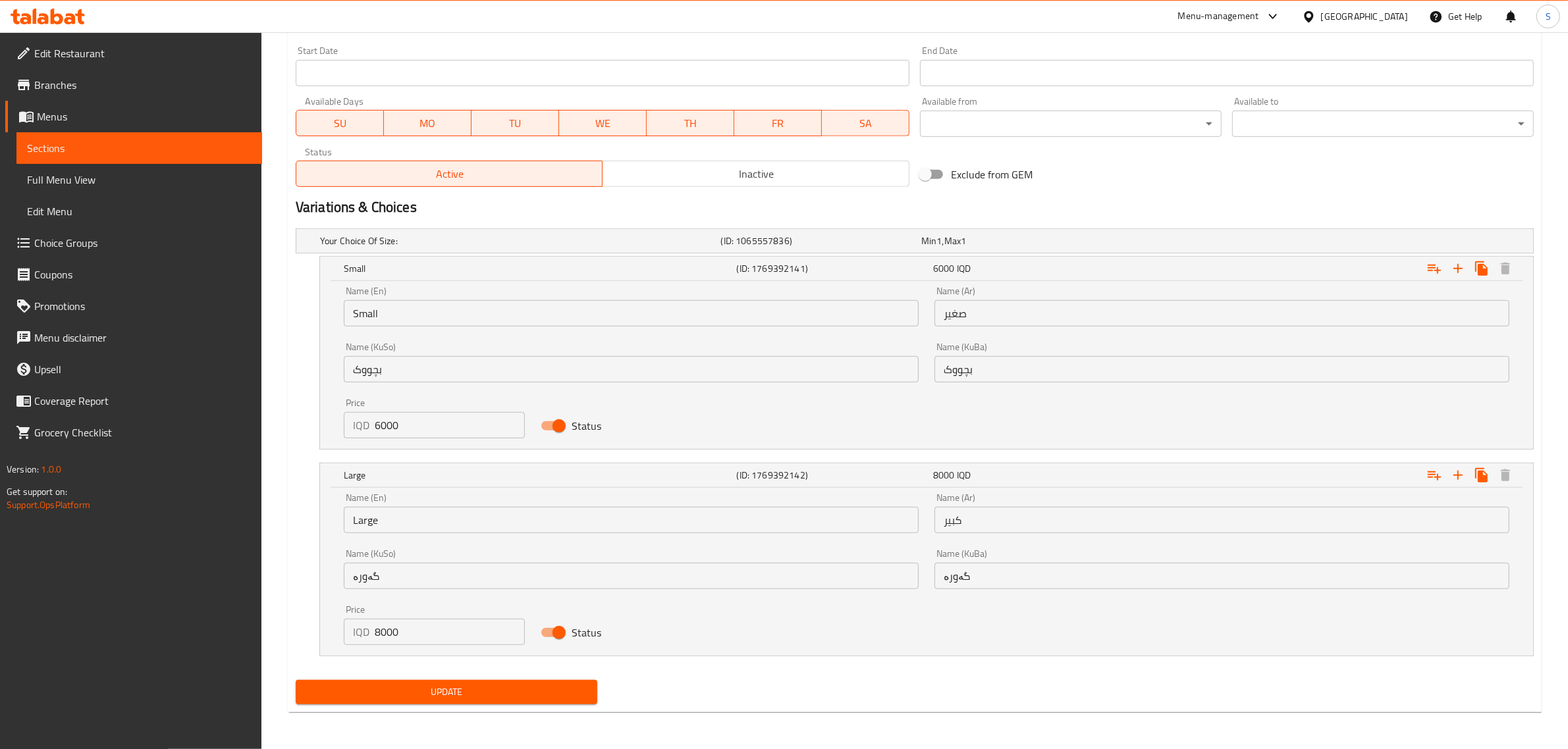
click at [380, 633] on input "8000" at bounding box center [450, 631] width 150 height 26
type input "9000"
click at [464, 691] on span "Update" at bounding box center [447, 691] width 281 height 17
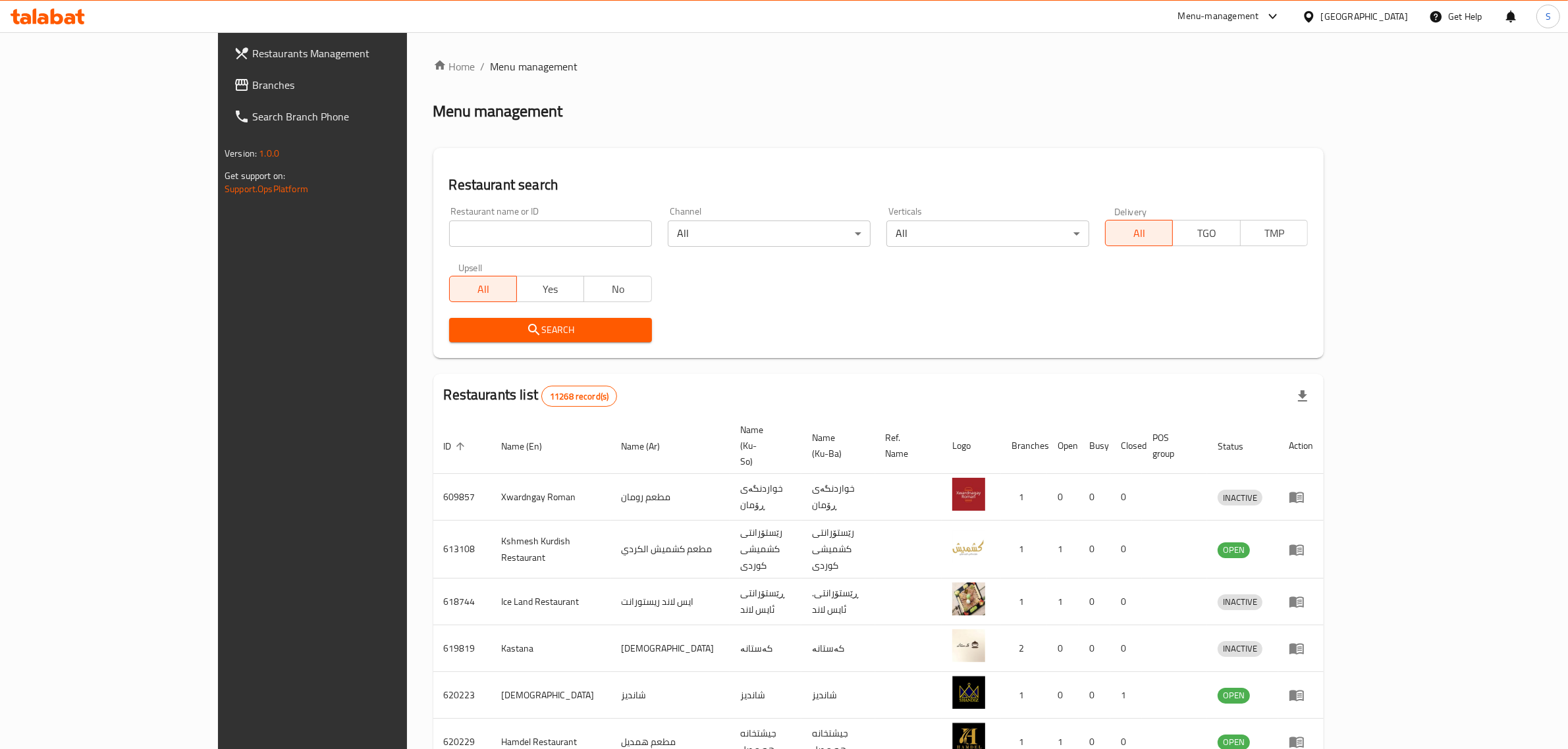
click at [558, 221] on input "search" at bounding box center [550, 233] width 203 height 26
type input "tasty res"
click button "Search" at bounding box center [550, 330] width 203 height 24
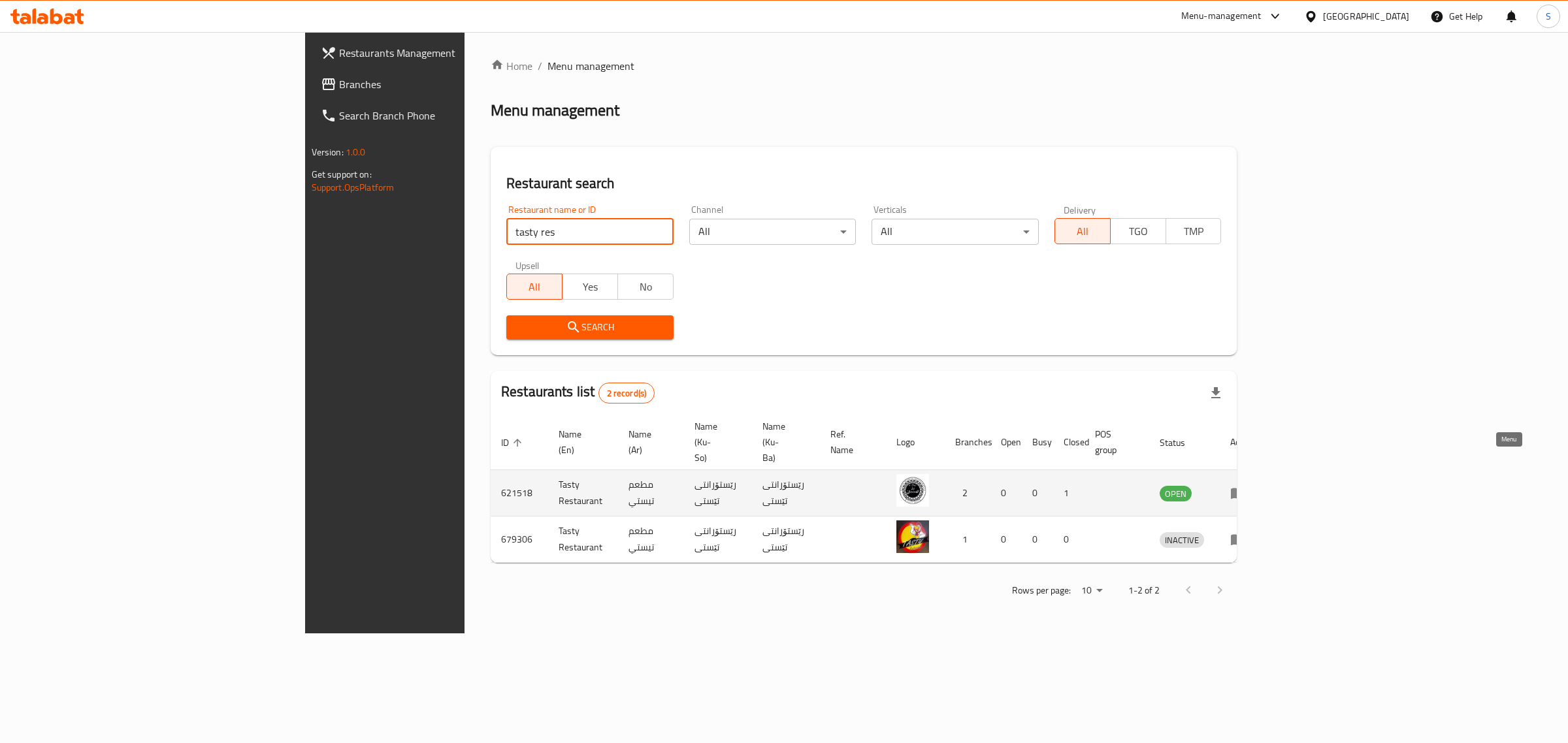
click at [1254, 486] on link "enhanced table" at bounding box center [1242, 493] width 24 height 15
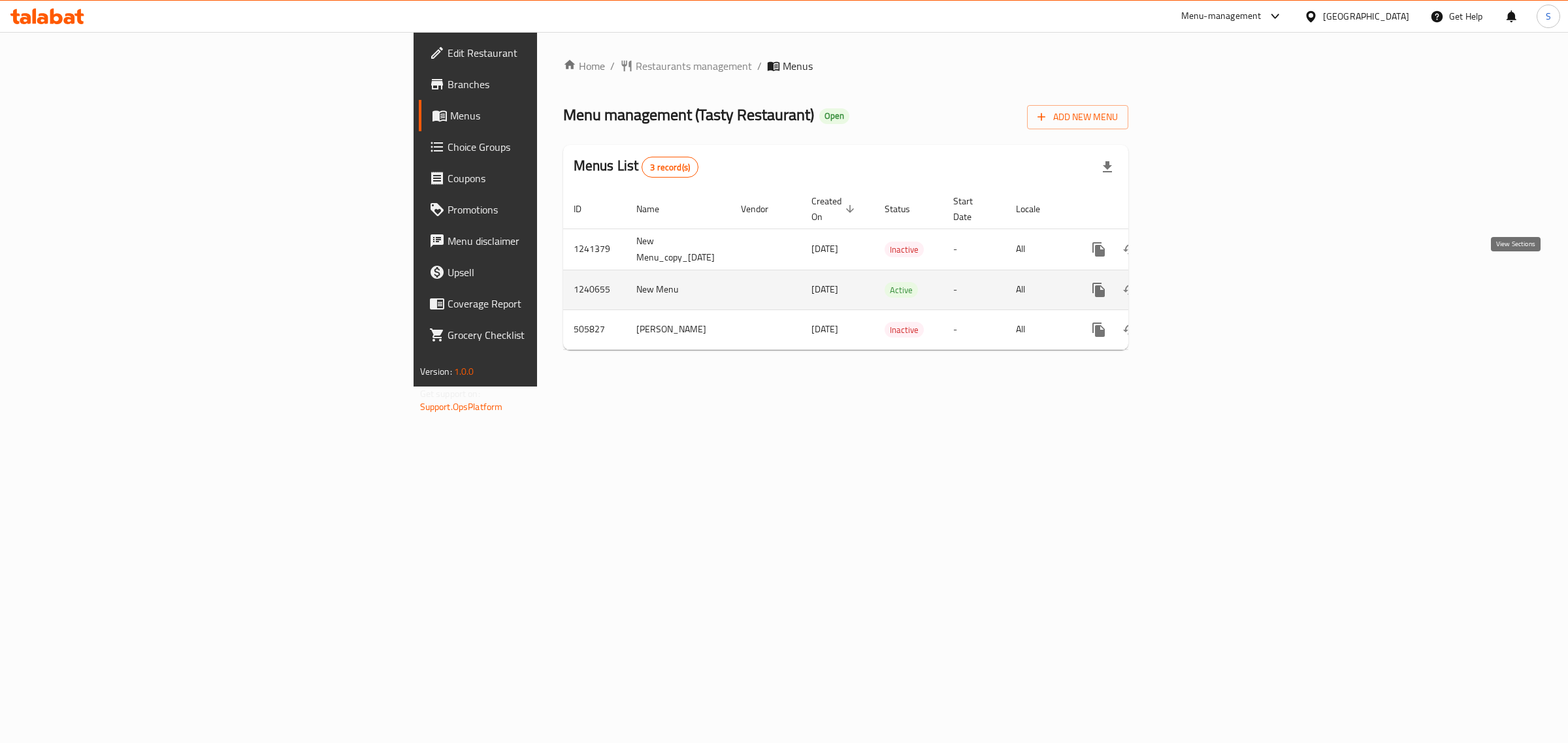
click at [1201, 282] on icon "enhanced table" at bounding box center [1192, 290] width 15 height 15
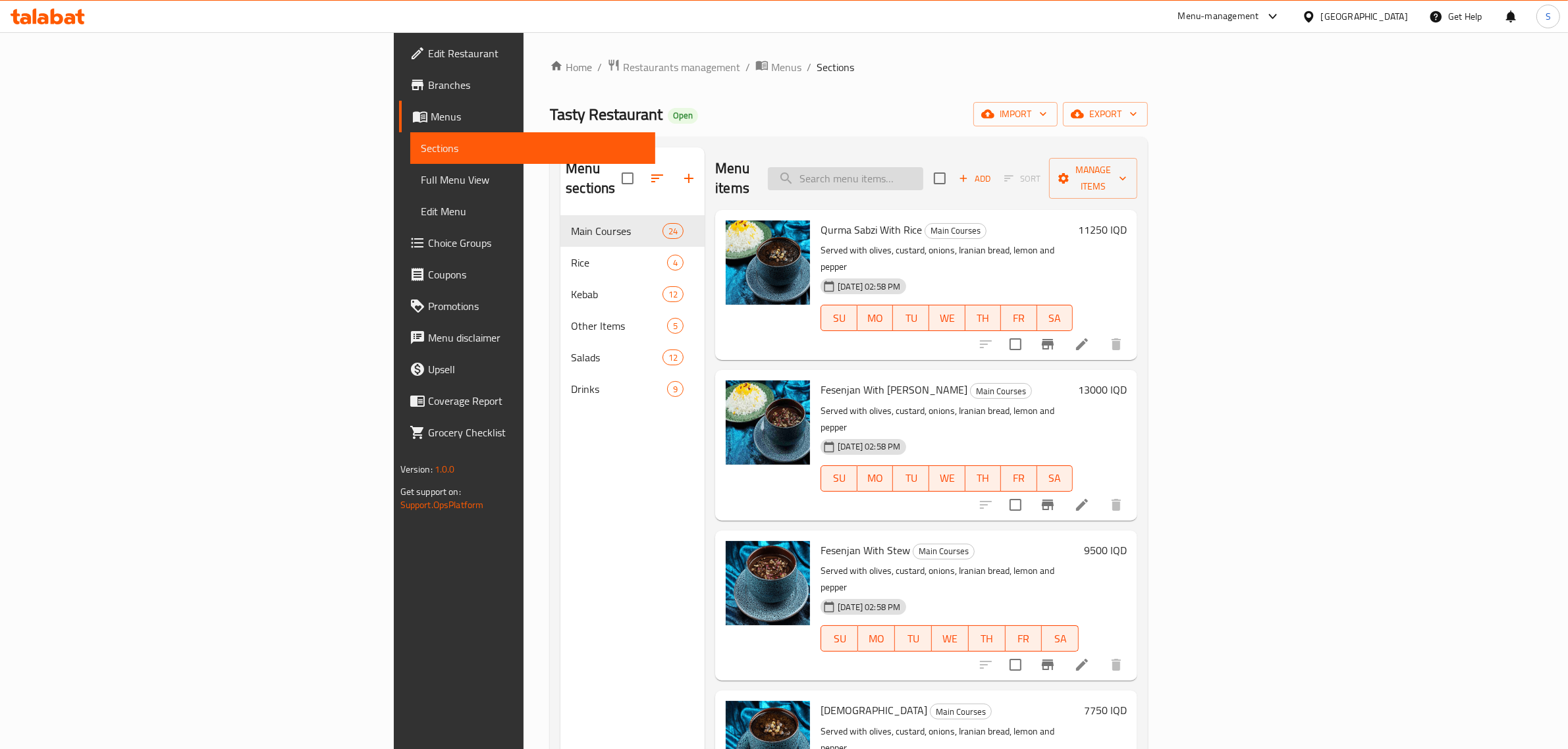
click at [923, 167] on input "search" at bounding box center [845, 178] width 155 height 23
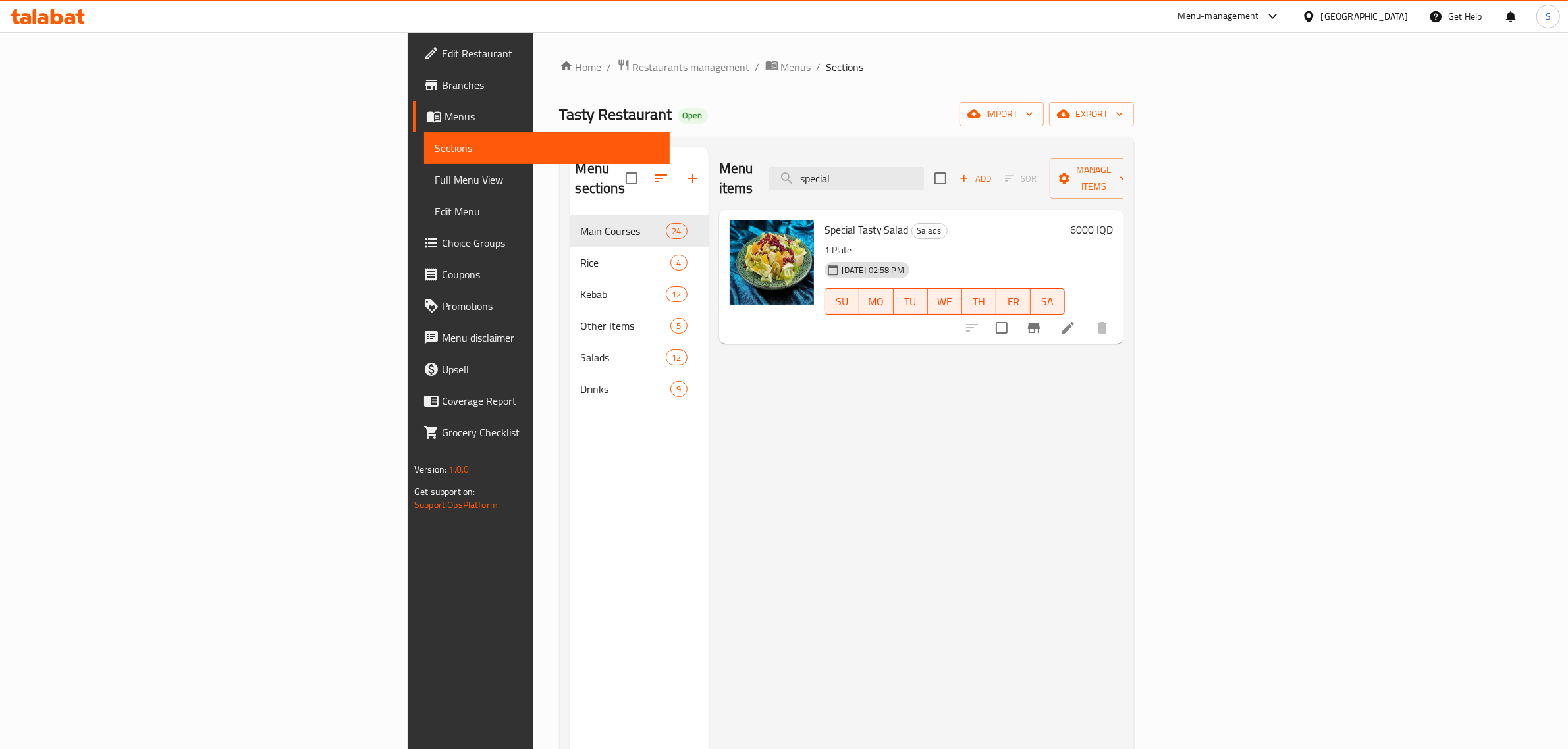
drag, startPoint x: 989, startPoint y: 170, endPoint x: 900, endPoint y: 173, distance: 89.1
click at [900, 173] on div "Menu items special Add Sort Manage items" at bounding box center [921, 178] width 404 height 62
click at [864, 612] on div "Menu items parwa Add Sort Manage items Zeytun Parwarda Salads 1 Plate 01-07-202…" at bounding box center [915, 522] width 415 height 749
drag, startPoint x: 1006, startPoint y: 176, endPoint x: 824, endPoint y: 206, distance: 184.5
click at [824, 206] on div "Menu items parwa Add Sort Manage items Zeytun Parwarda Salads 1 Plate 01-07-202…" at bounding box center [915, 522] width 415 height 749
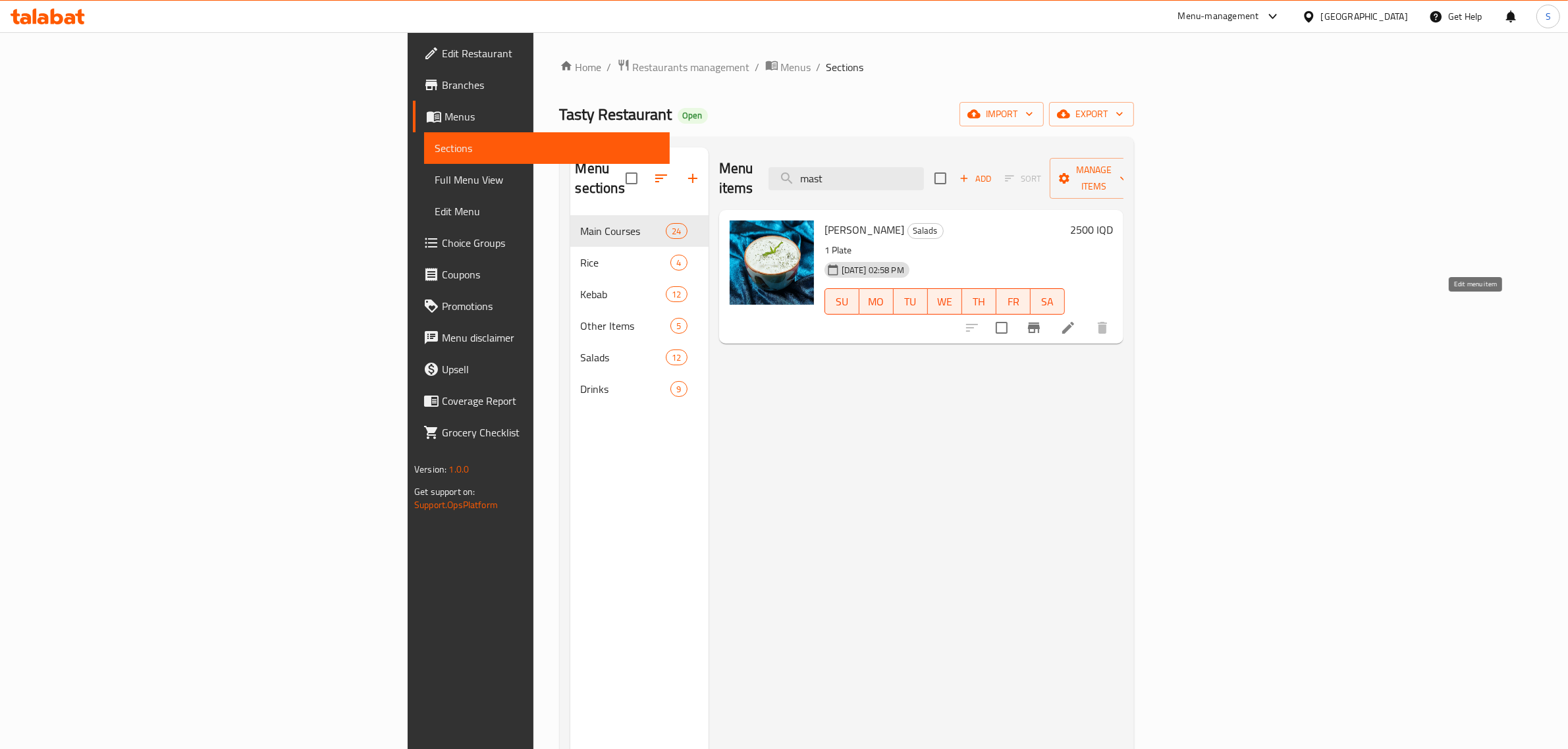
type input "mast"
click at [1074, 322] on icon at bounding box center [1068, 328] width 12 height 12
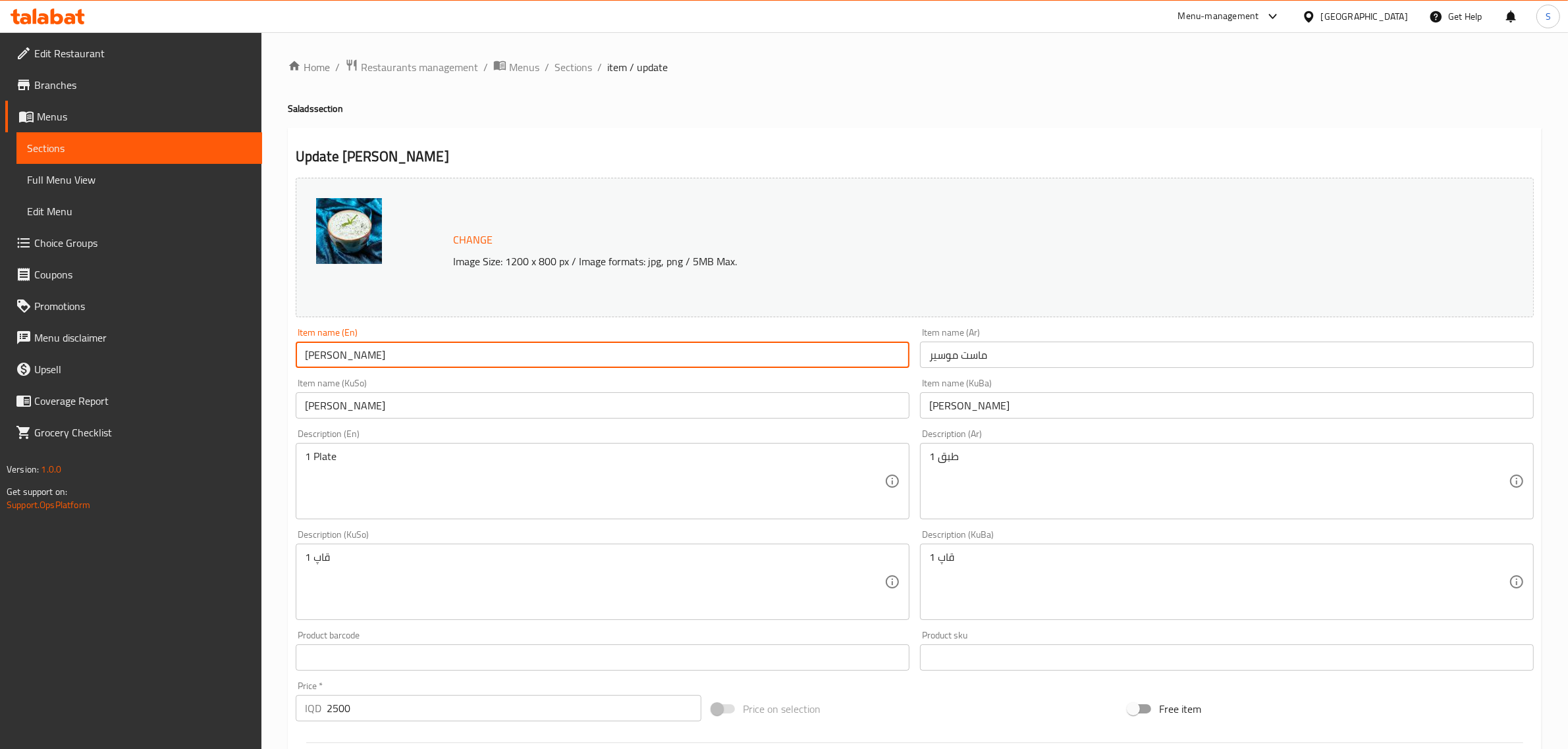
drag, startPoint x: 406, startPoint y: 352, endPoint x: 203, endPoint y: 357, distance: 203.1
click at [203, 357] on div "Edit Restaurant Branches Menus Sections Full Menu View Edit Menu Choice Groups …" at bounding box center [784, 566] width 1568 height 1068
click at [407, 364] on input "Mast Moser" at bounding box center [602, 354] width 614 height 26
drag, startPoint x: 403, startPoint y: 357, endPoint x: 28, endPoint y: 349, distance: 375.1
click at [28, 349] on div "Edit Restaurant Branches Menus Sections Full Menu View Edit Menu Choice Groups …" at bounding box center [784, 566] width 1568 height 1068
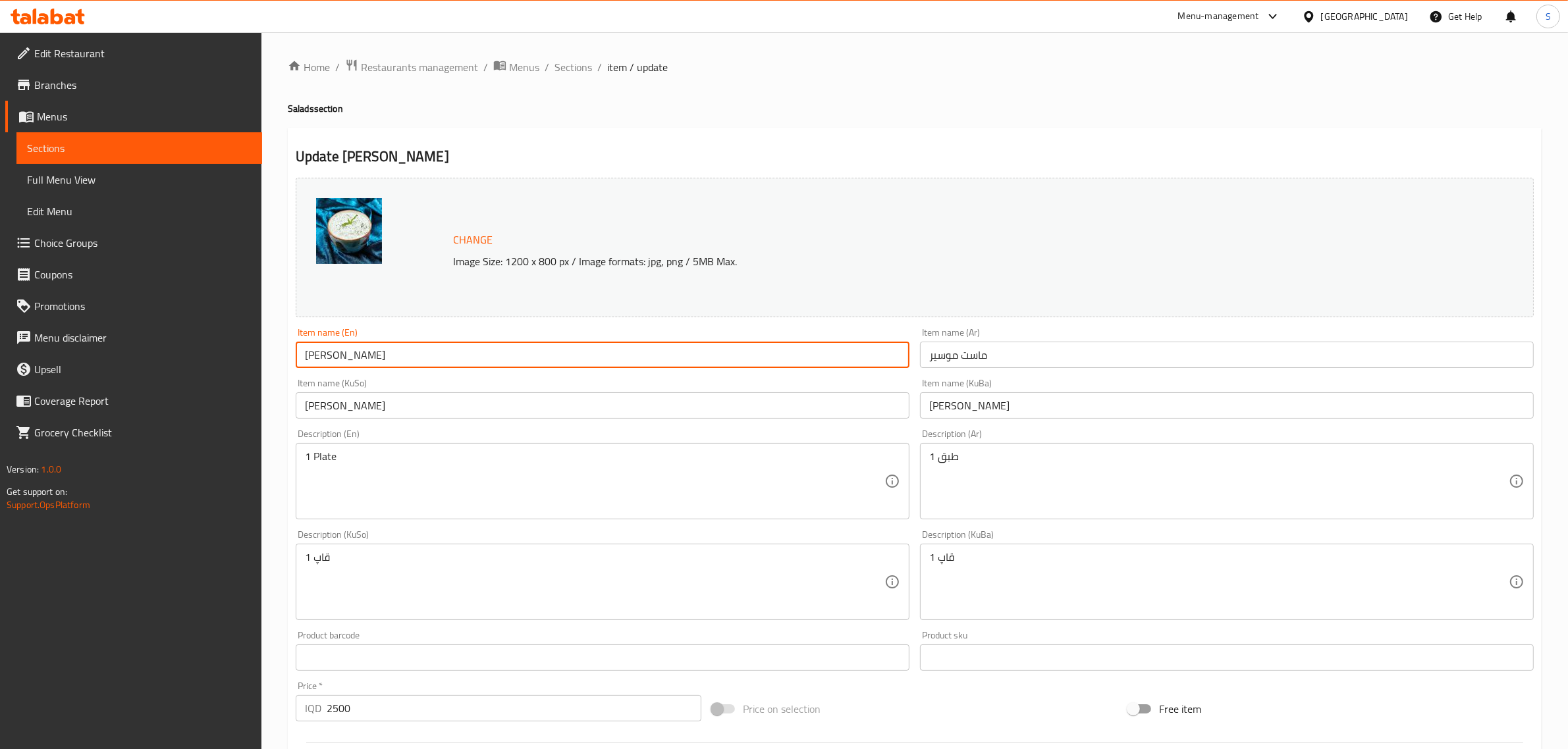
paste input "Shallot yogurt"
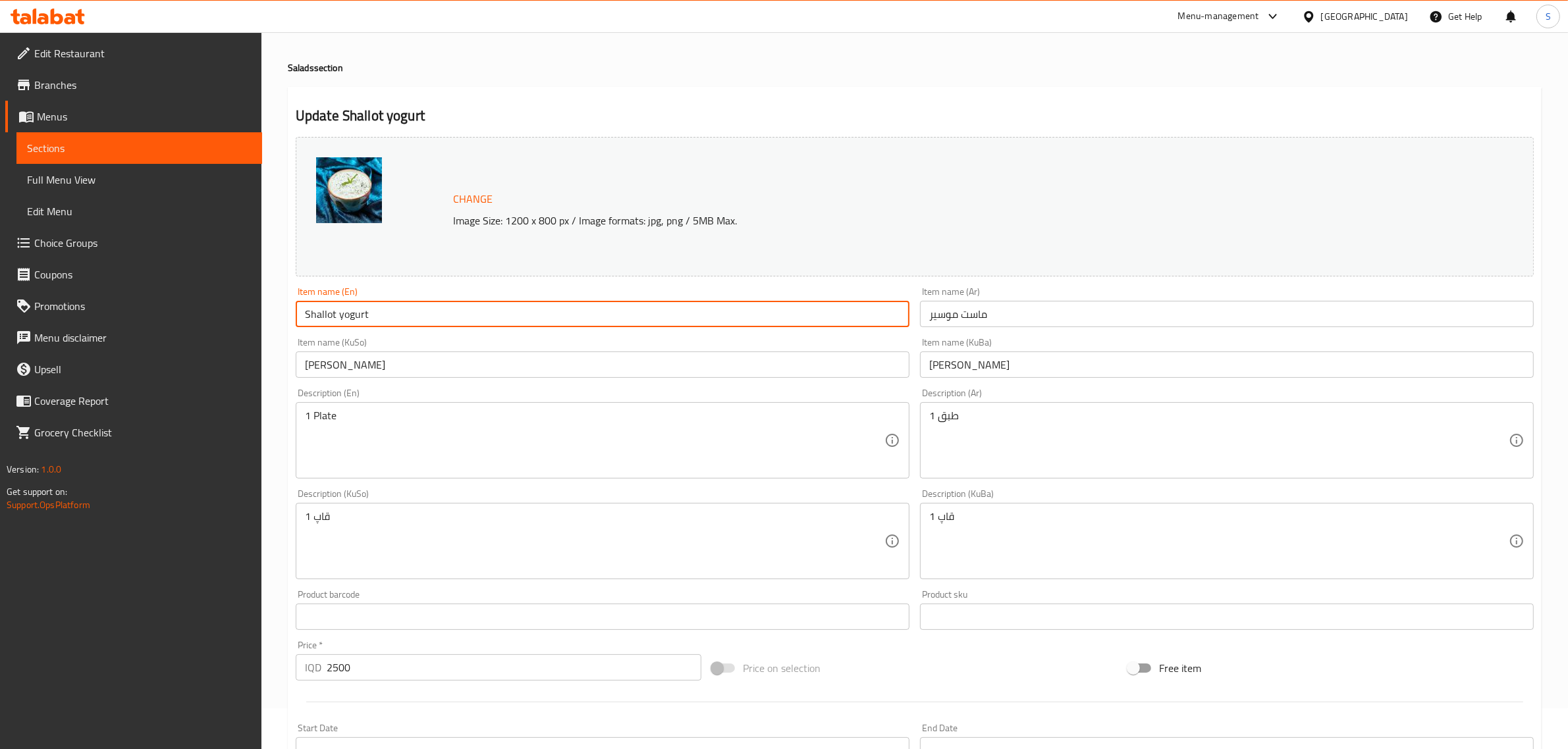
scroll to position [20, 0]
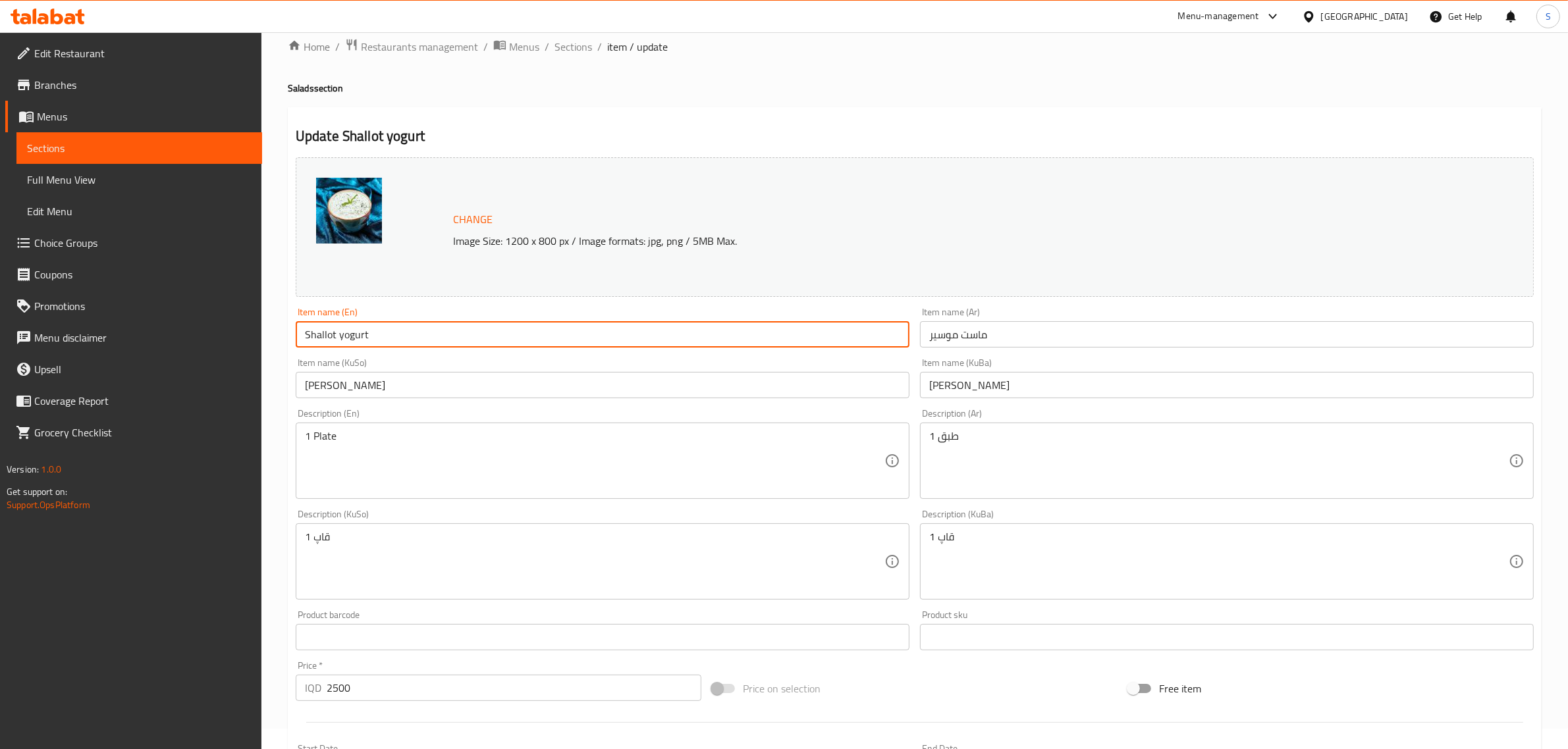
click at [345, 330] on input "Shallot yogurt" at bounding box center [602, 334] width 614 height 26
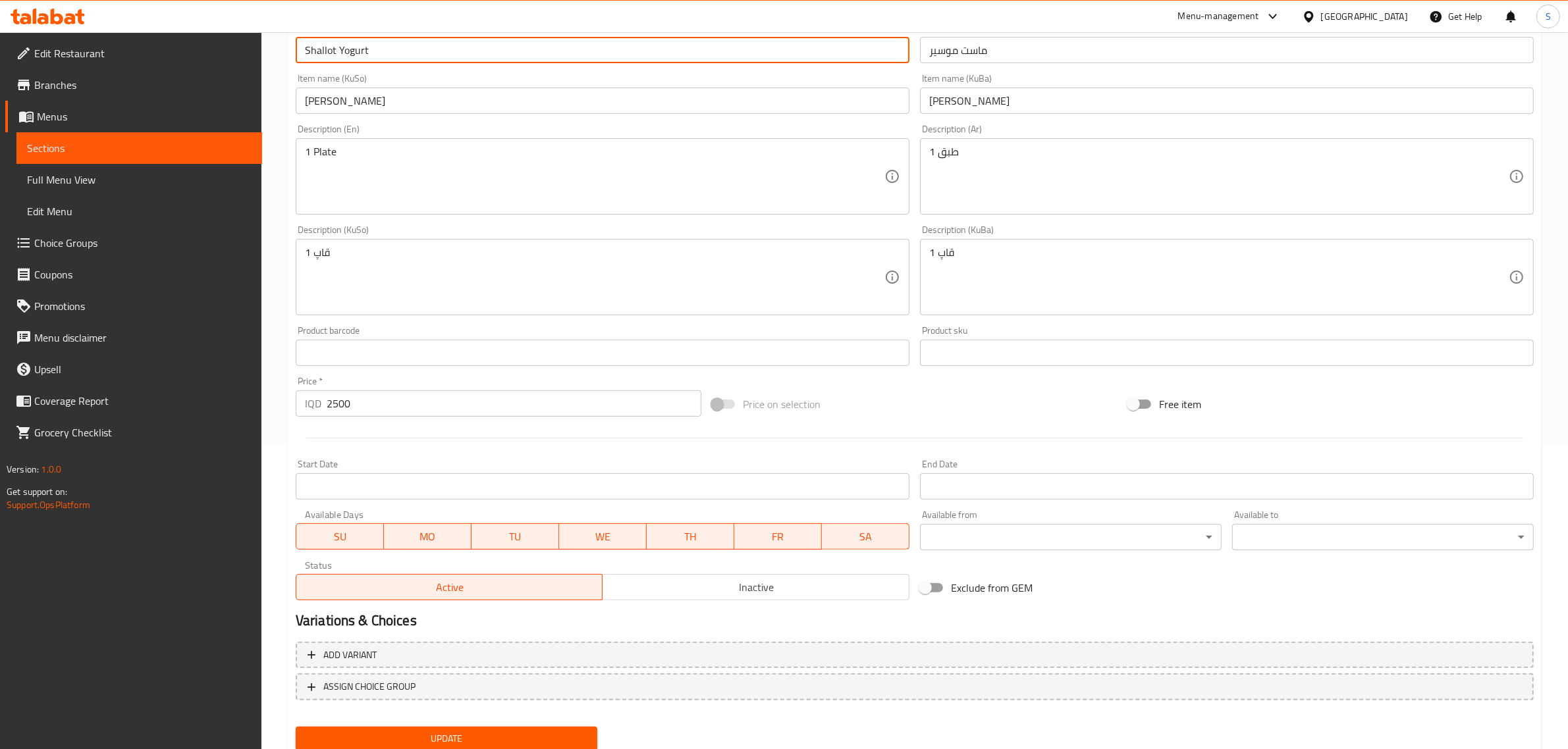
scroll to position [349, 0]
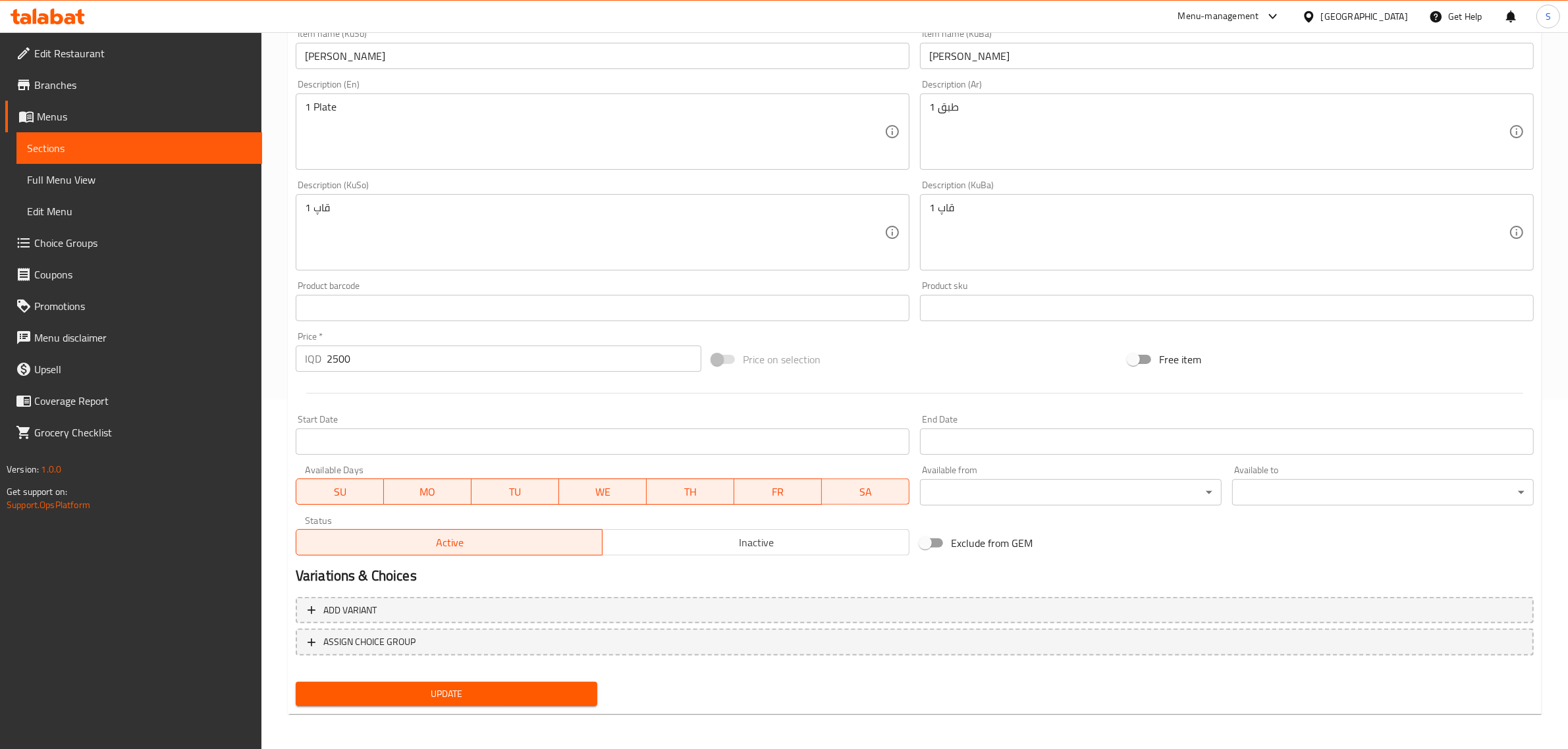
type input "Shallot Yogurt"
click at [449, 686] on span "Update" at bounding box center [447, 693] width 281 height 17
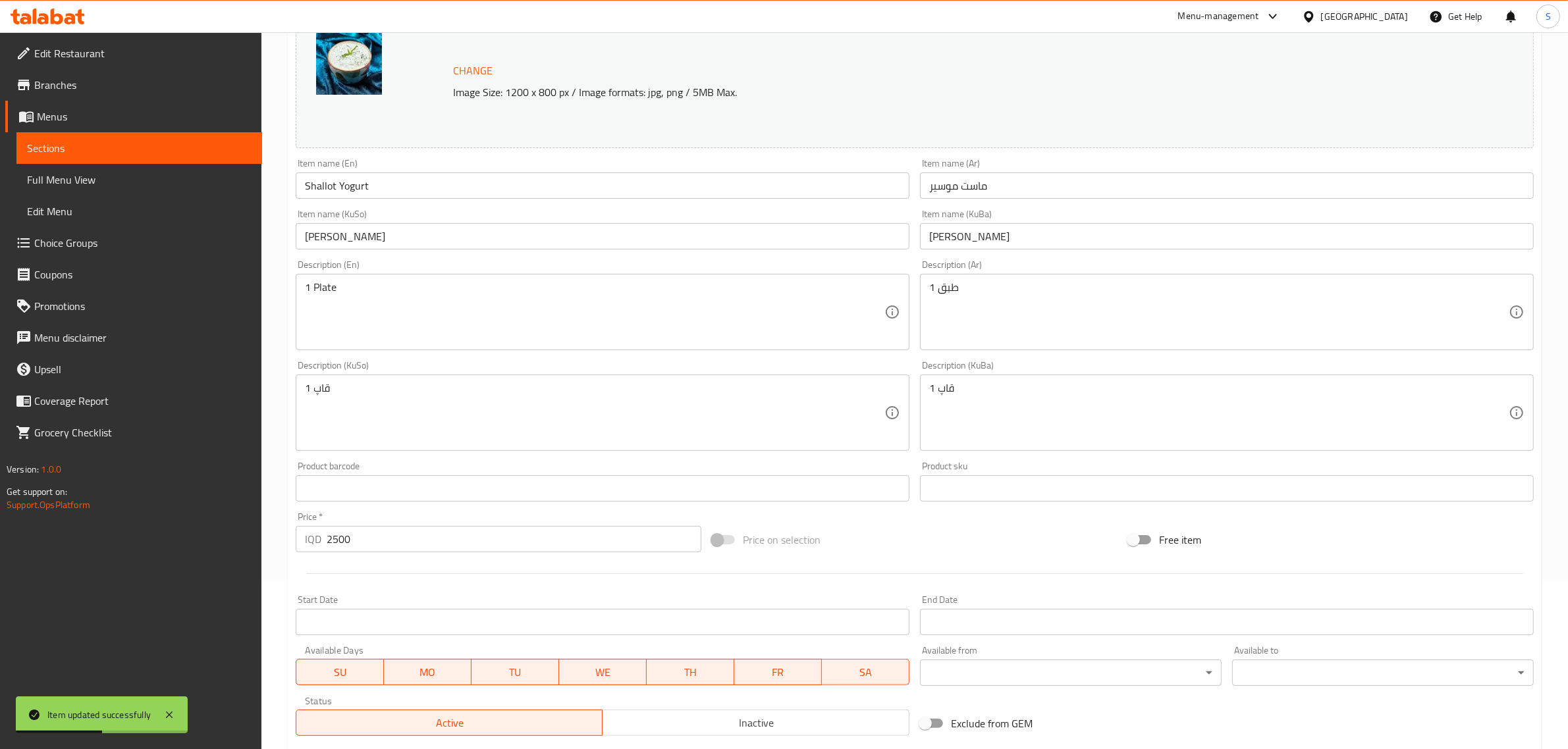
scroll to position [0, 0]
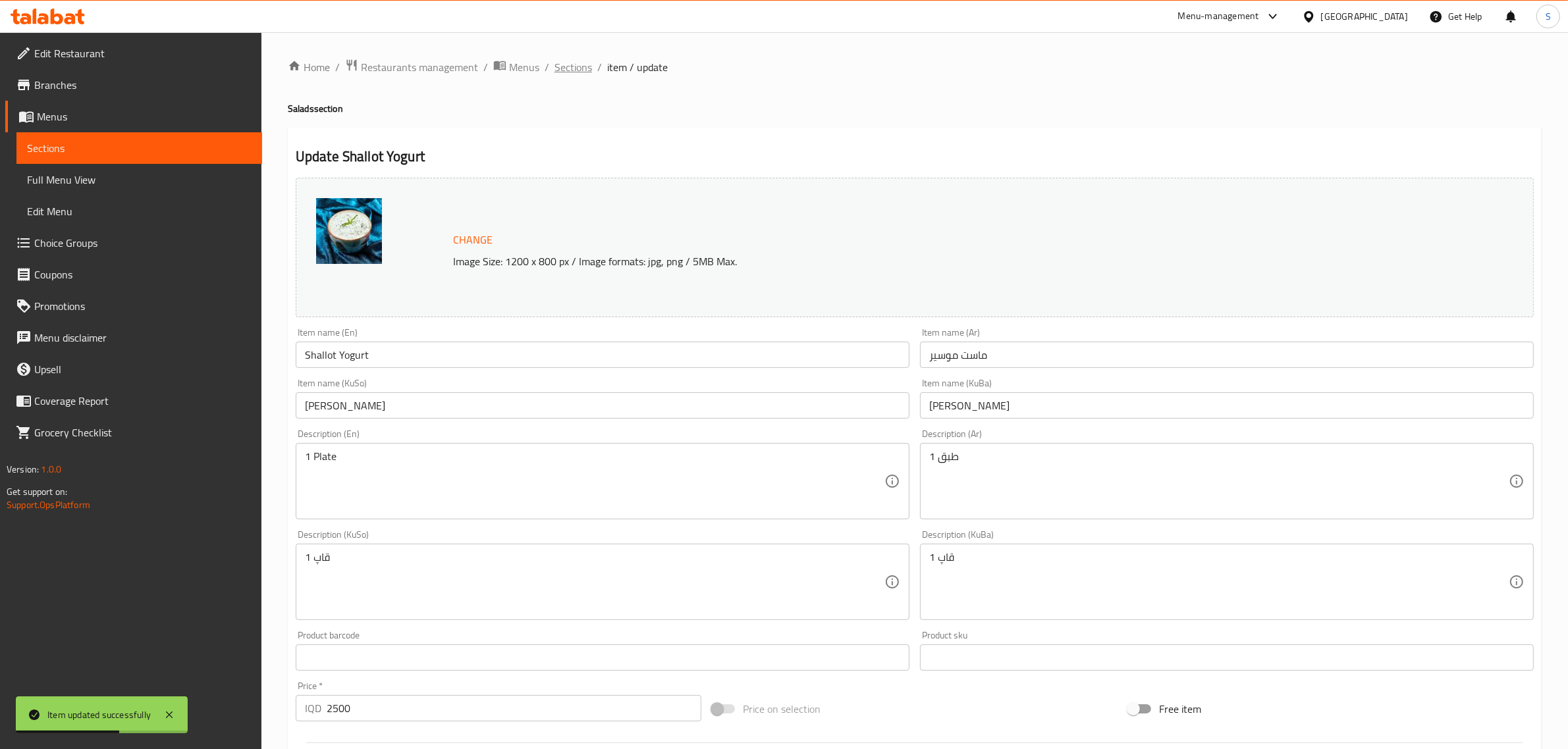
click at [586, 70] on span "Sections" at bounding box center [573, 67] width 37 height 16
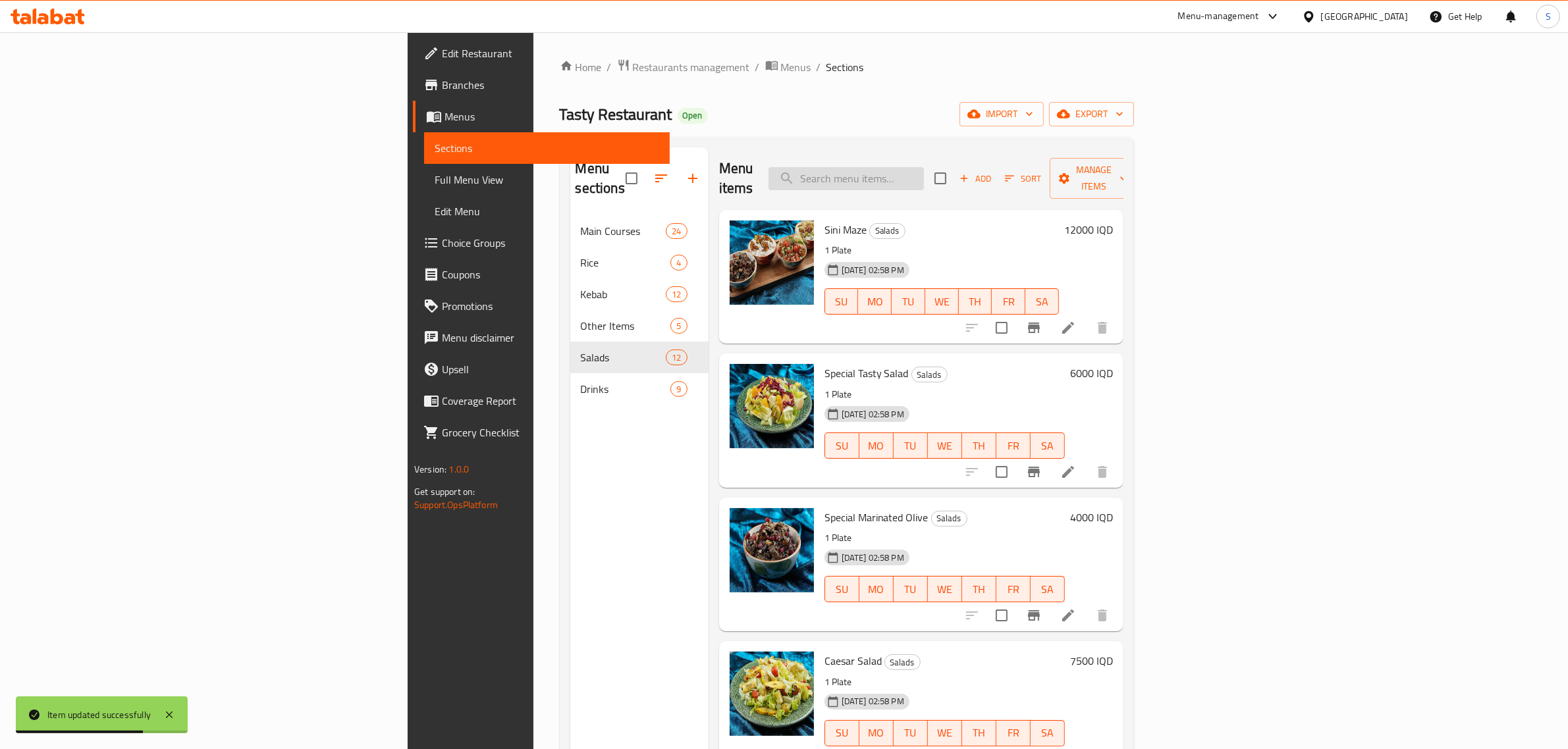
click at [924, 167] on input "search" at bounding box center [846, 178] width 155 height 23
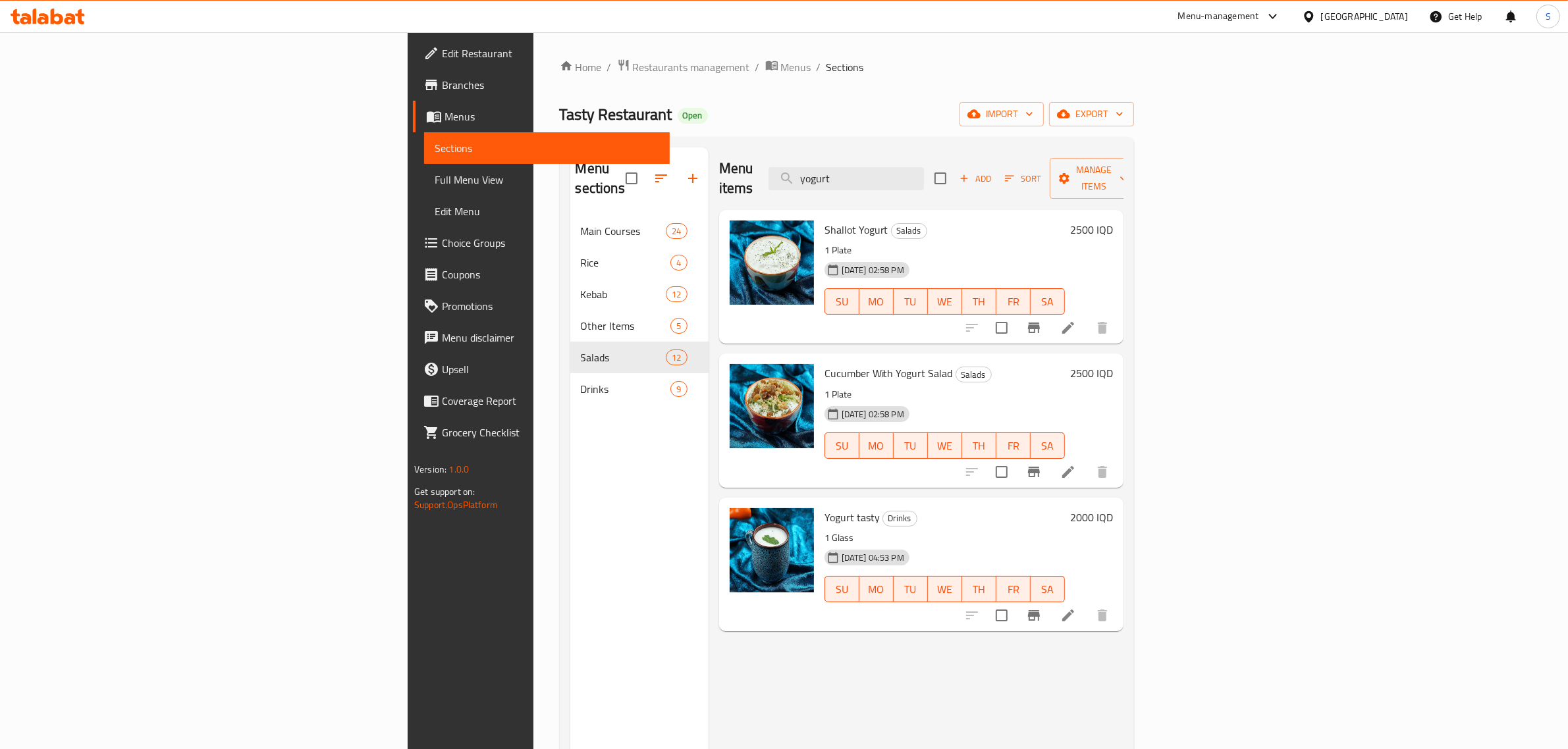
drag, startPoint x: 1013, startPoint y: 166, endPoint x: 887, endPoint y: 150, distance: 127.0
click at [887, 150] on div "Menu items yogurt Add Sort Manage items" at bounding box center [921, 178] width 404 height 62
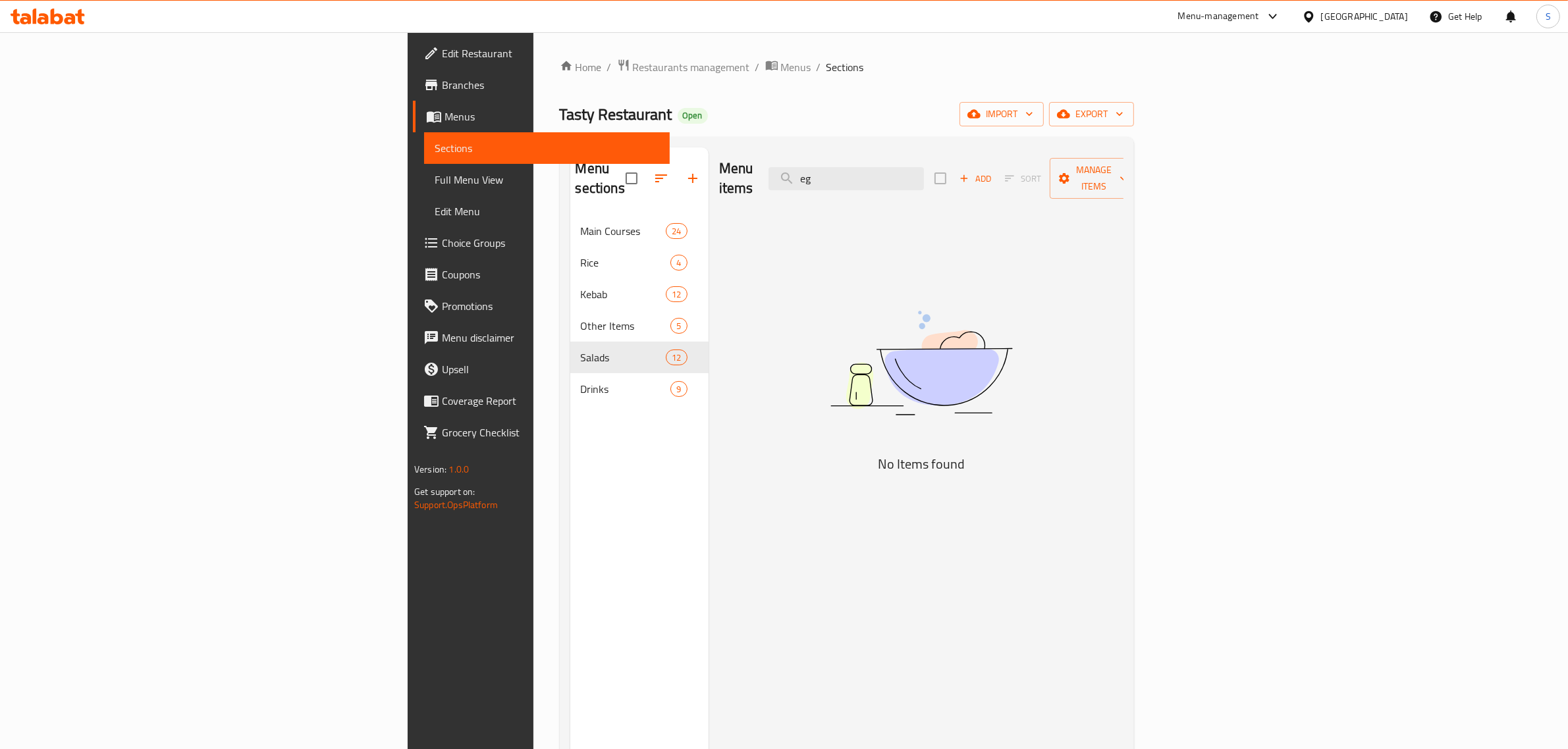
type input "e"
type input "b"
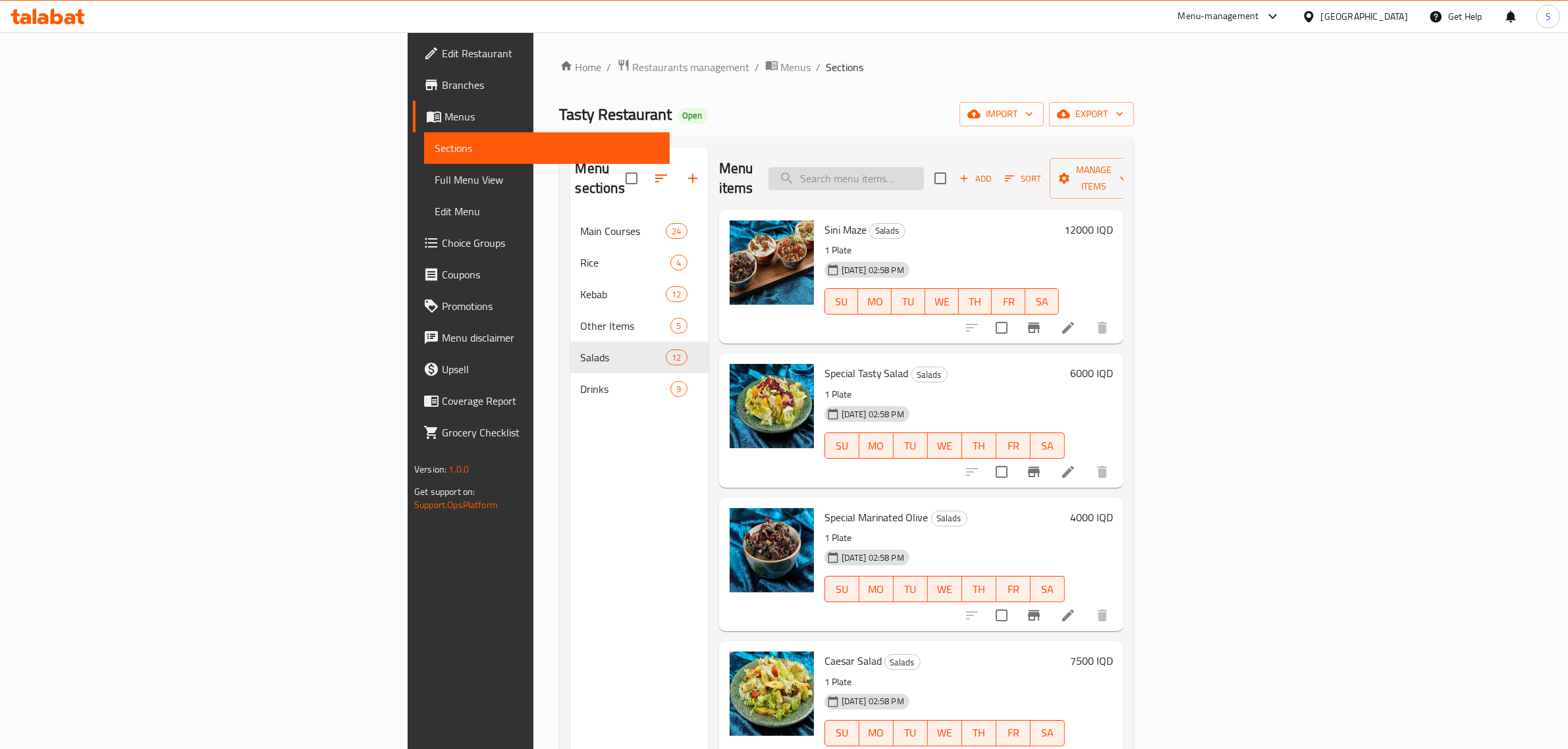
click at [924, 179] on input "search" at bounding box center [846, 178] width 155 height 23
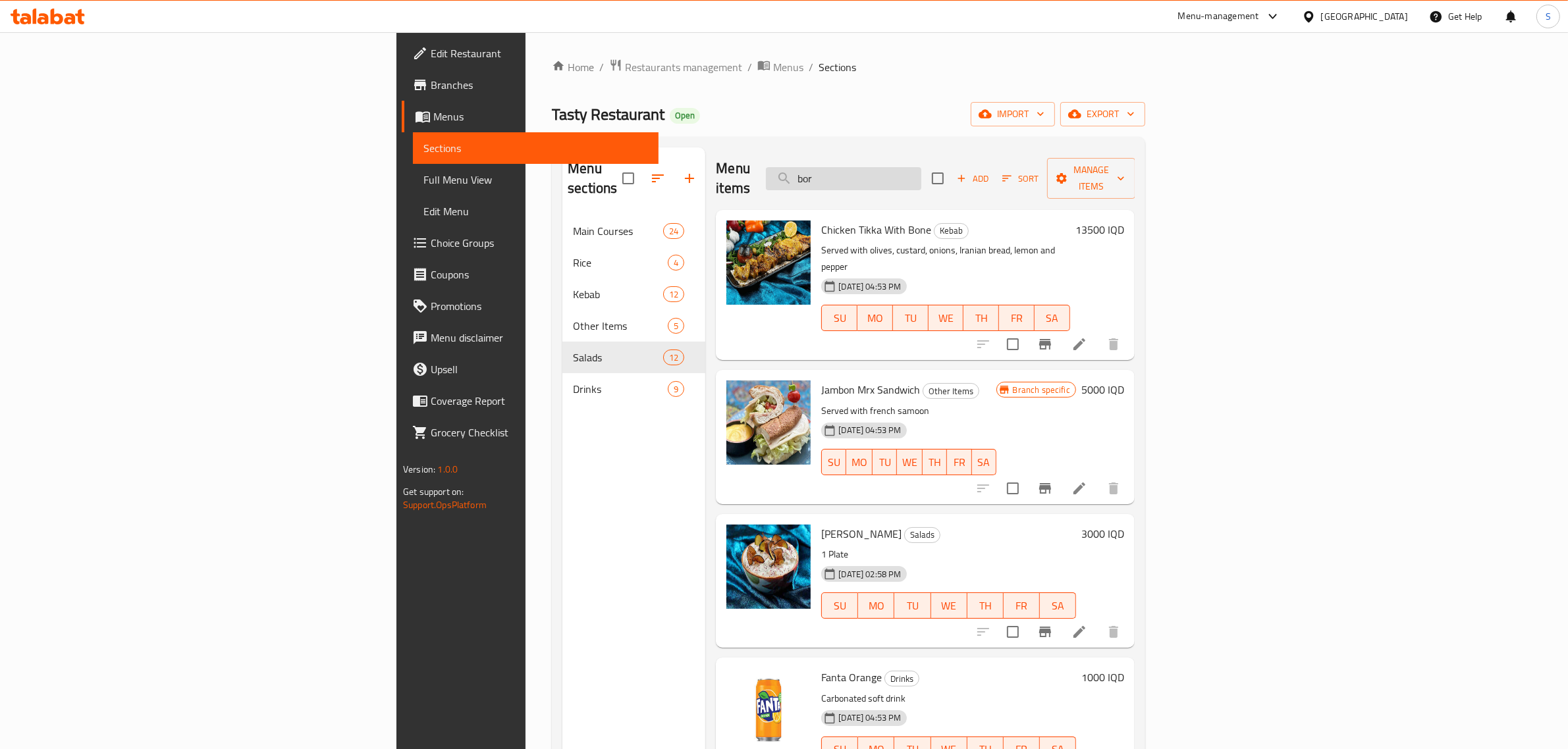
type input "bora"
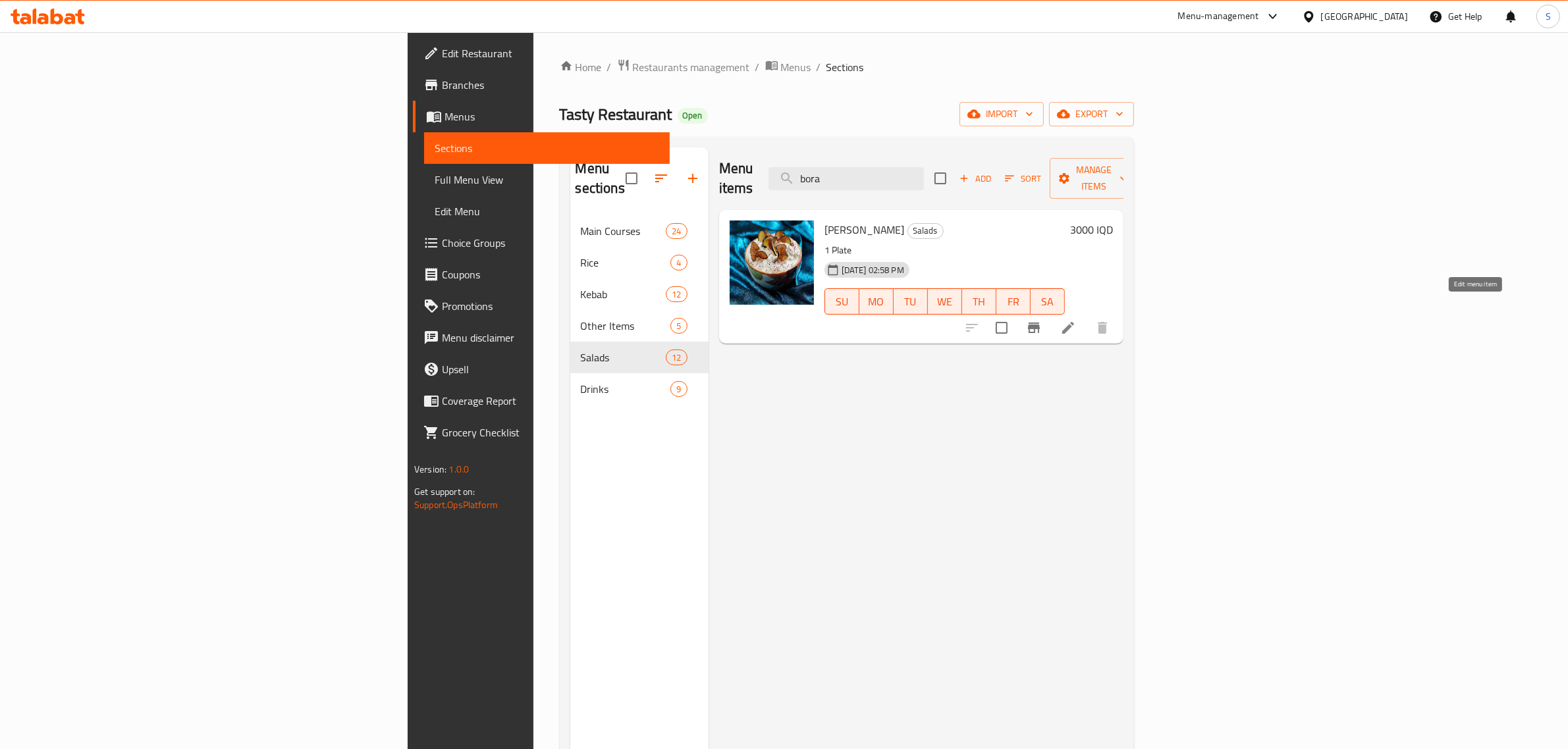
click at [1076, 320] on icon at bounding box center [1068, 328] width 16 height 16
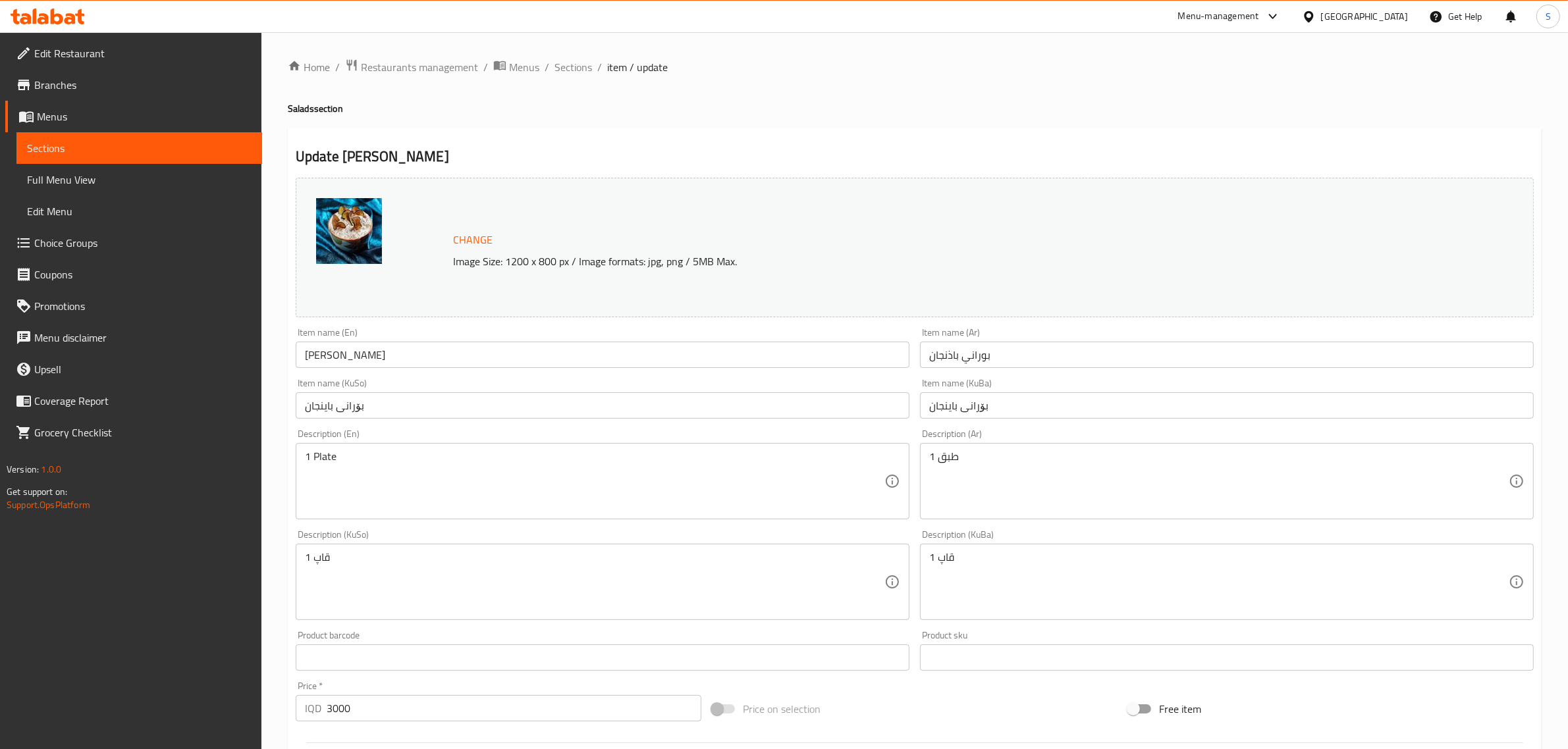
drag, startPoint x: 426, startPoint y: 353, endPoint x: 234, endPoint y: 356, distance: 192.0
click at [234, 356] on div "Edit Restaurant Branches Menus Sections Full Menu View Edit Menu Choice Groups …" at bounding box center [784, 566] width 1568 height 1068
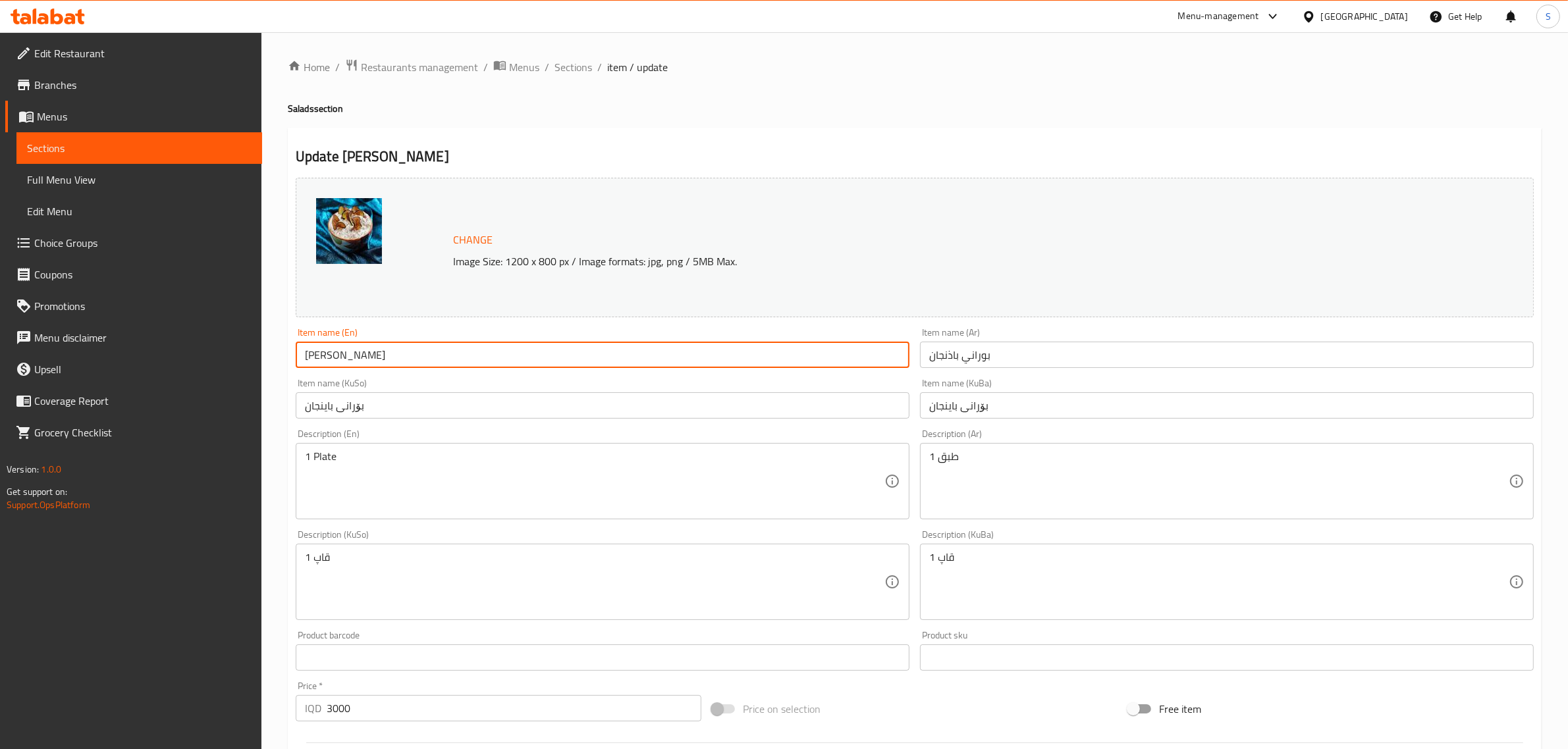
paste input "yogurt & eggplant"
type input "yogurt & eggplant"
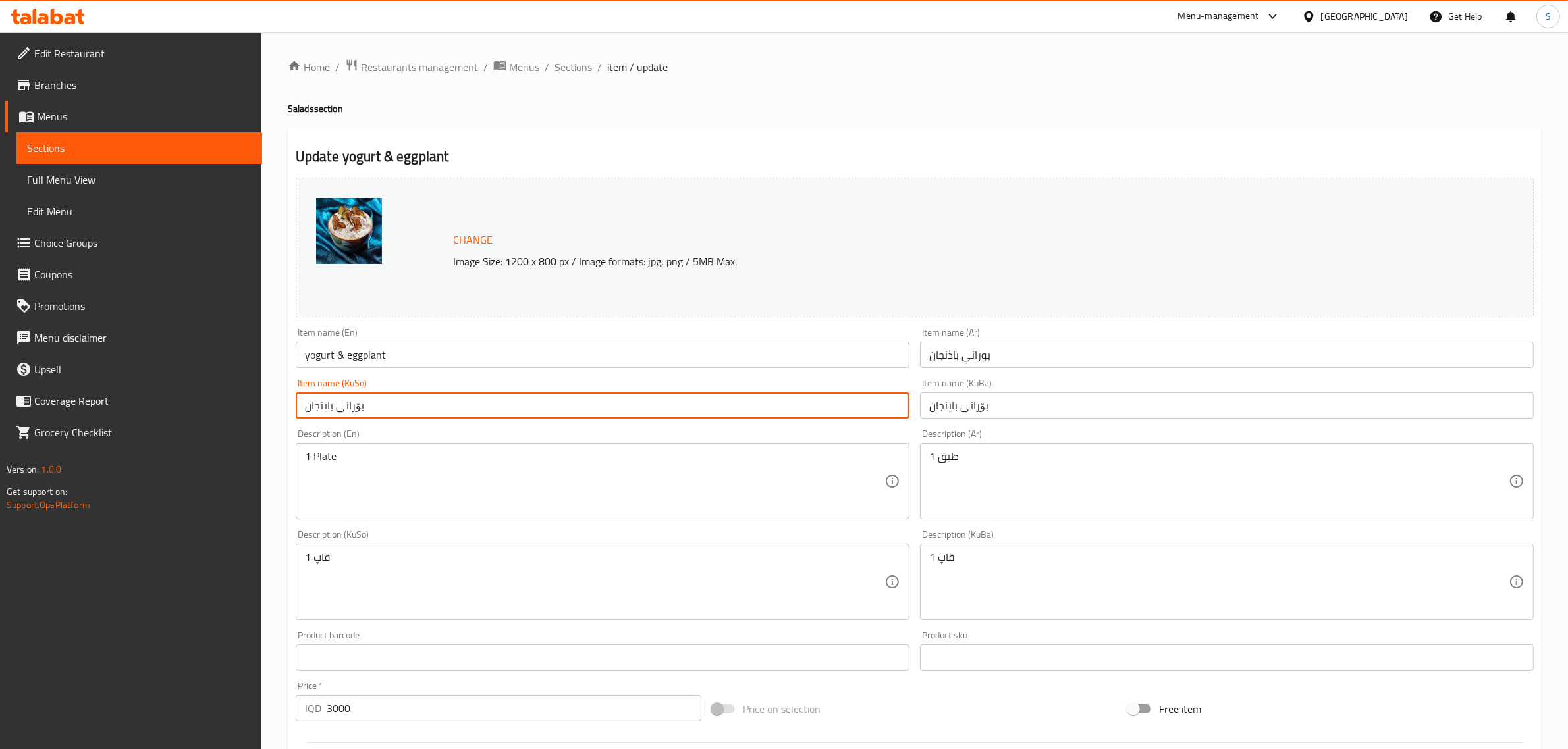
drag, startPoint x: 386, startPoint y: 406, endPoint x: 102, endPoint y: 411, distance: 284.0
click at [106, 414] on div "Edit Restaurant Branches Menus Sections Full Menu View Edit Menu Choice Groups …" at bounding box center [784, 566] width 1568 height 1068
paste input "ماست و"
type input "ماست و باینجان"
click at [781, 396] on div "Change Image Size: 1200 x 800 px / Image formats: jpg, png / 5MB Max. Item name…" at bounding box center [915, 541] width 1249 height 738
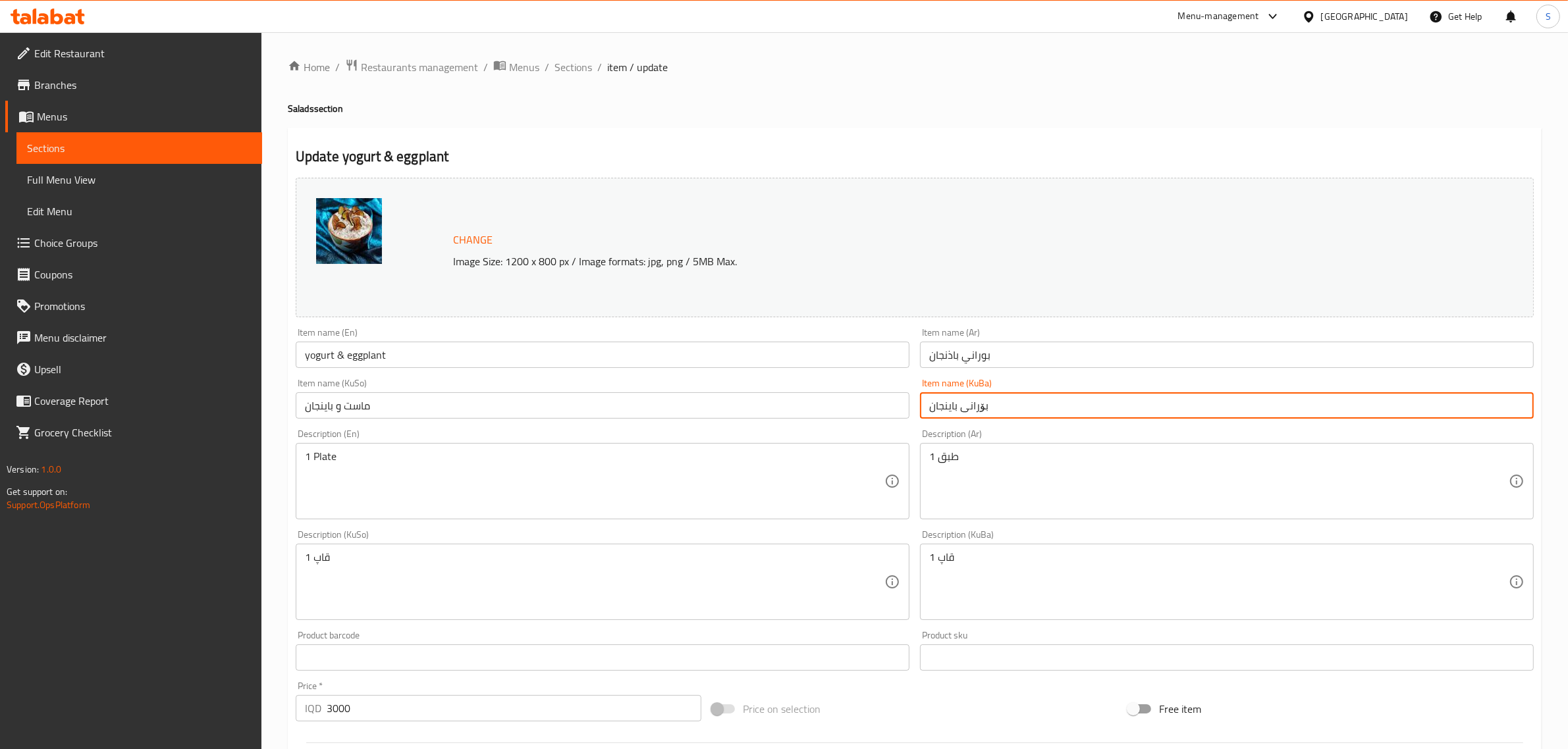
paste input "ماست و"
type input "ماست و باینجان"
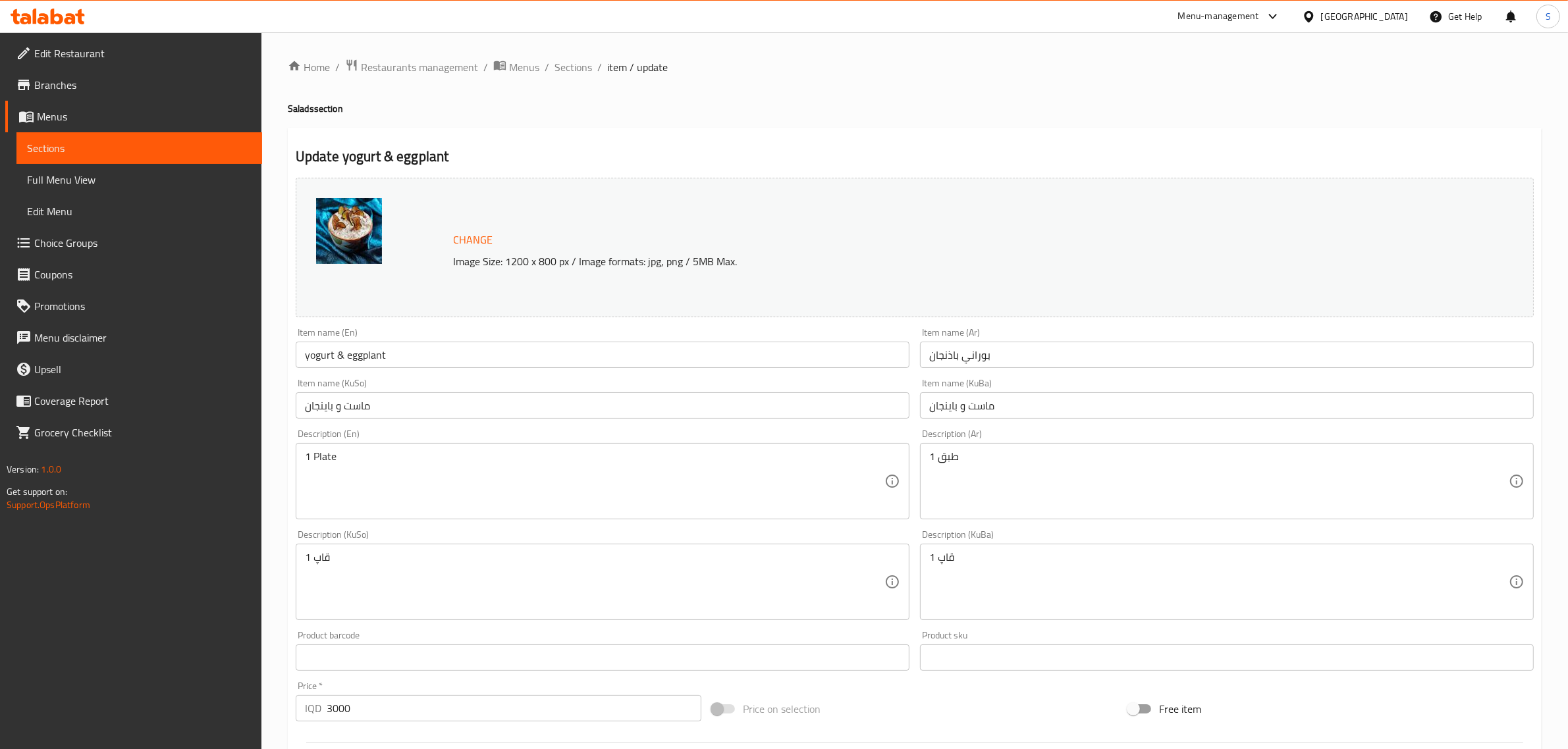
drag, startPoint x: 754, startPoint y: 316, endPoint x: 623, endPoint y: 224, distance: 160.1
click at [646, 242] on div "Change Image Size: 1200 x 800 px / Image formats: jpg, png / 5MB Max. Item name…" at bounding box center [915, 541] width 1249 height 738
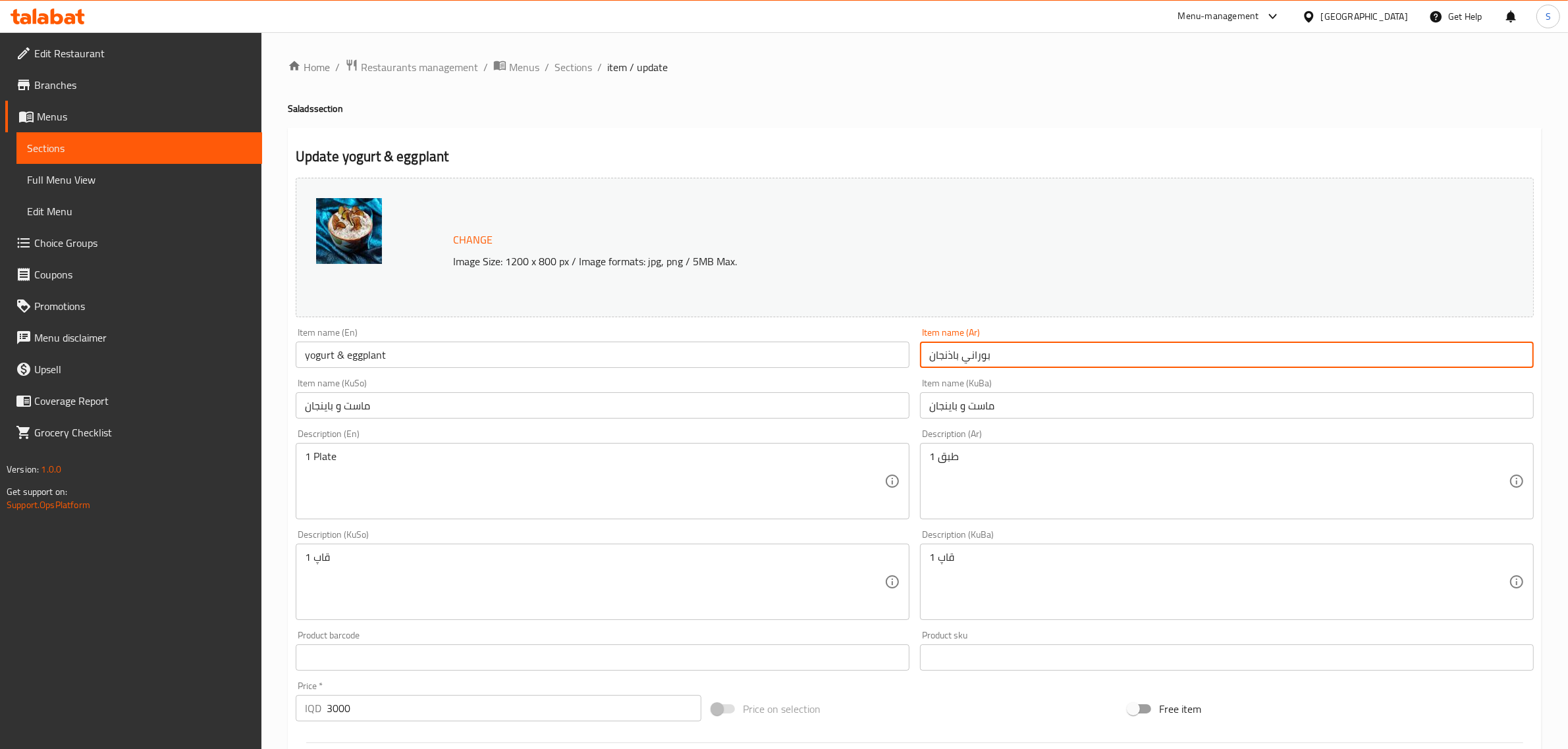
paste input "لبن و"
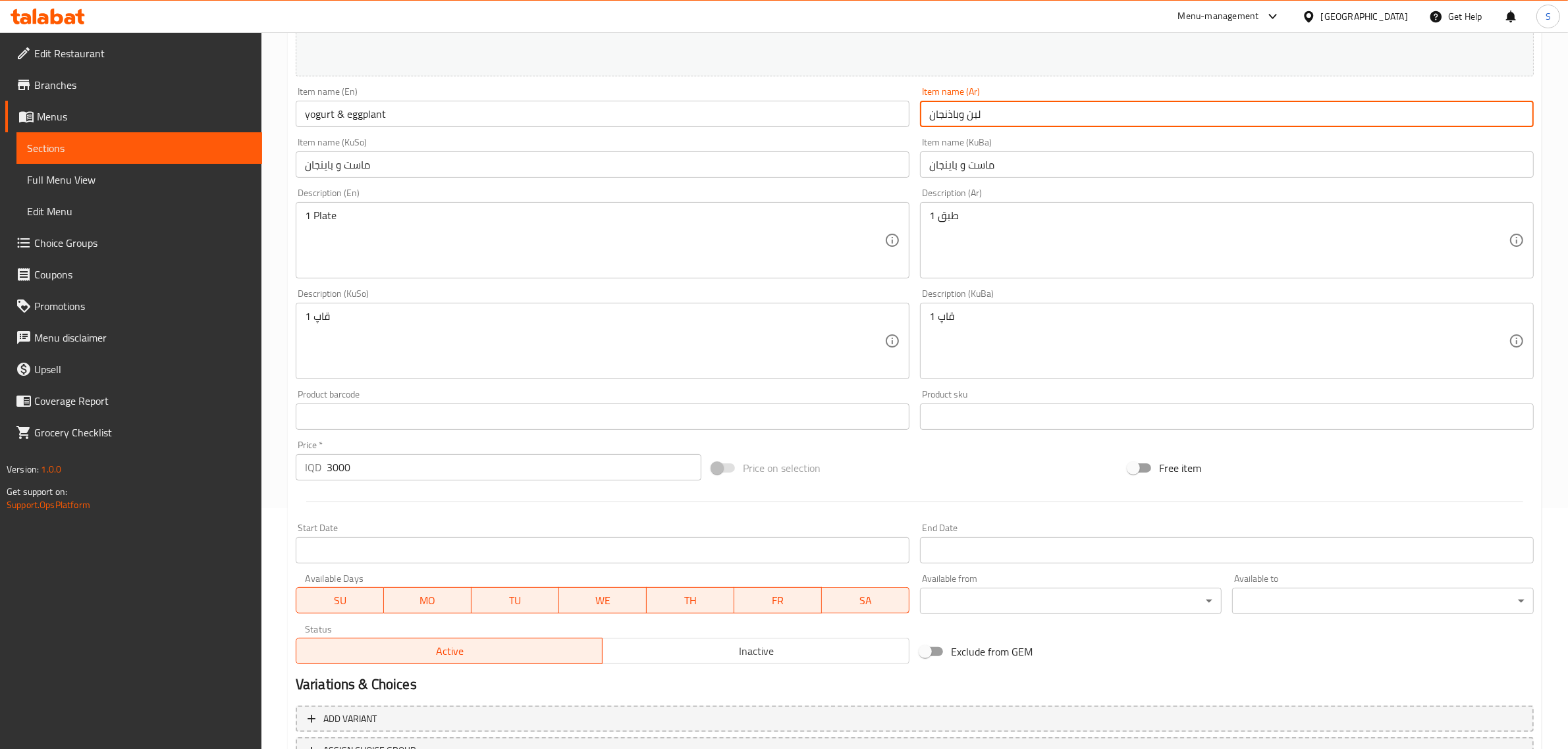
scroll to position [349, 0]
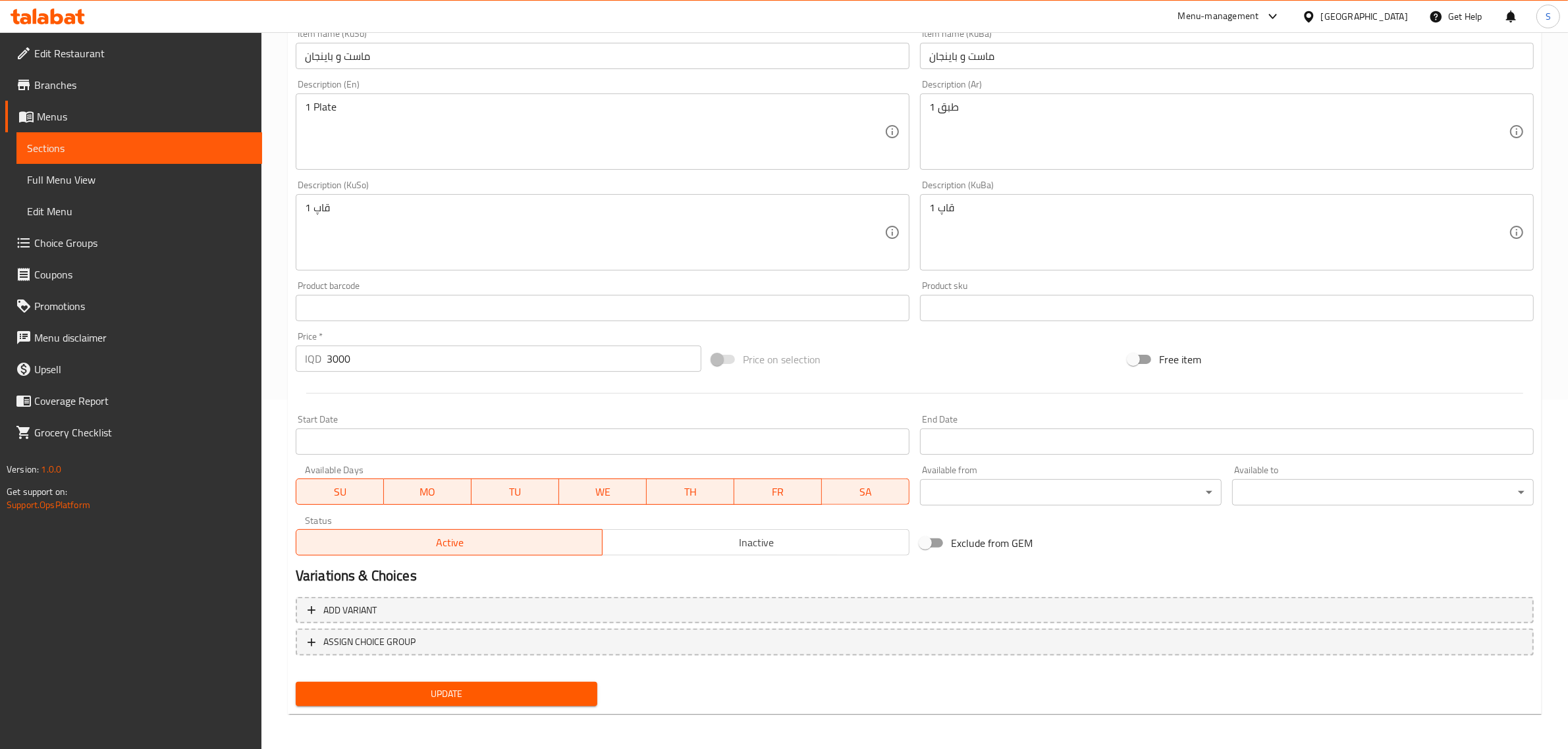
type input "لبن وباذنجان"
click at [483, 711] on div "Update yogurt & eggplant Change Image Size: 1200 x 800 px / Image formats: jpg,…" at bounding box center [914, 247] width 1254 height 936
click at [492, 695] on span "Update" at bounding box center [447, 693] width 281 height 17
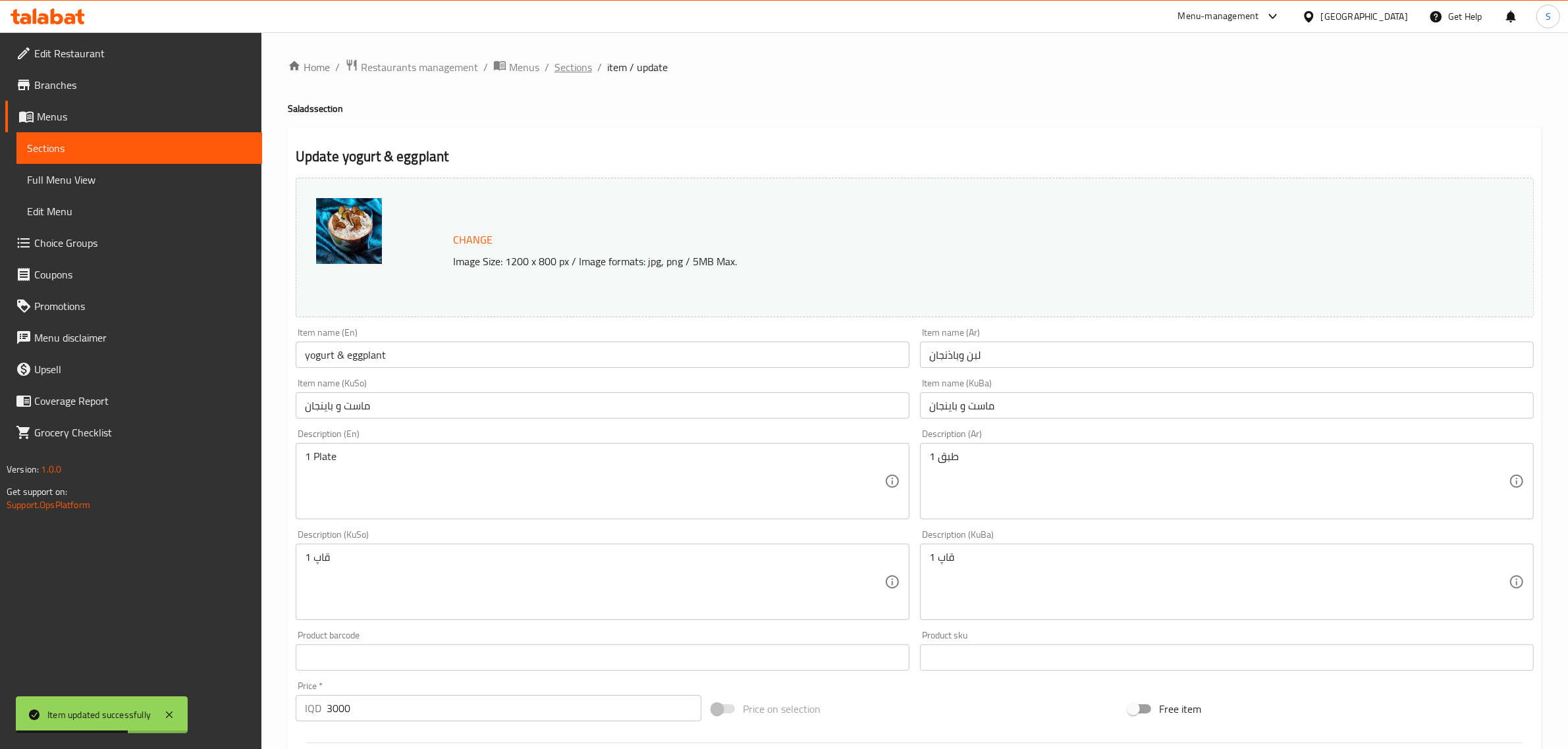
drag, startPoint x: 580, startPoint y: 71, endPoint x: 710, endPoint y: 100, distance: 133.2
click at [580, 71] on span "Sections" at bounding box center [573, 67] width 37 height 16
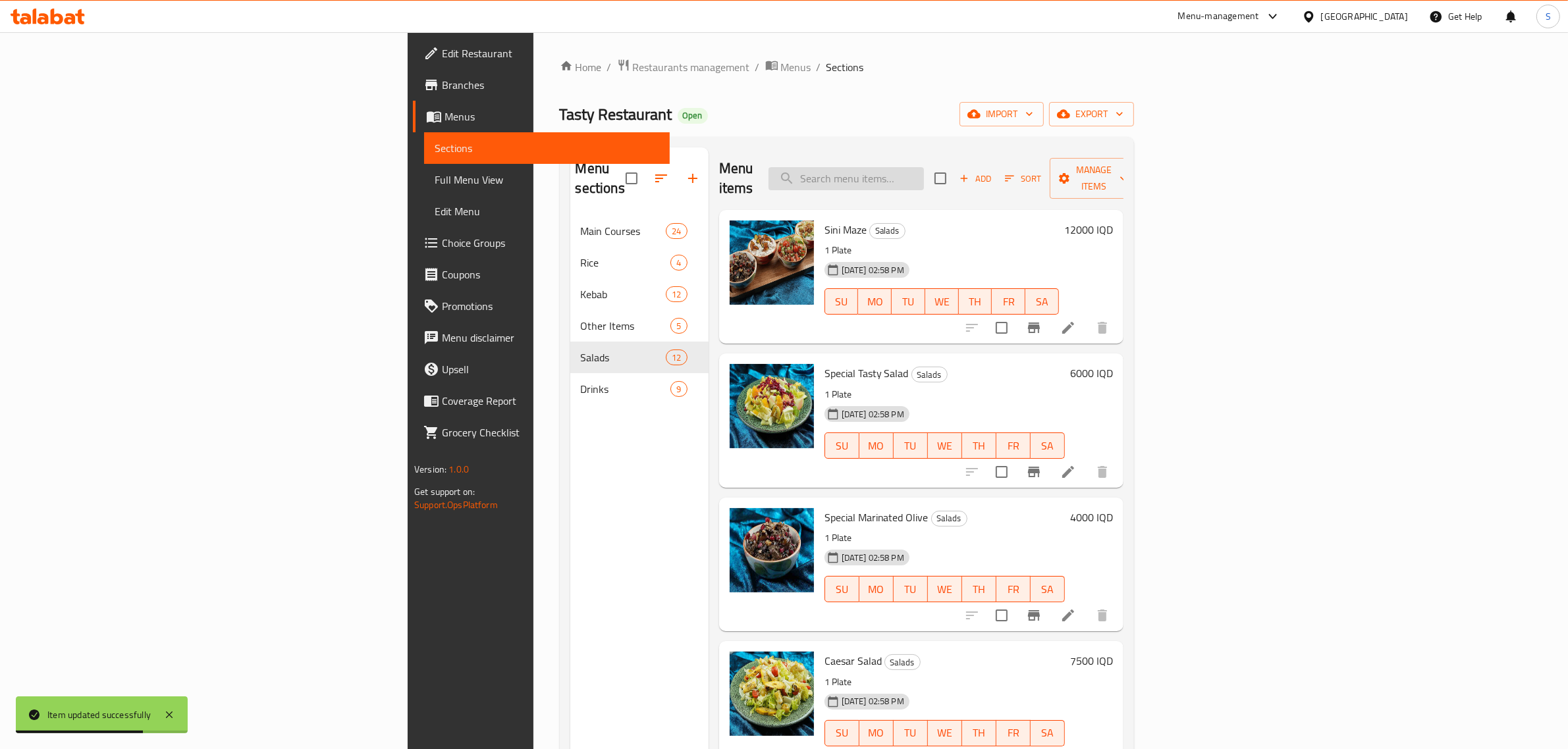
click at [924, 167] on input "search" at bounding box center [846, 178] width 155 height 23
drag, startPoint x: 985, startPoint y: 158, endPoint x: 867, endPoint y: 161, distance: 118.0
click at [867, 161] on div "Menu items polo Add Sort Manage items" at bounding box center [921, 178] width 404 height 62
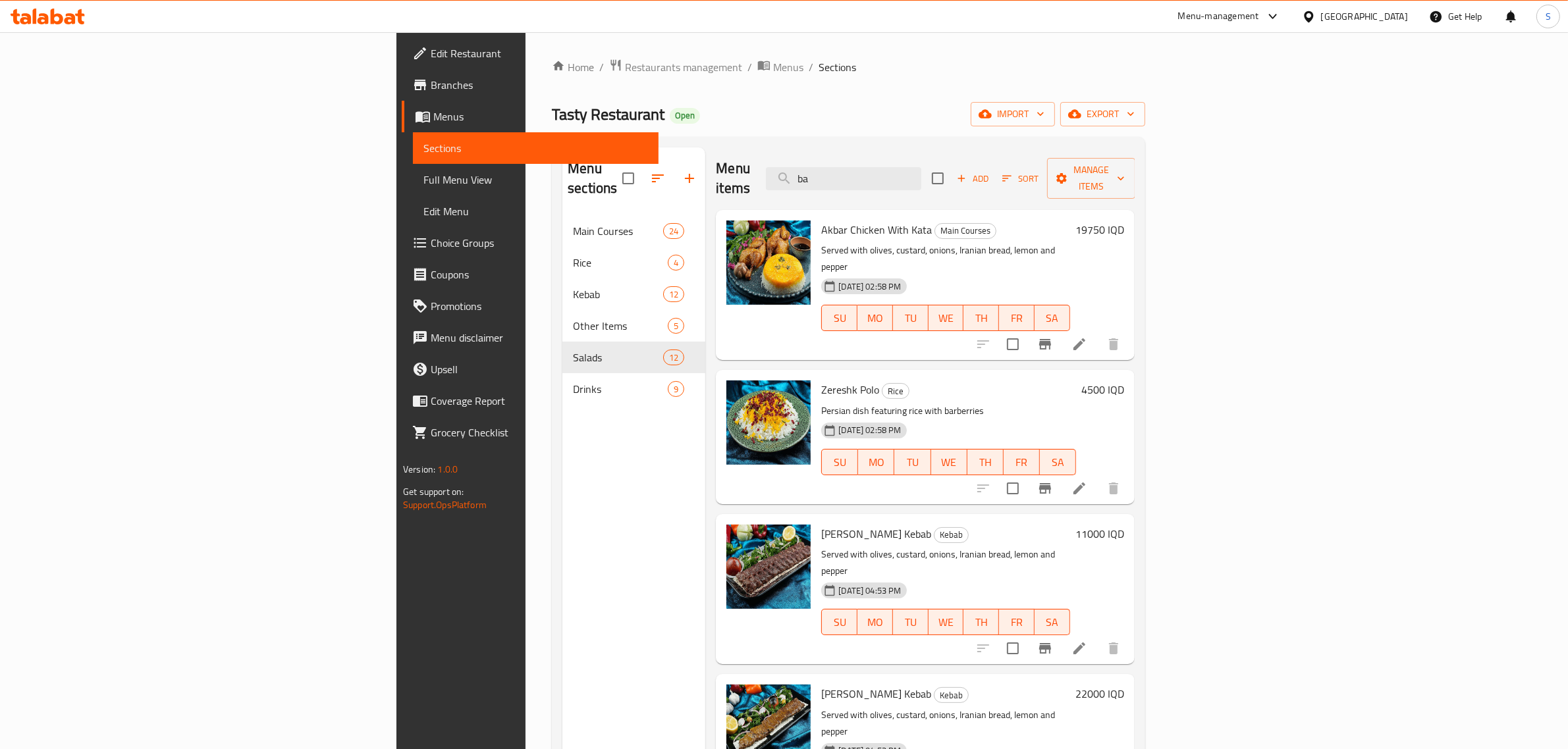
drag, startPoint x: 870, startPoint y: 166, endPoint x: 860, endPoint y: 166, distance: 10.0
click at [864, 166] on div "Menu items ba Add Sort Manage items" at bounding box center [925, 178] width 419 height 62
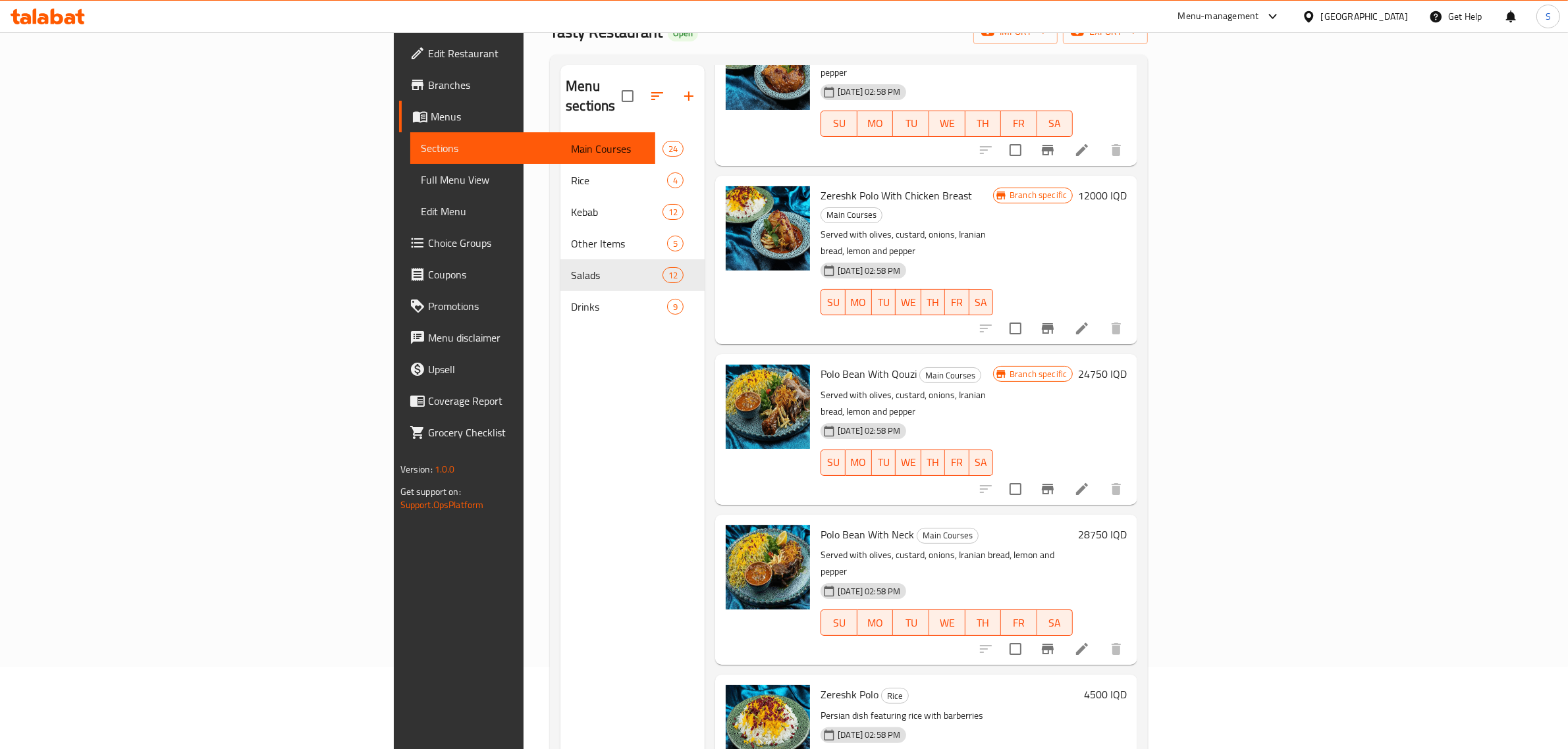
scroll to position [185, 0]
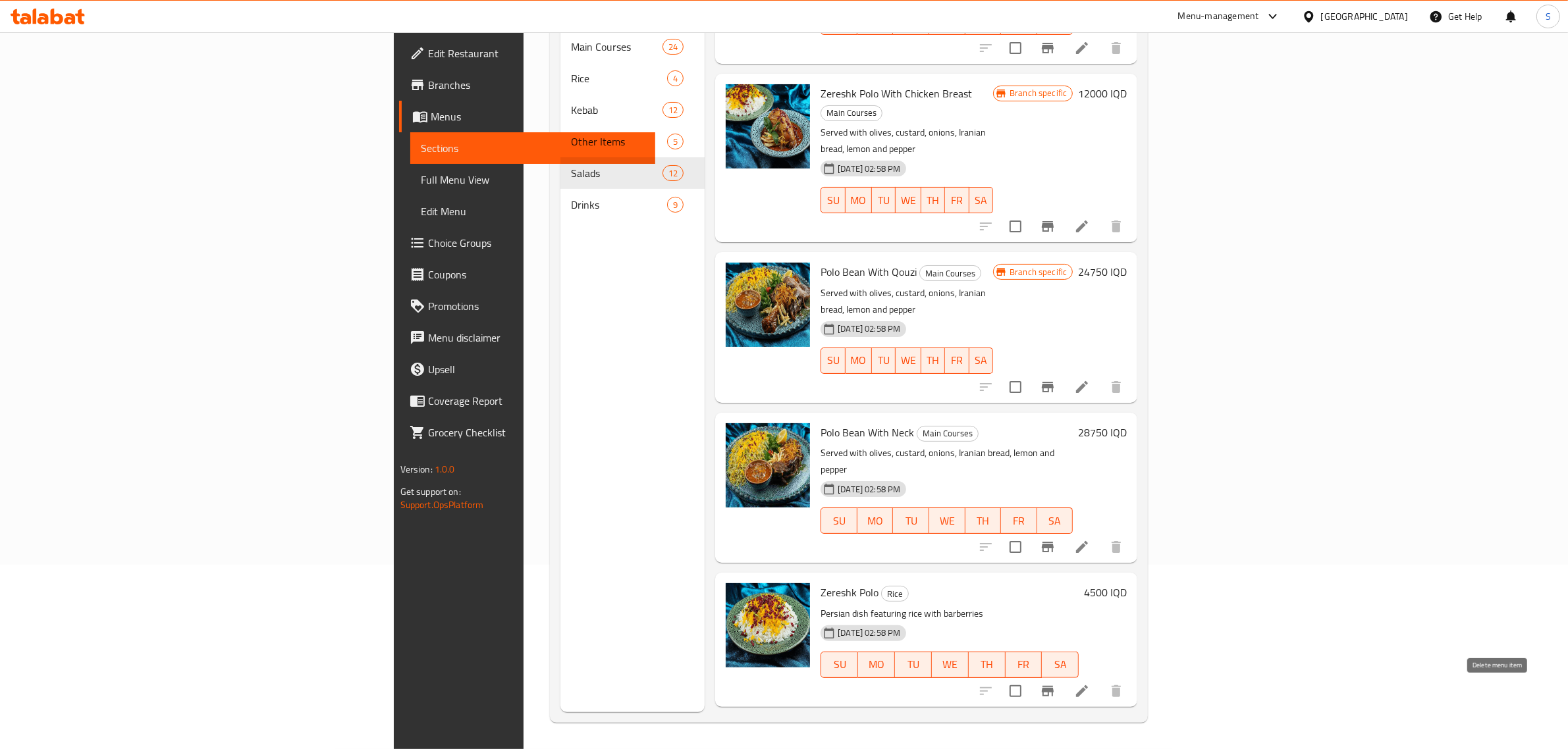
type input "polo"
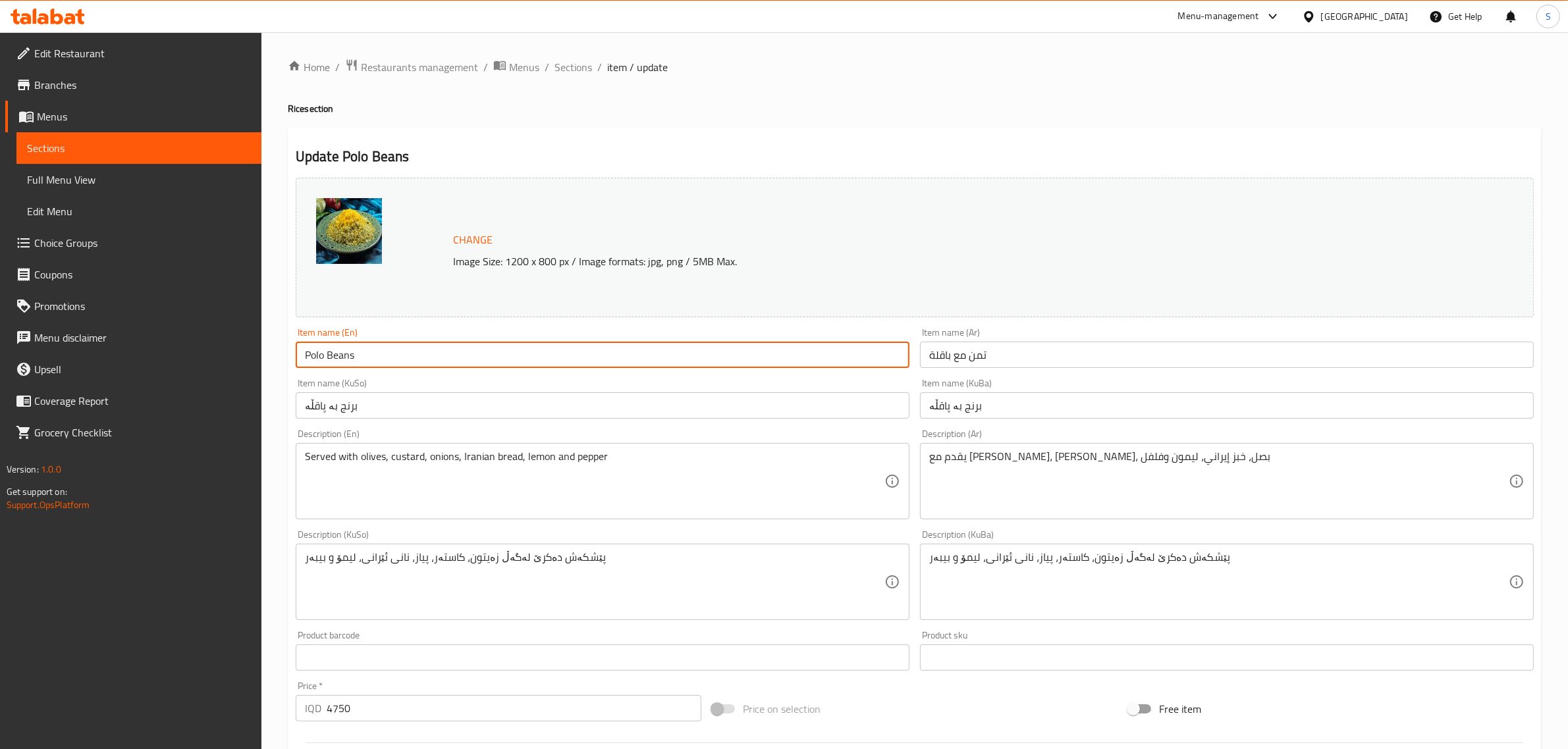
drag, startPoint x: 390, startPoint y: 354, endPoint x: 238, endPoint y: 364, distance: 152.3
click at [258, 364] on div "Edit Restaurant Branches Menus Sections Full Menu View Edit Menu Choice Groups …" at bounding box center [784, 566] width 1568 height 1068
paste input "Baghali polo"
type input "Baghali polo"
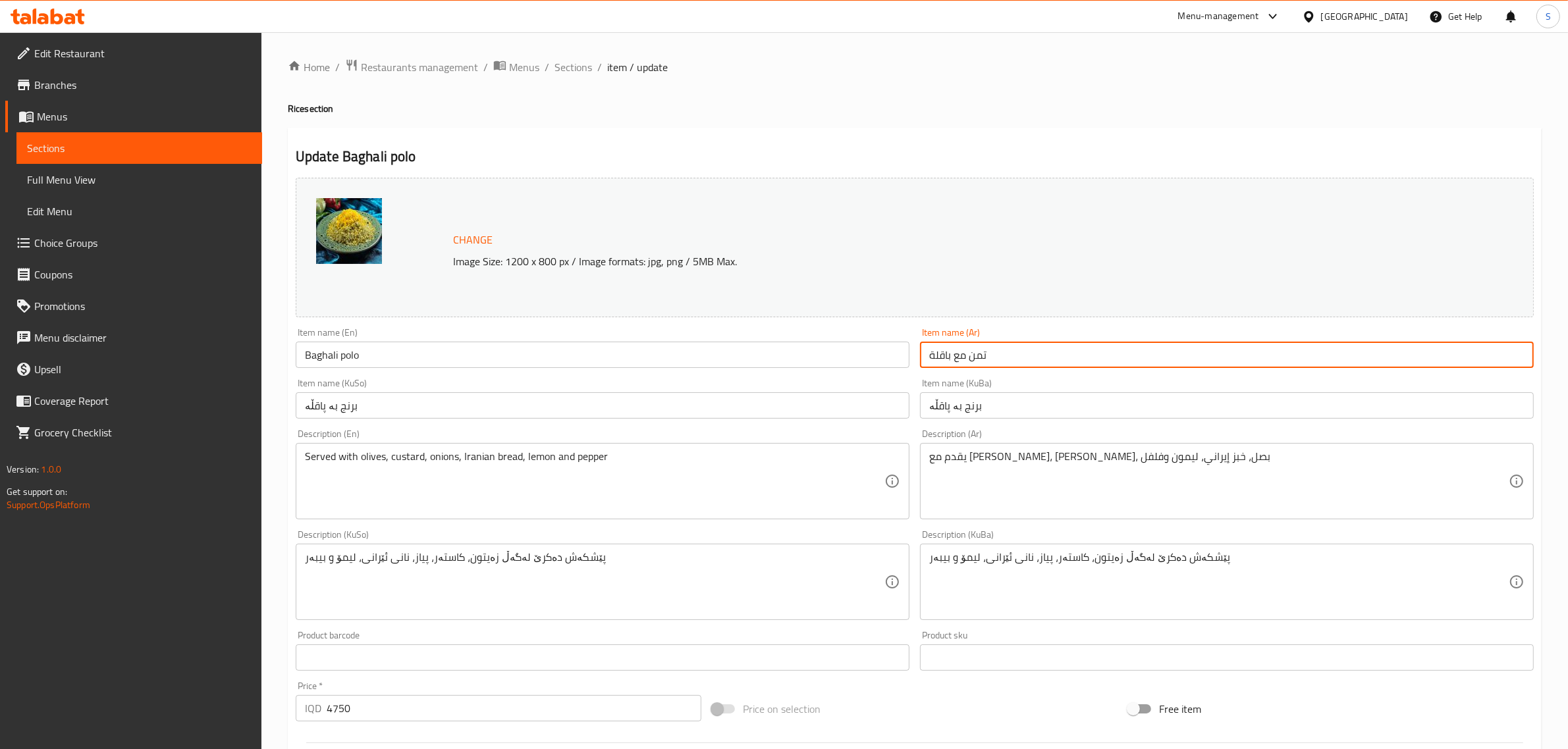
drag, startPoint x: 1029, startPoint y: 359, endPoint x: 946, endPoint y: 414, distance: 99.6
click at [901, 390] on div "Change Image Size: 1200 x 800 px / Image formats: jpg, png / 5MB Max. Item name…" at bounding box center [915, 541] width 1249 height 738
drag, startPoint x: 1016, startPoint y: 413, endPoint x: 800, endPoint y: 397, distance: 216.6
click at [820, 414] on div "Change Image Size: 1200 x 800 px / Image formats: jpg, png / 5MB Max. Item name…" at bounding box center [915, 541] width 1249 height 738
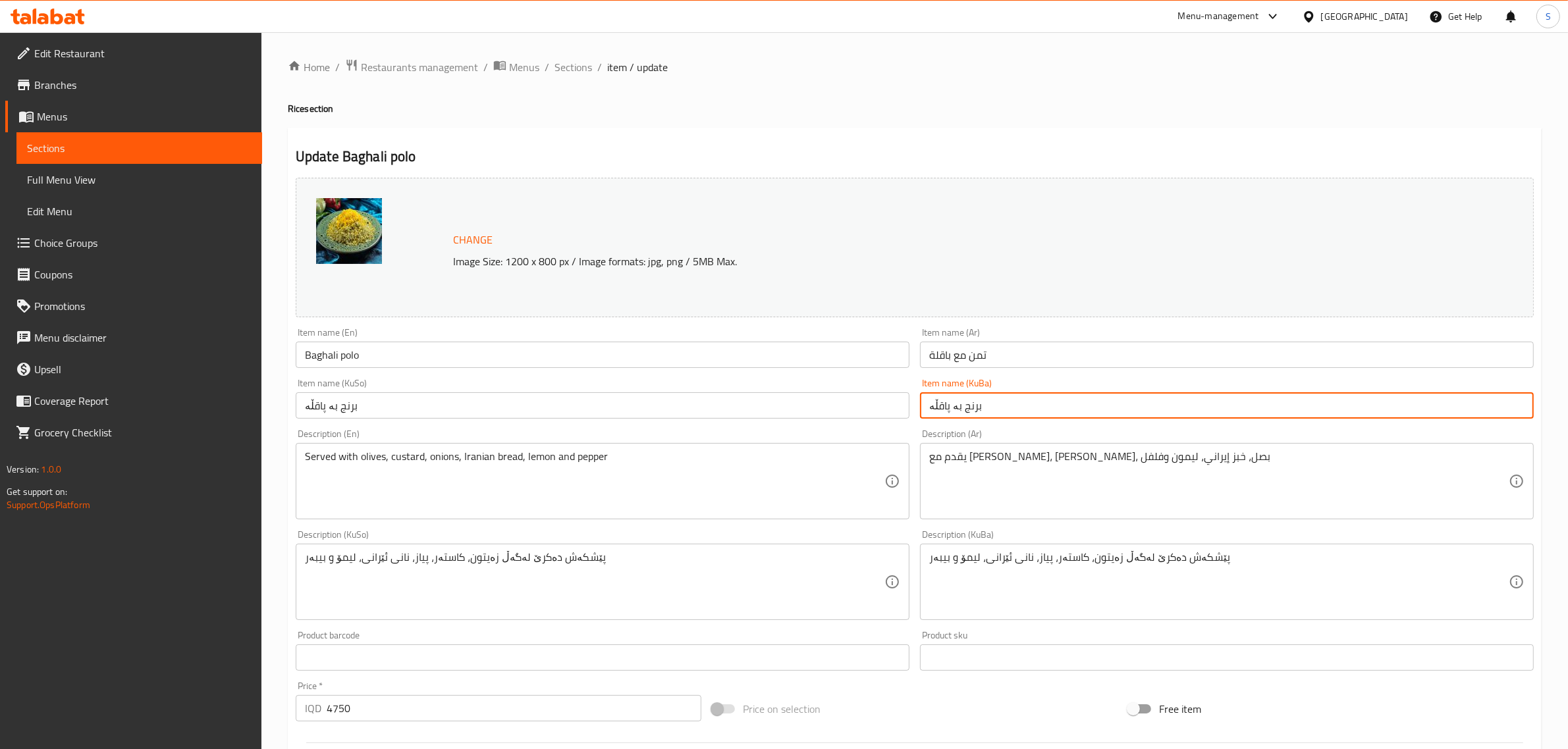
paste input "ل"
type input "برنج بە پاقلە"
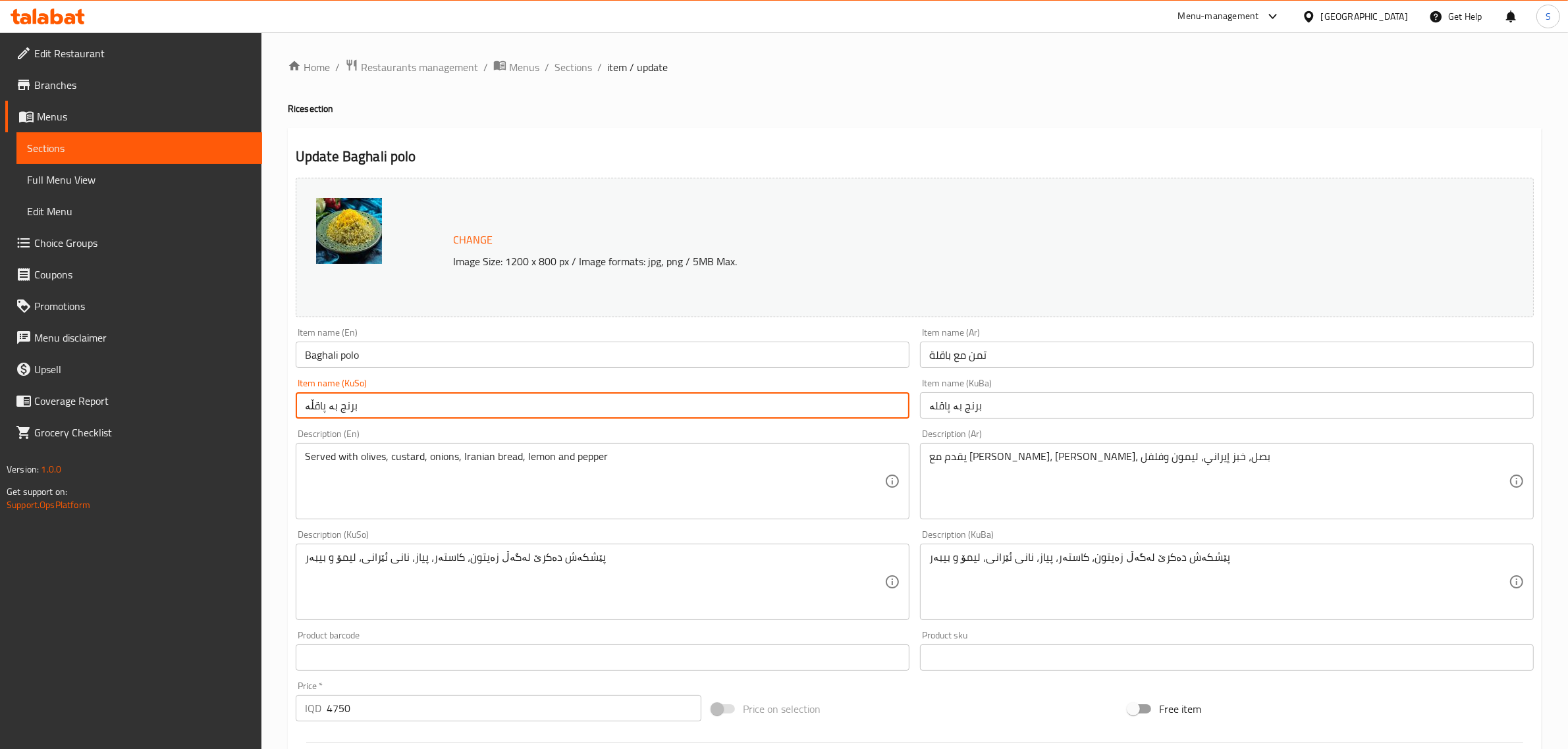
drag, startPoint x: 452, startPoint y: 400, endPoint x: 139, endPoint y: 402, distance: 313.0
click at [139, 402] on div "Edit Restaurant Branches Menus Sections Full Menu View Edit Menu Choice Groups …" at bounding box center [784, 566] width 1568 height 1068
paste input "ل"
type input "برنج بە پاقلە"
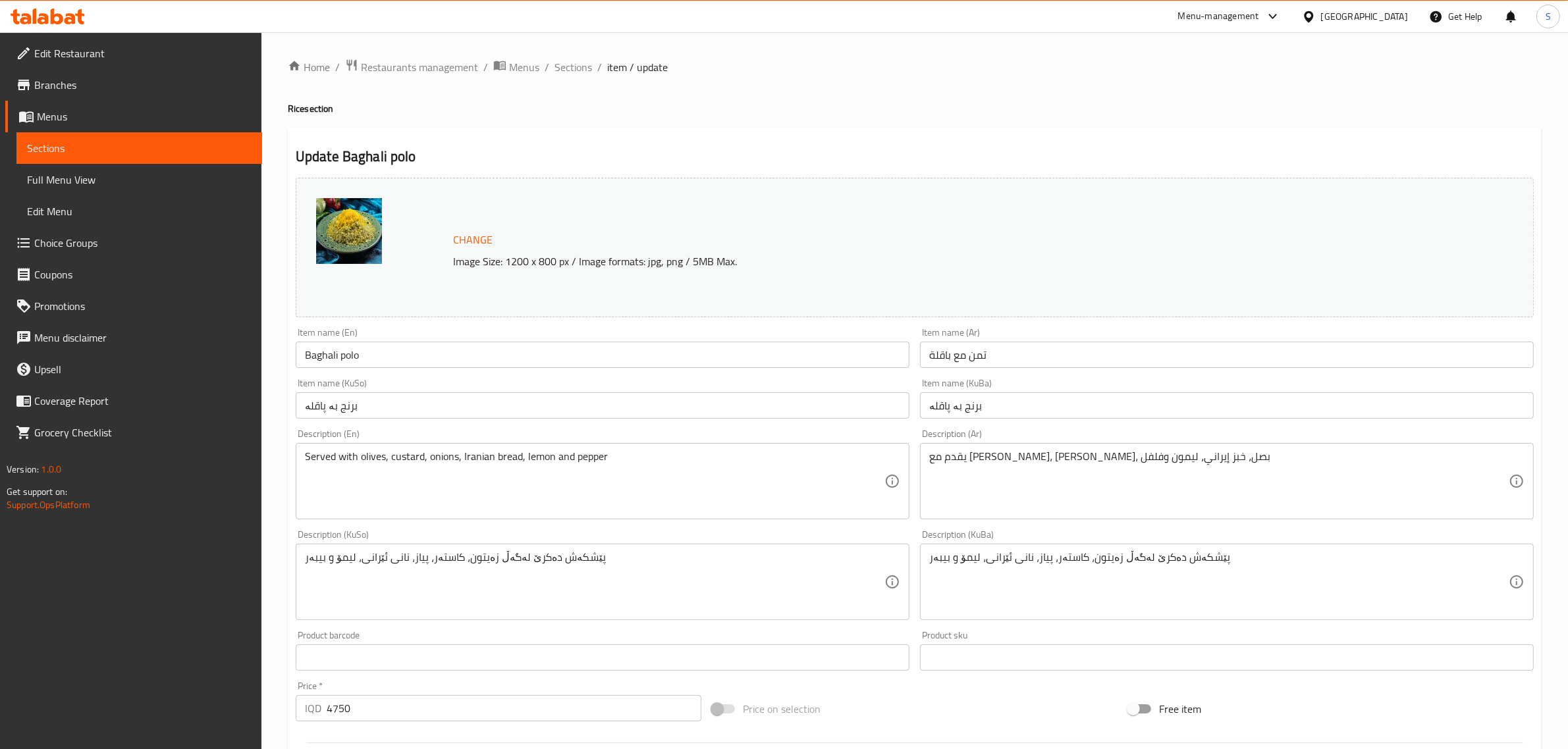
drag, startPoint x: 1025, startPoint y: 356, endPoint x: 740, endPoint y: 350, distance: 285.1
click at [740, 350] on div "Change Image Size: 1200 x 800 px / Image formats: jpg, png / 5MB Max. Item name…" at bounding box center [915, 541] width 1249 height 738
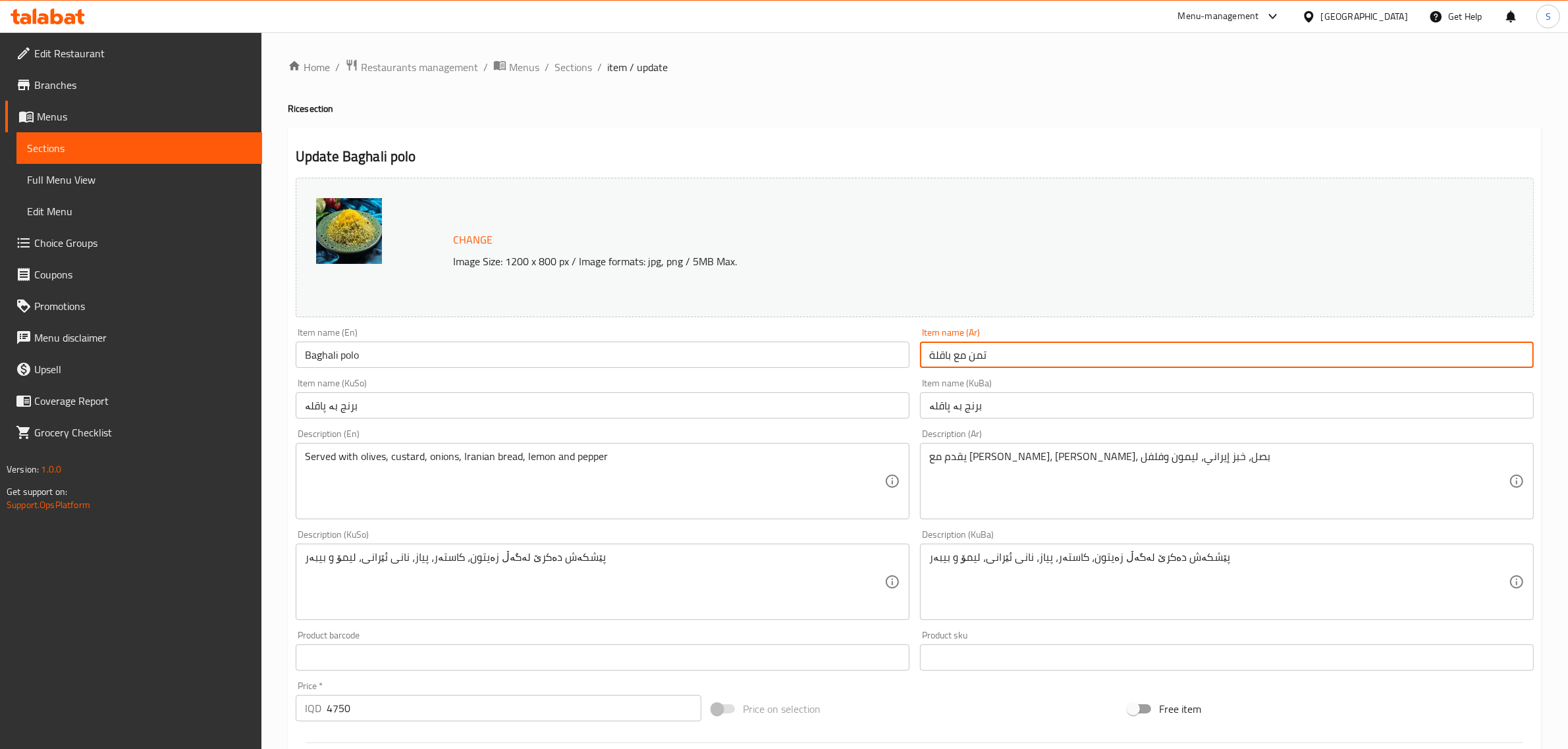
paste input "اغالي بولو"
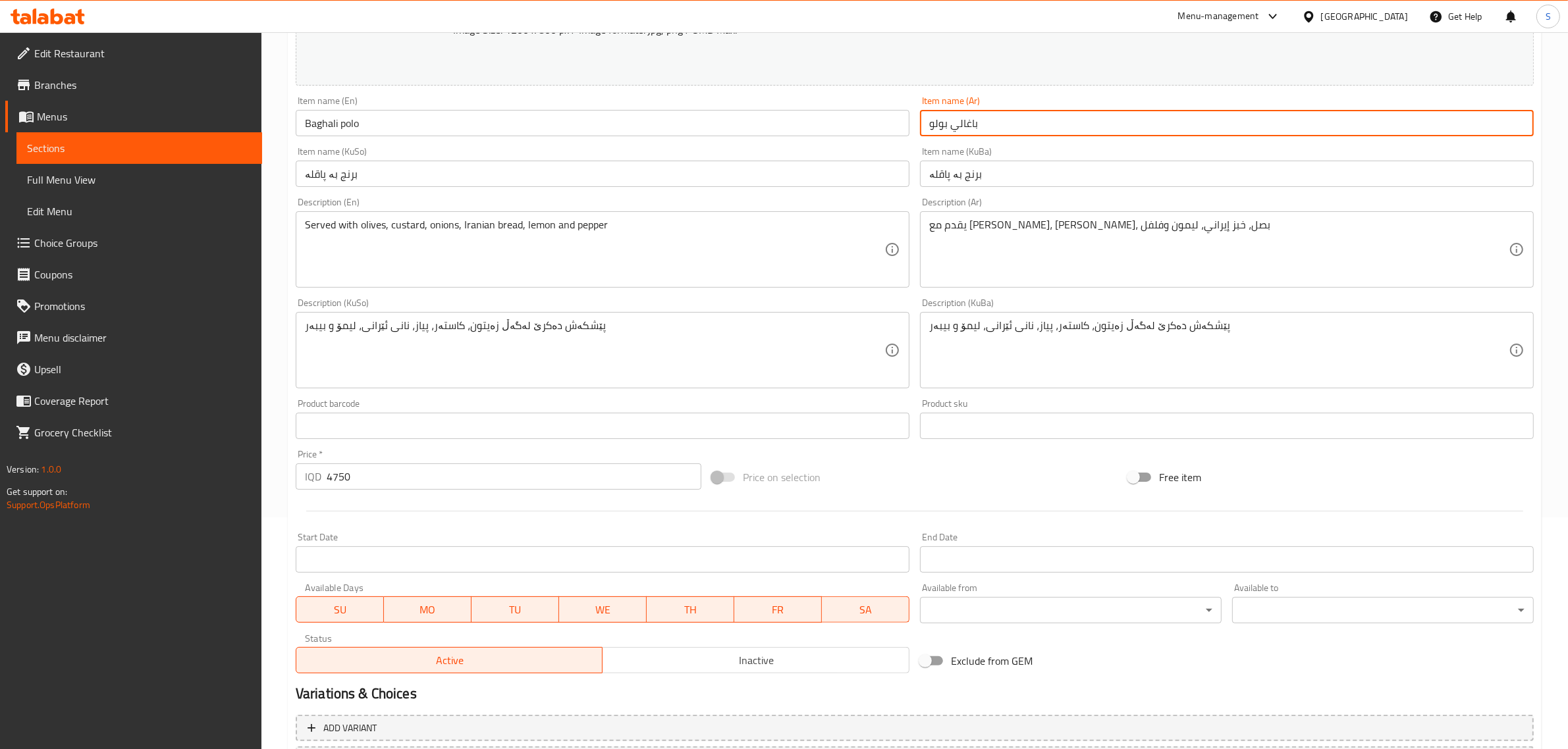
scroll to position [349, 0]
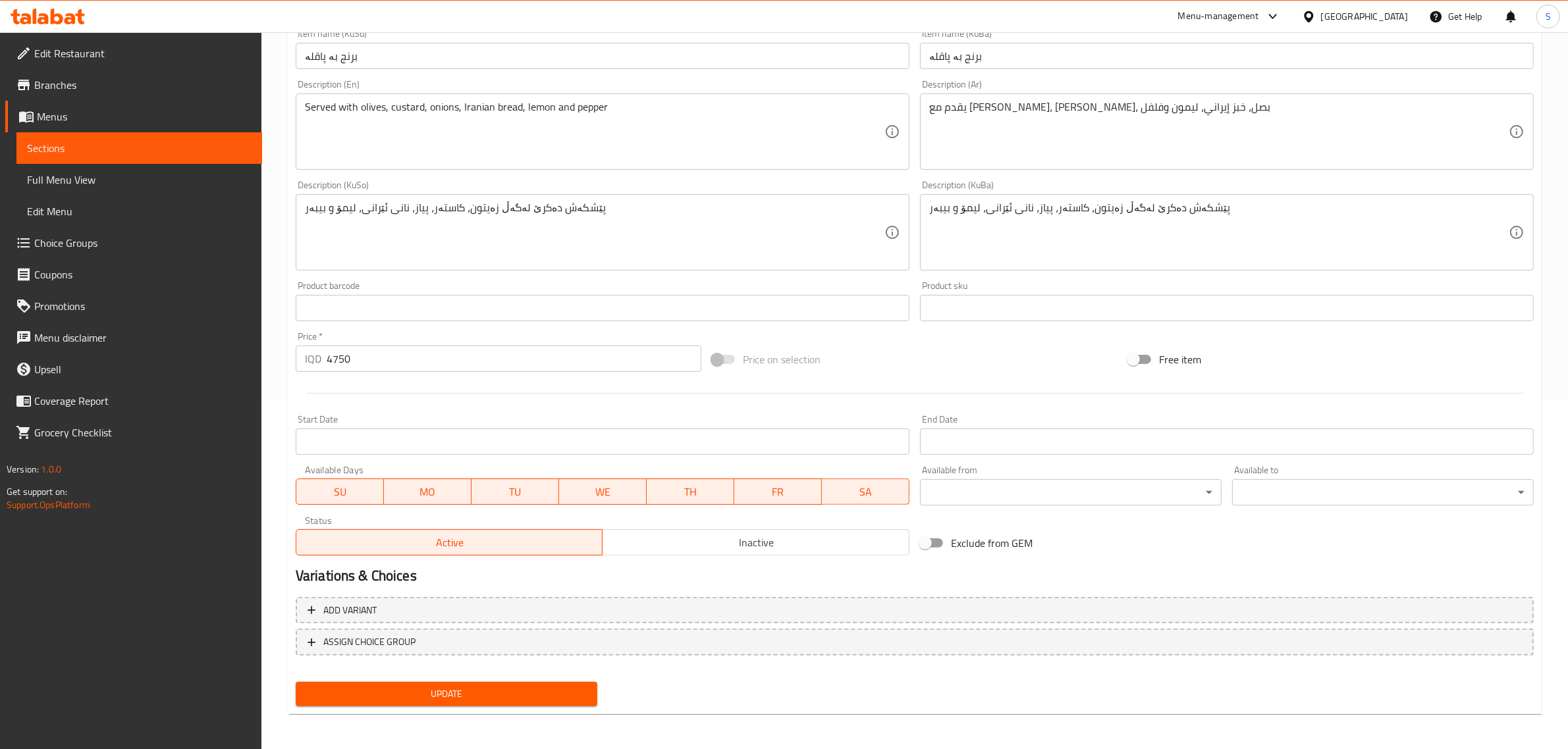
type input "باغالي بولو"
click at [498, 691] on span "Update" at bounding box center [447, 693] width 281 height 17
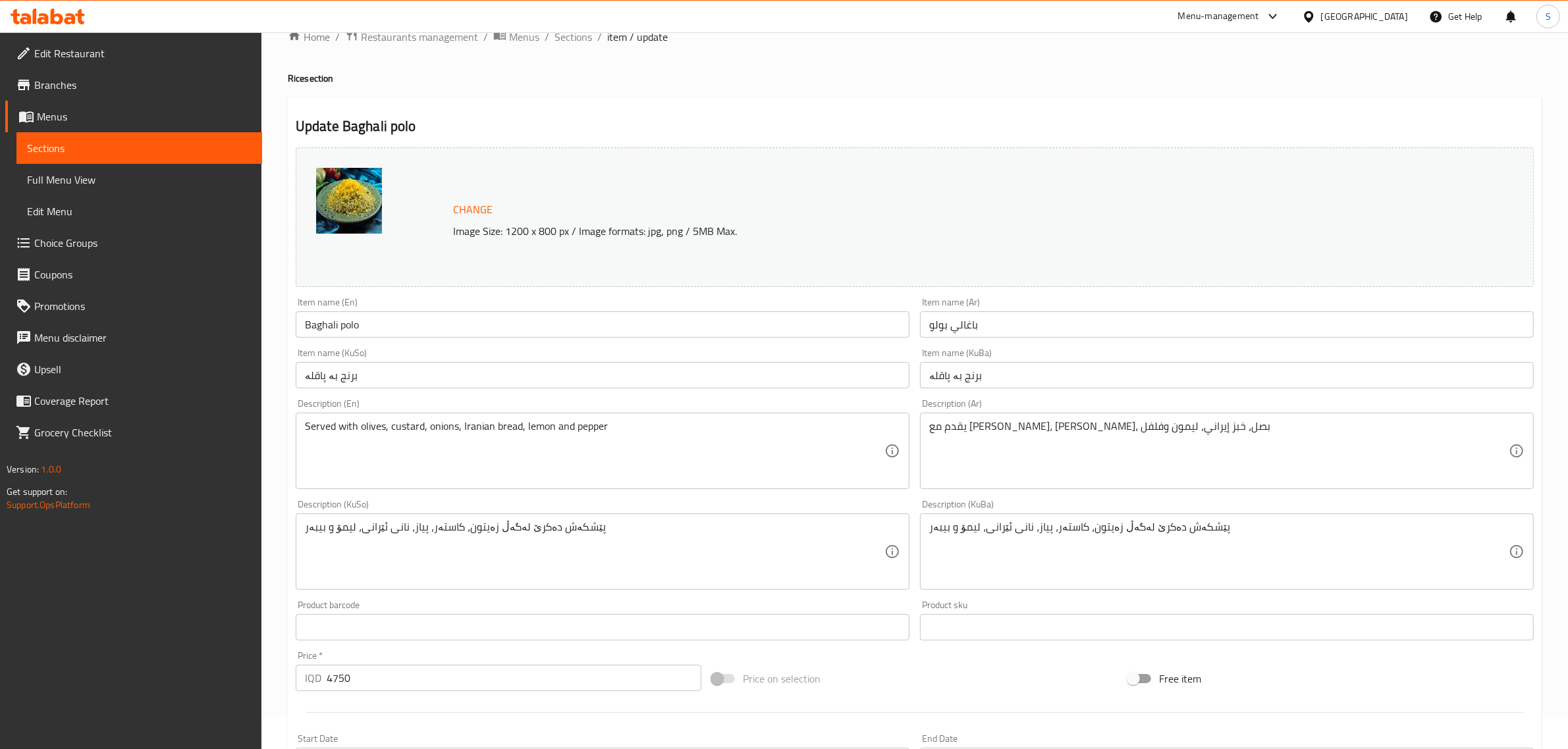
scroll to position [20, 0]
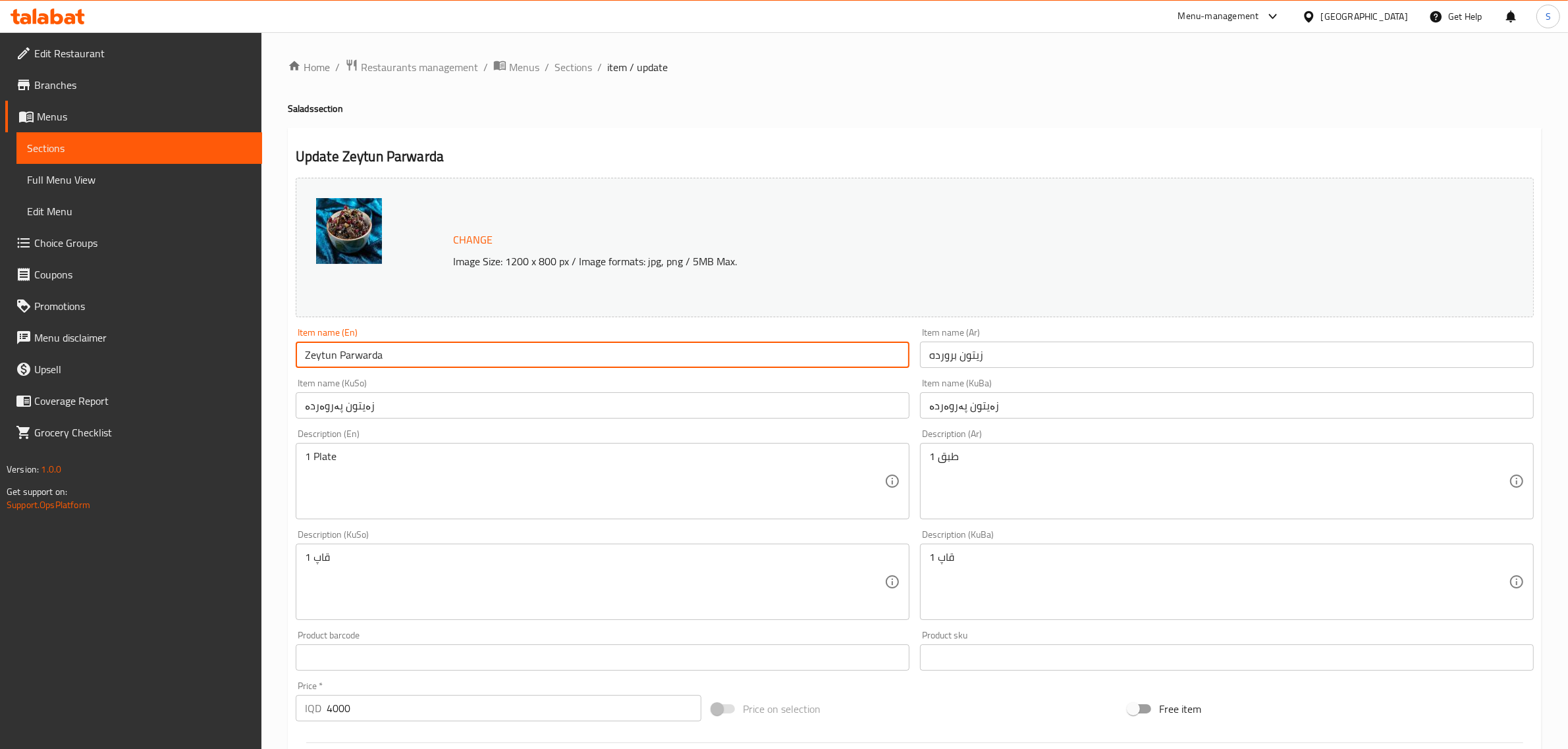
drag, startPoint x: 419, startPoint y: 355, endPoint x: 45, endPoint y: 356, distance: 374.0
click at [45, 356] on div "Edit Restaurant Branches Menus Sections Full Menu View Edit Menu Choice Groups …" at bounding box center [784, 566] width 1568 height 1068
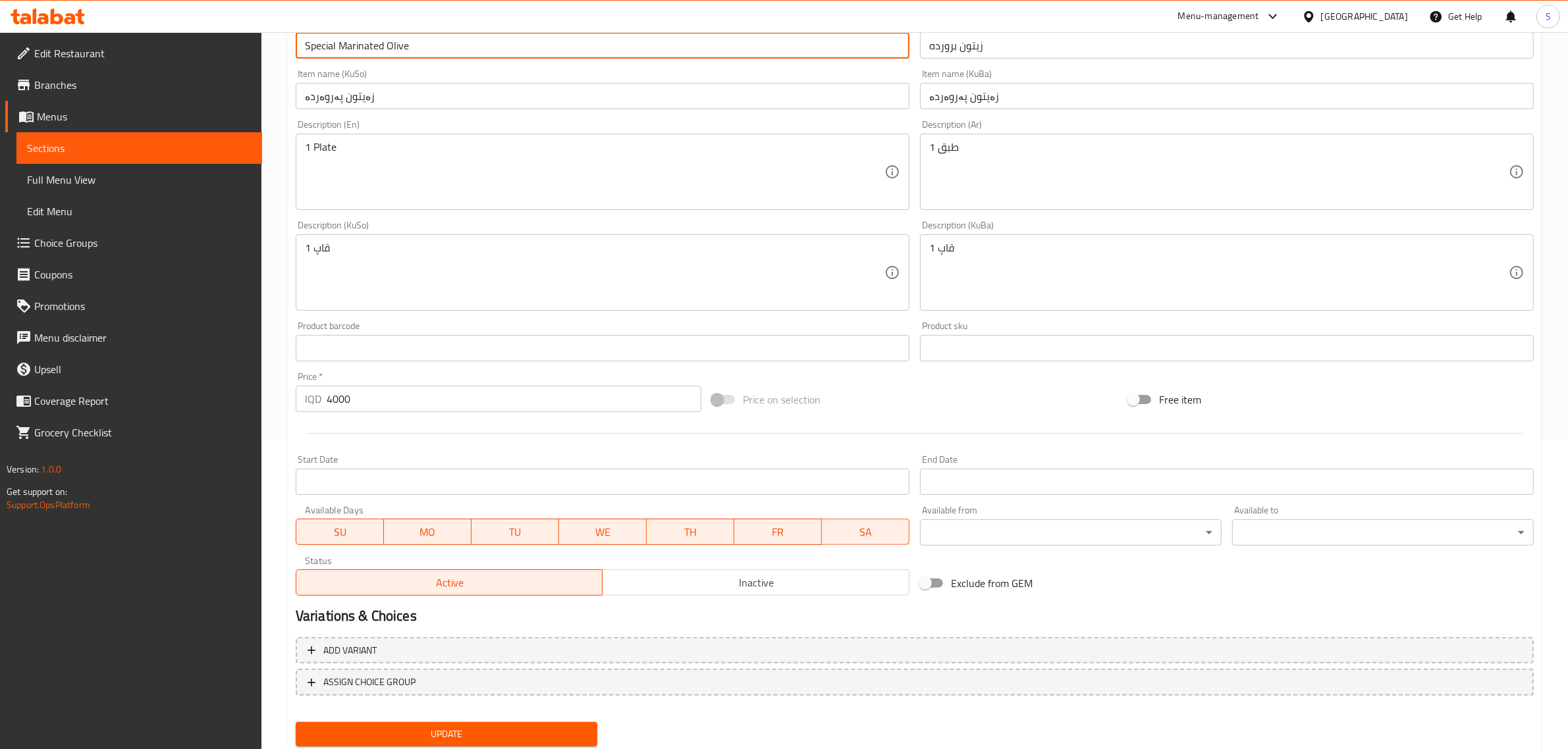
scroll to position [349, 0]
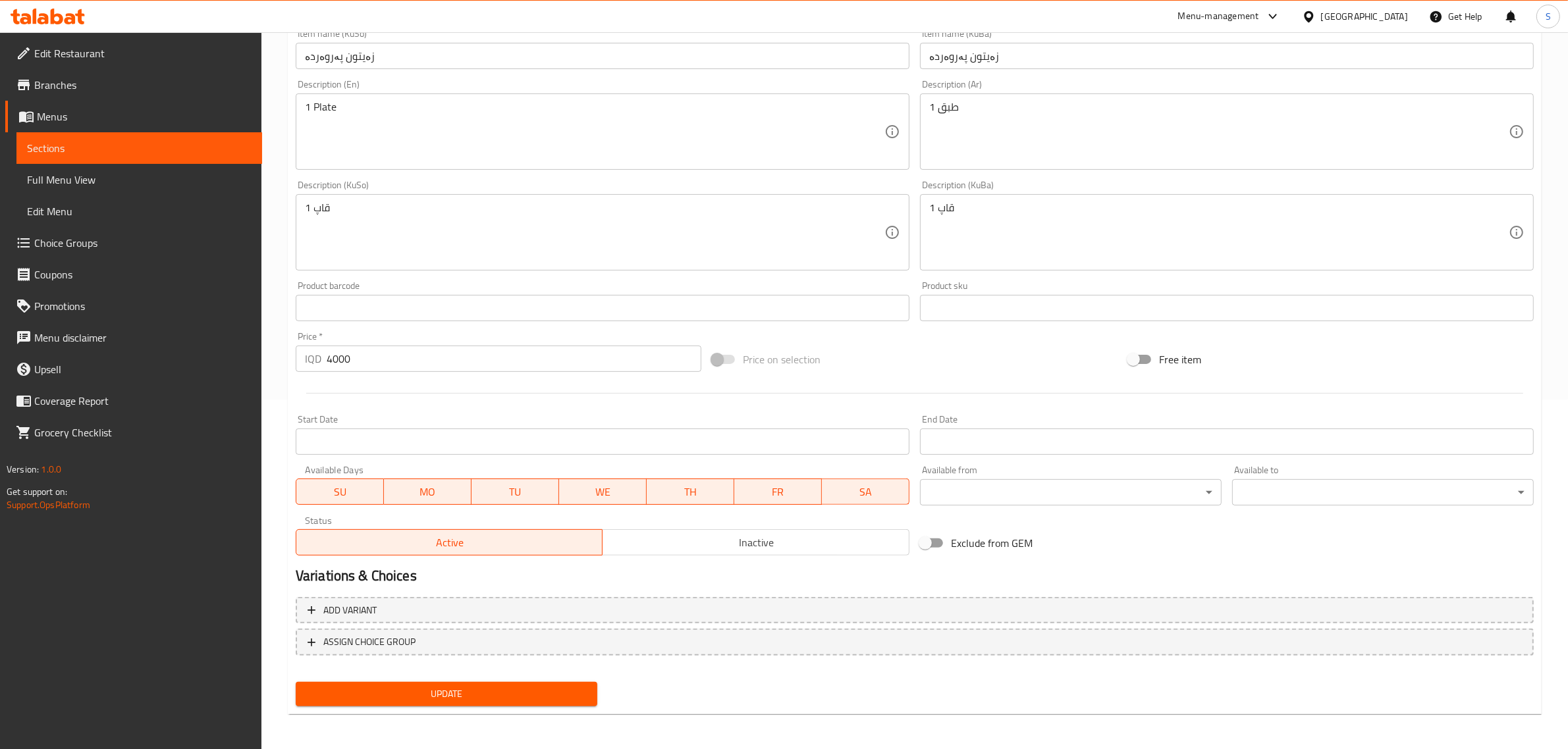
type input "Special Marinated Olive"
click at [492, 690] on span "Update" at bounding box center [447, 693] width 281 height 17
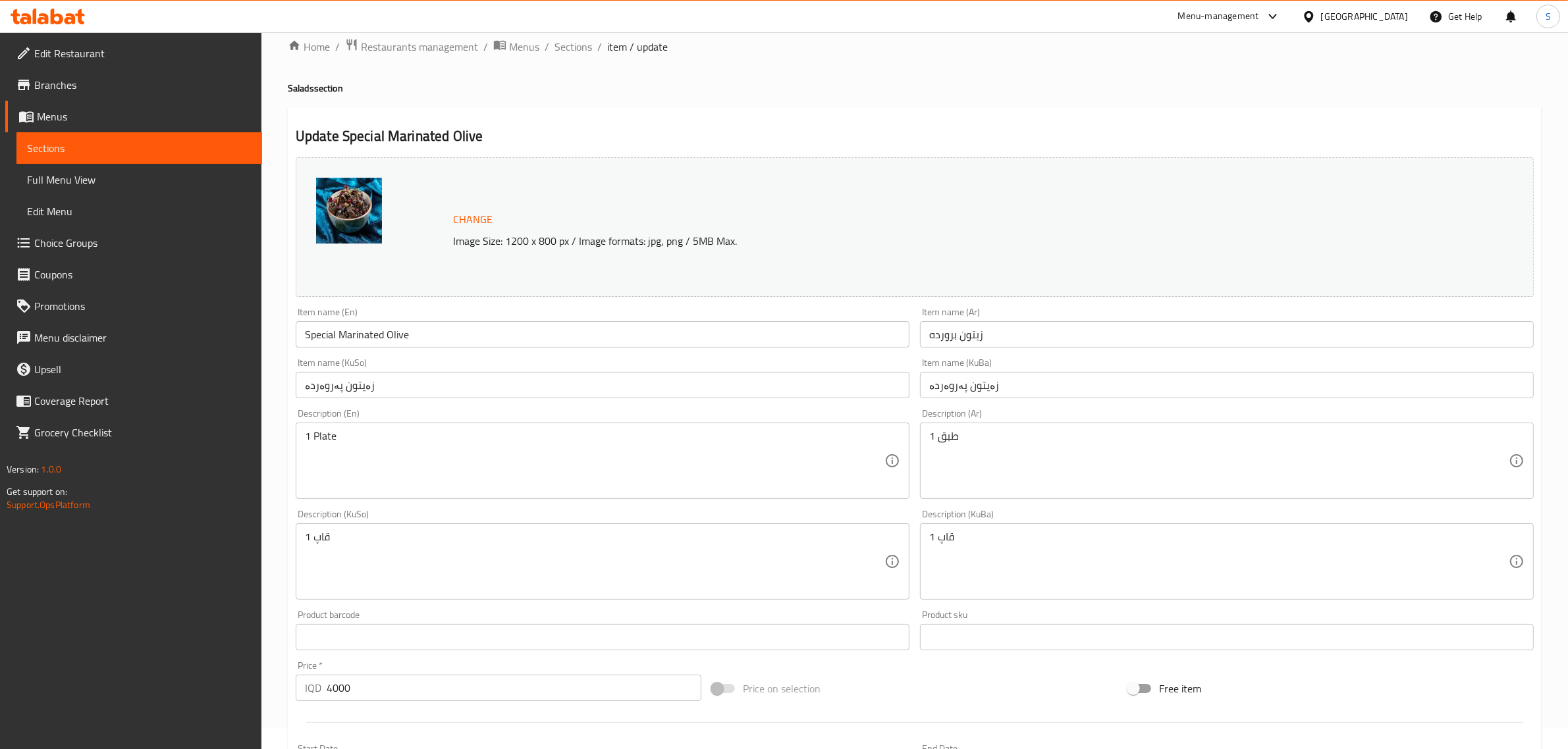
scroll to position [0, 0]
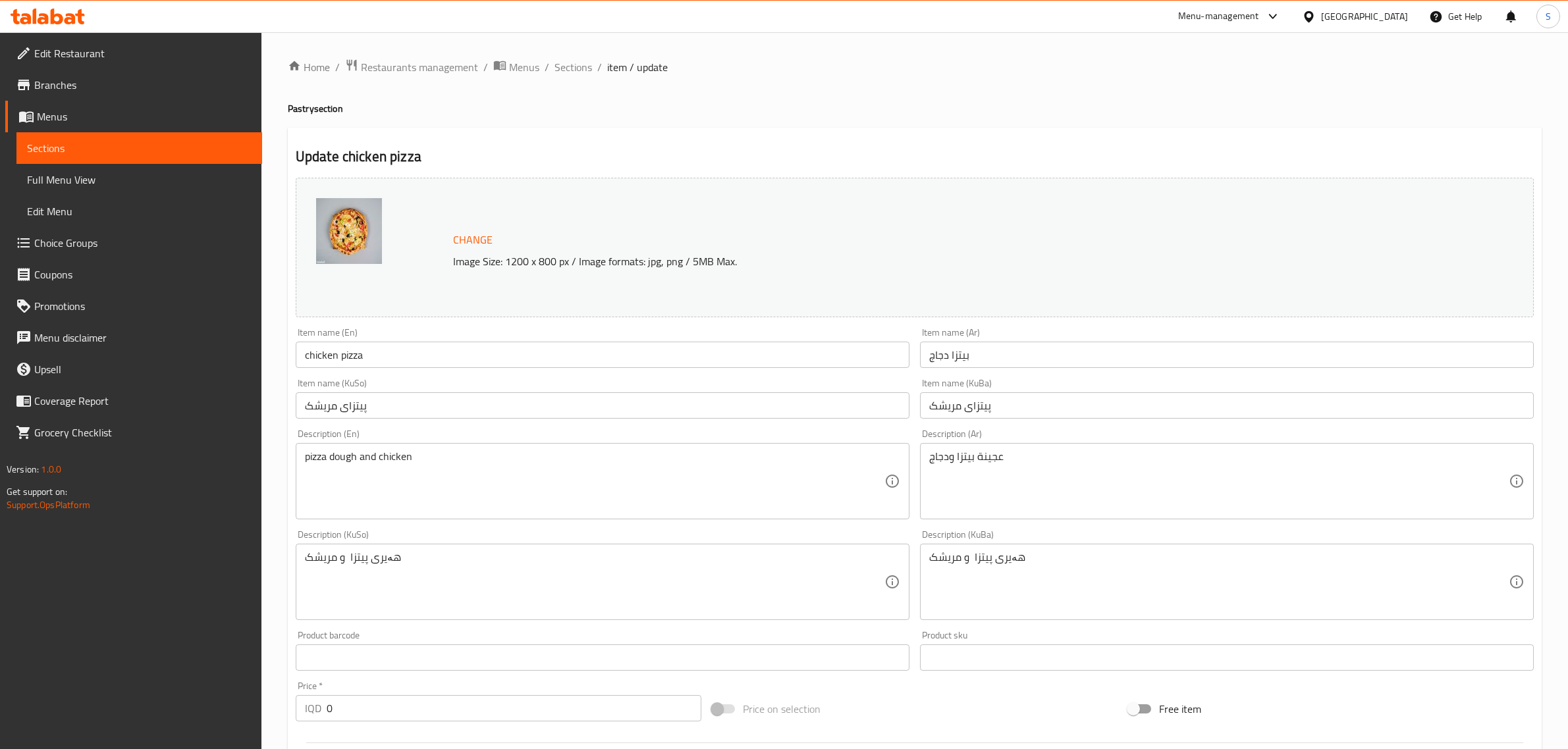
scroll to position [718, 0]
